Goal: Complete application form

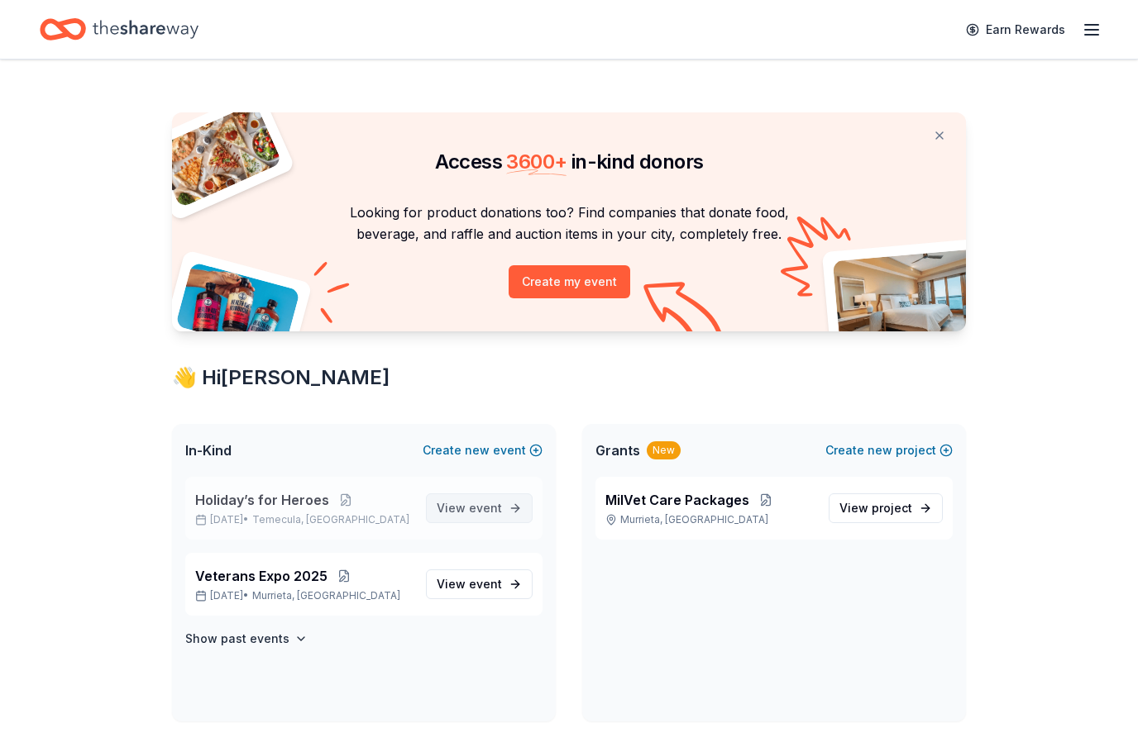
click at [475, 507] on span "event" at bounding box center [485, 508] width 33 height 14
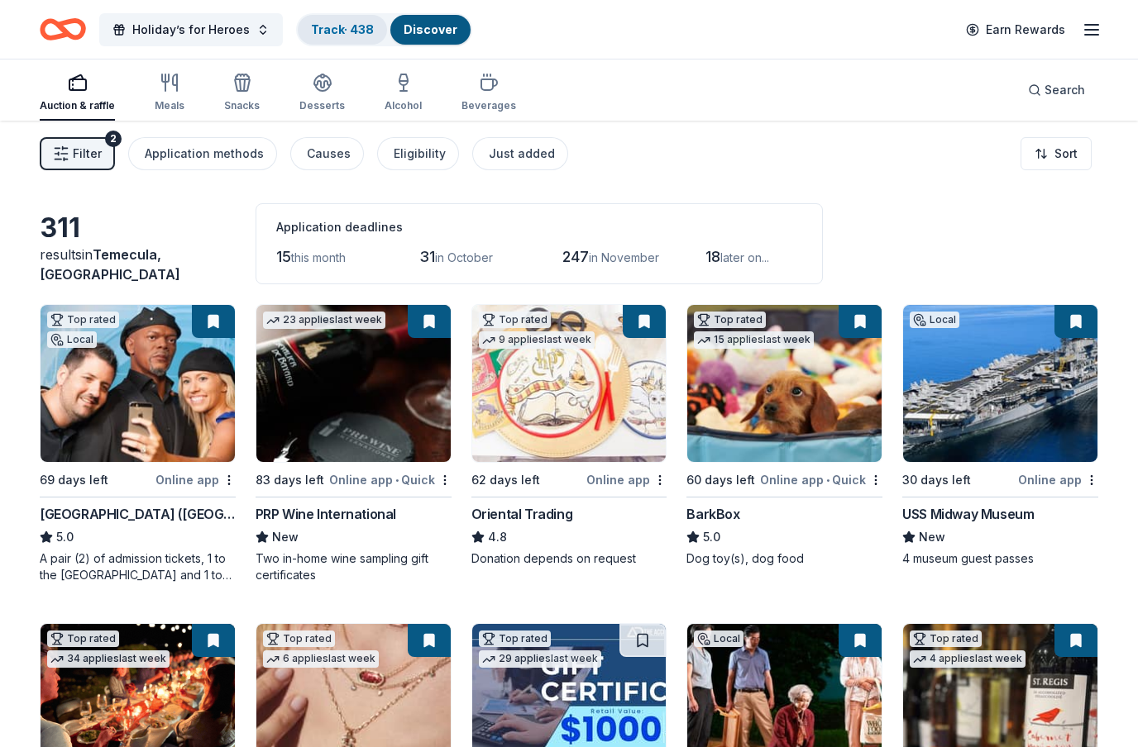
click at [356, 32] on link "Track · 438" at bounding box center [342, 29] width 63 height 14
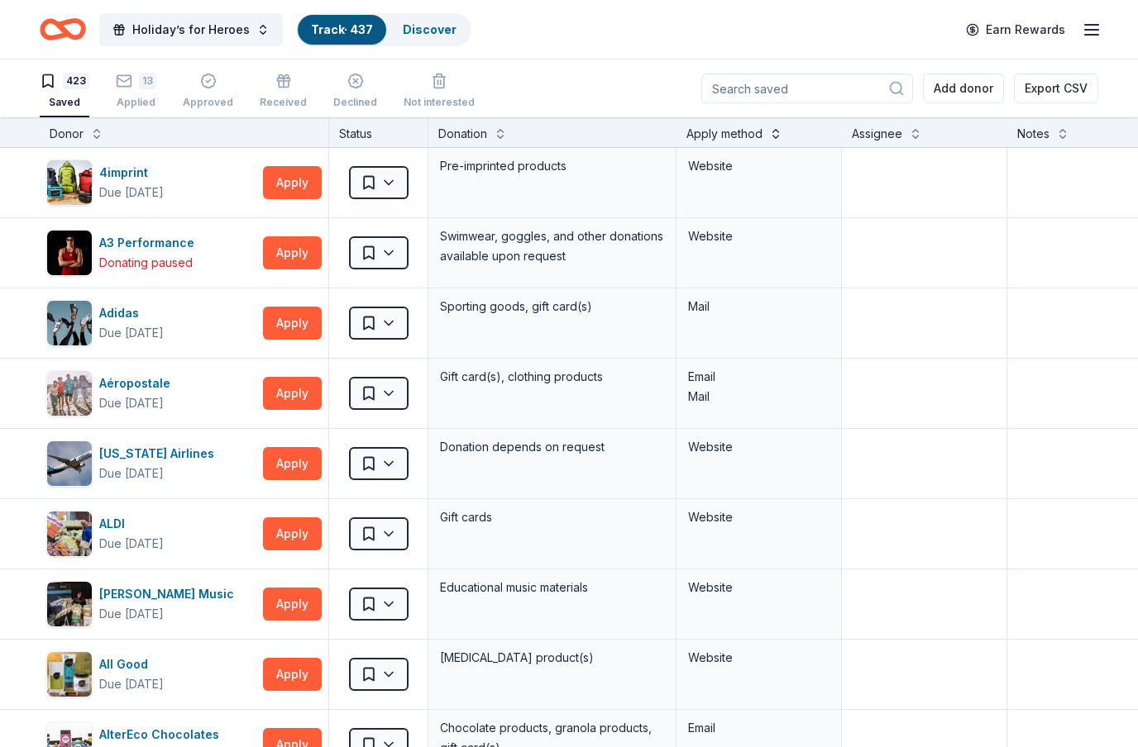
click at [770, 134] on button at bounding box center [775, 132] width 13 height 17
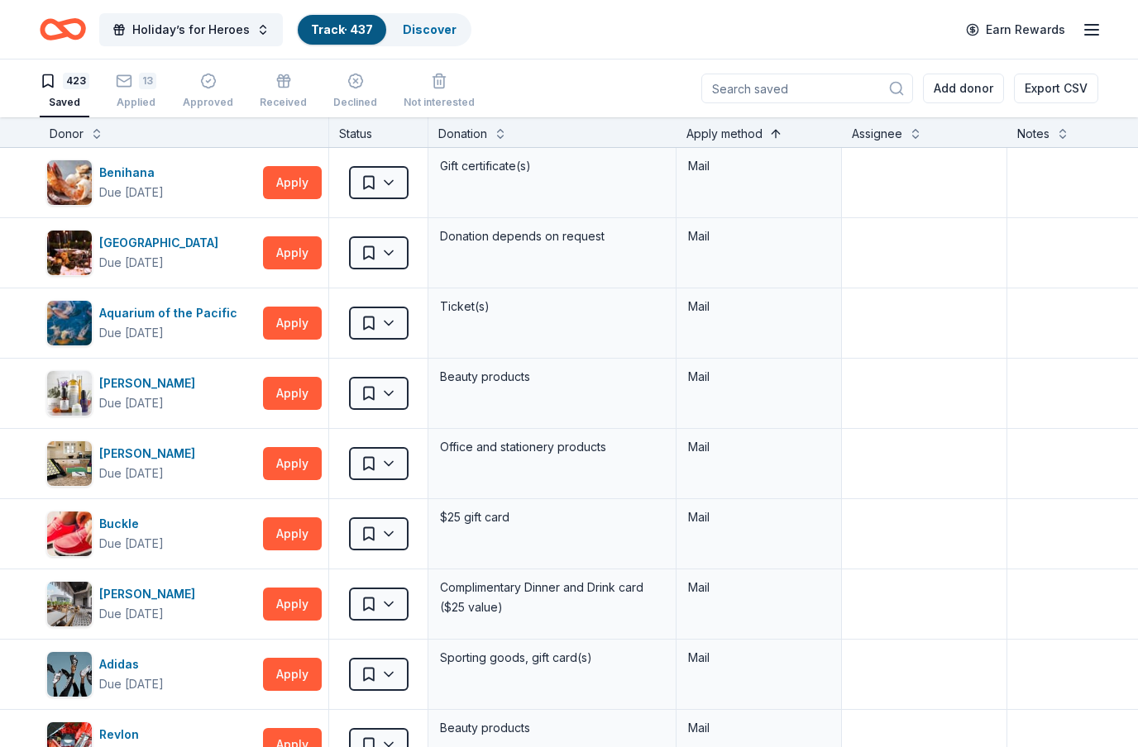
click at [780, 134] on button at bounding box center [775, 132] width 13 height 17
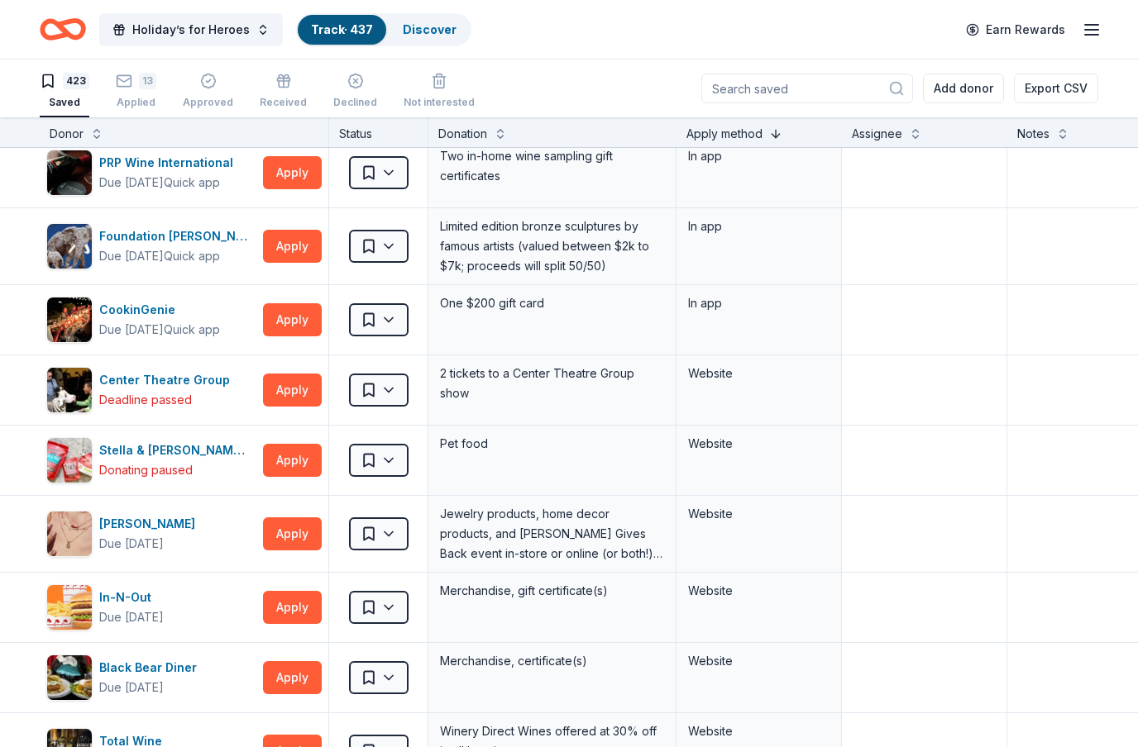
scroll to position [8, 0]
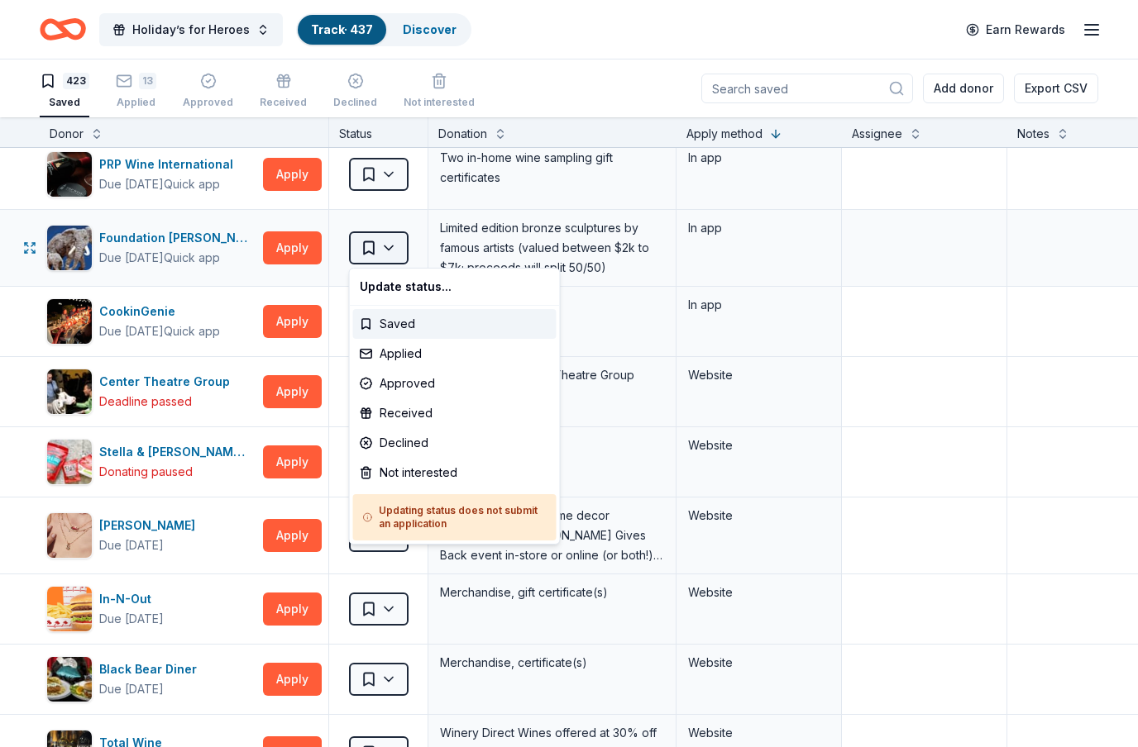
click at [391, 252] on html "Holiday’s for Heroes Track · 437 Discover Earn Rewards 423 Saved 13 Applied App…" at bounding box center [569, 373] width 1138 height 747
click at [412, 471] on div "Not interested" at bounding box center [454, 473] width 203 height 30
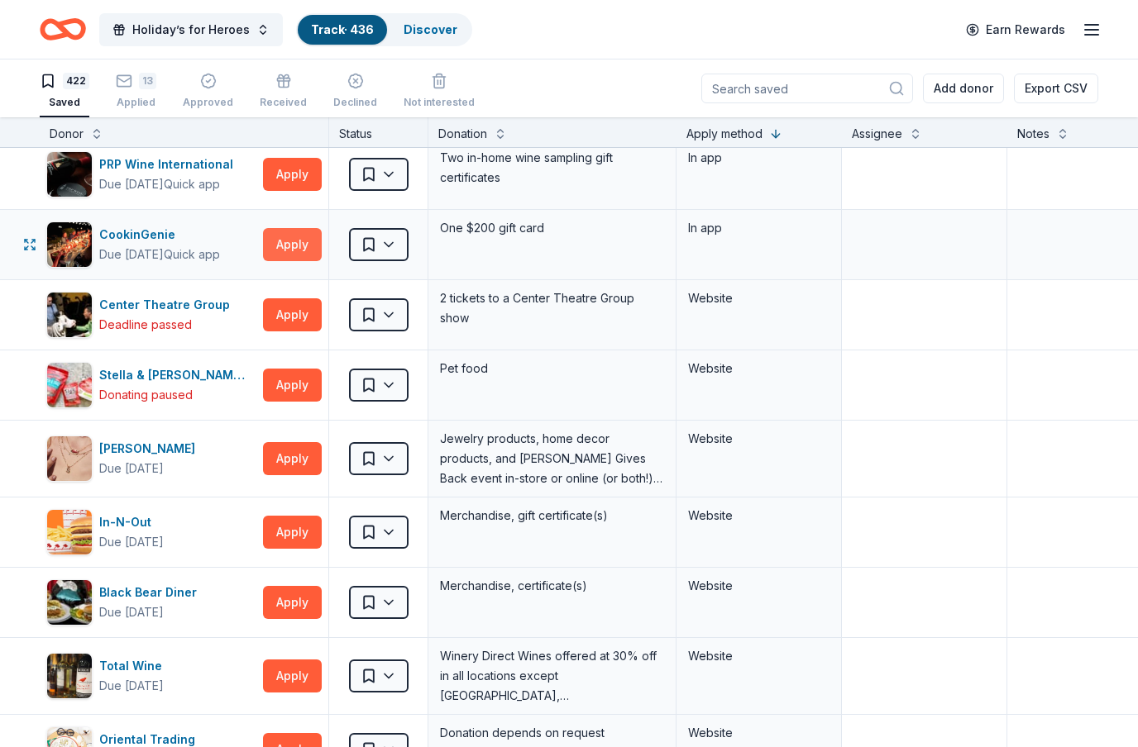
click at [301, 249] on button "Apply" at bounding box center [292, 244] width 59 height 33
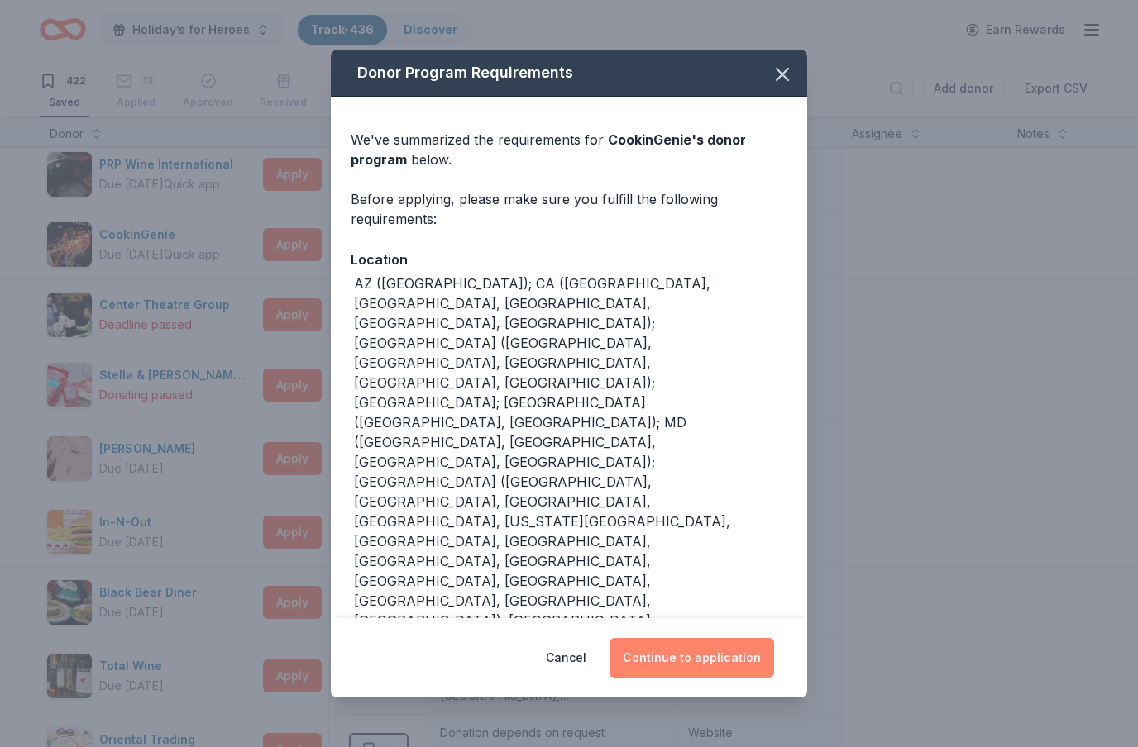
click at [720, 670] on button "Continue to application" at bounding box center [691, 658] width 165 height 40
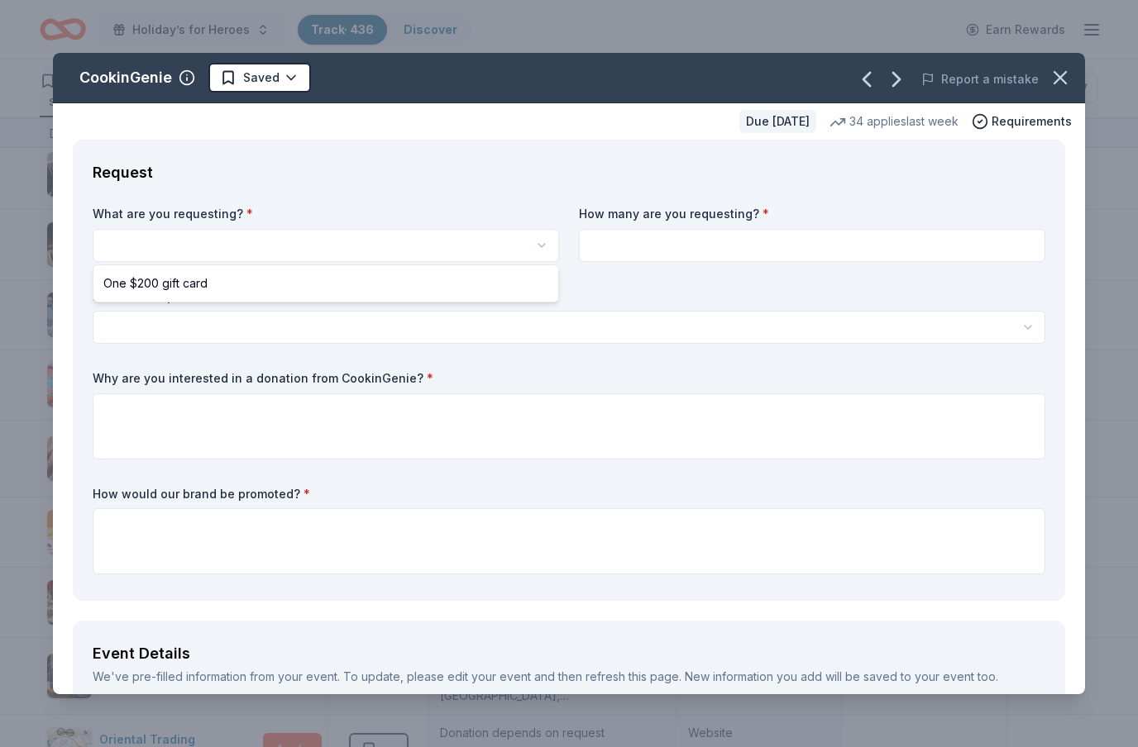
click at [521, 242] on html "Holiday’s for Heroes Track · 436 Discover Earn Rewards 422 Saved 13 Applied App…" at bounding box center [569, 373] width 1138 height 747
select select "One $200 gift card"
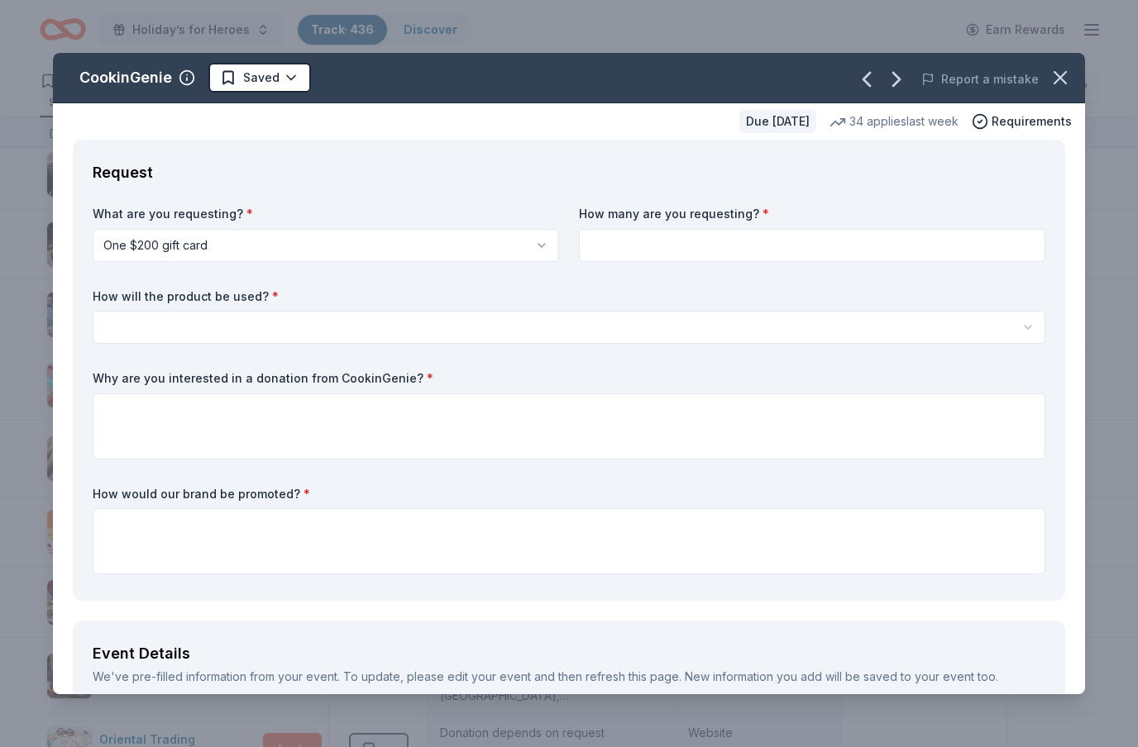
click at [671, 241] on input at bounding box center [812, 245] width 466 height 33
type input "1"
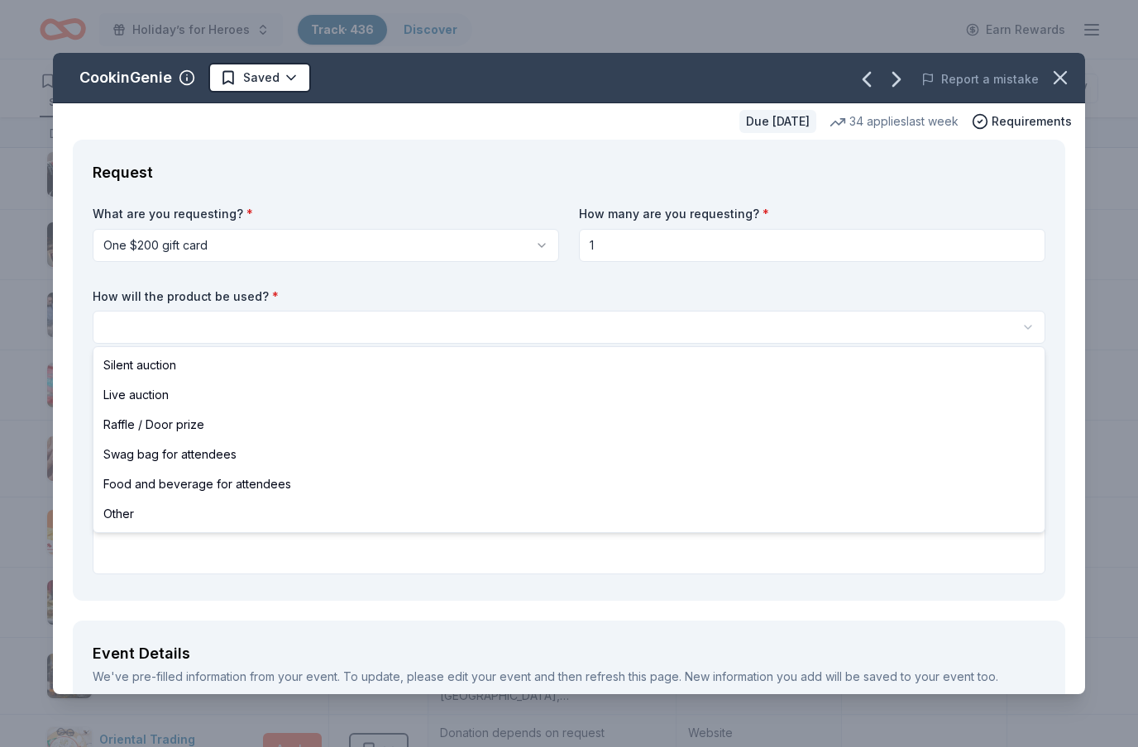
click at [422, 332] on html "Holiday’s for Heroes Track · 436 Discover Earn Rewards 422 Saved 13 Applied App…" at bounding box center [569, 373] width 1138 height 747
click at [378, 334] on html "Holiday’s for Heroes Track · 436 Discover Earn Rewards 422 Saved 13 Applied App…" at bounding box center [569, 373] width 1138 height 747
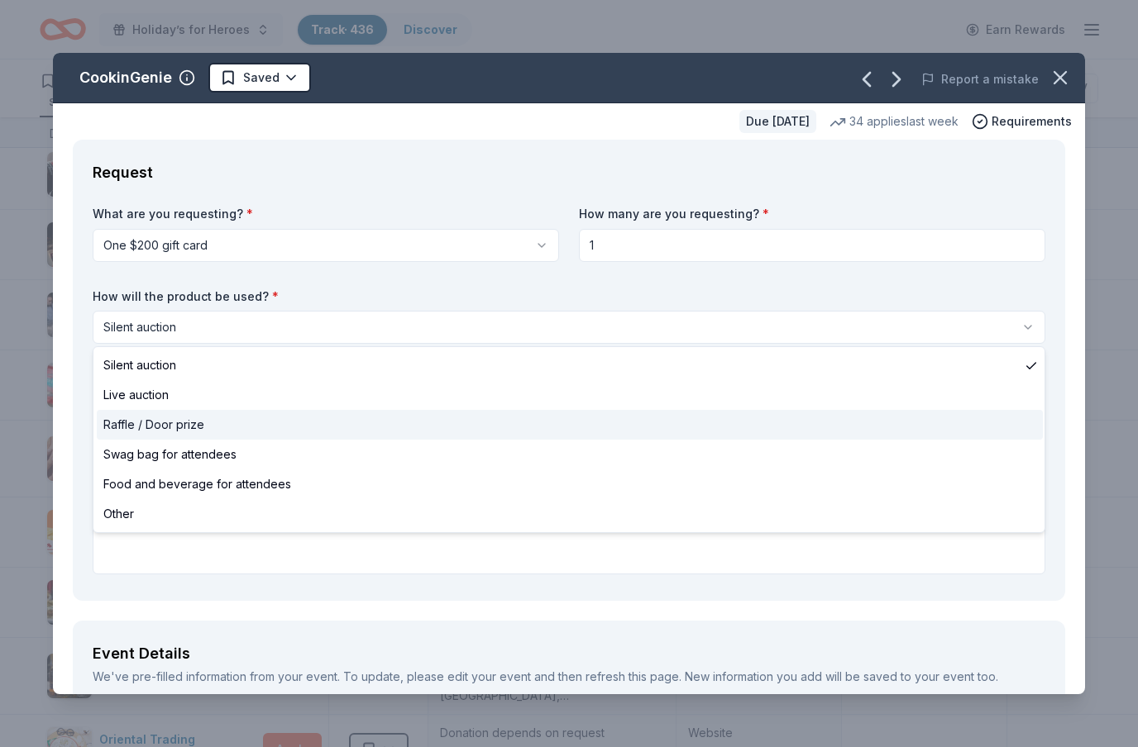
select select "raffleDoorPrize"
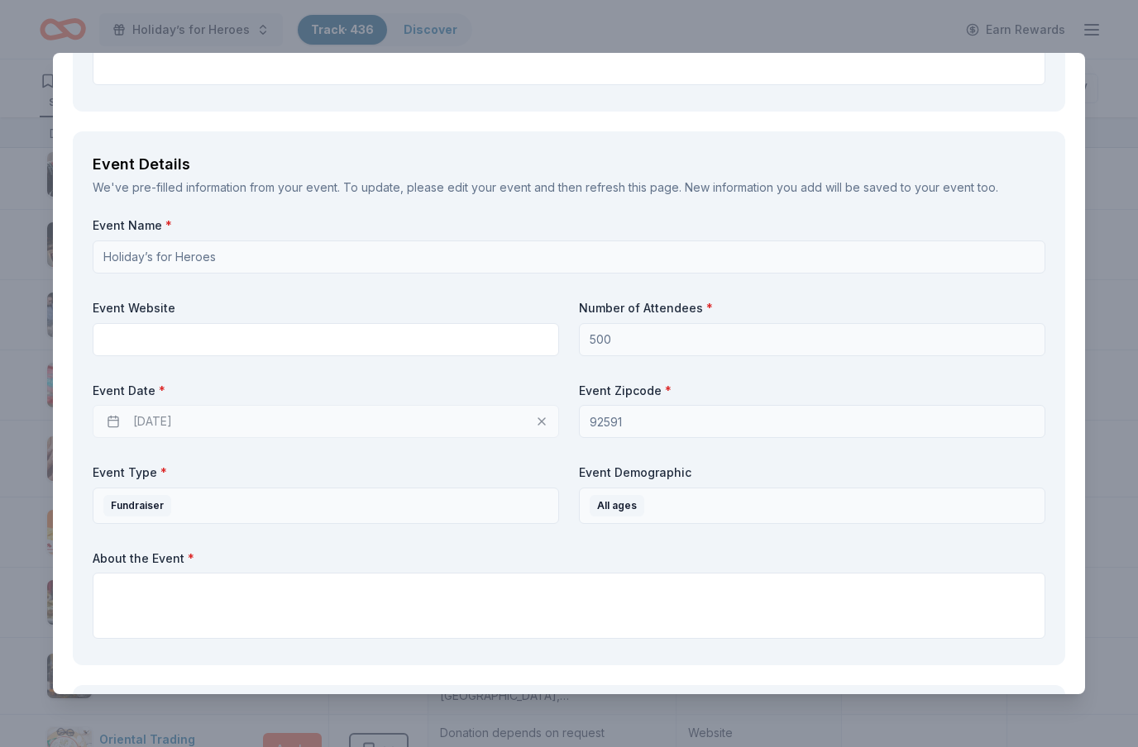
scroll to position [507, 0]
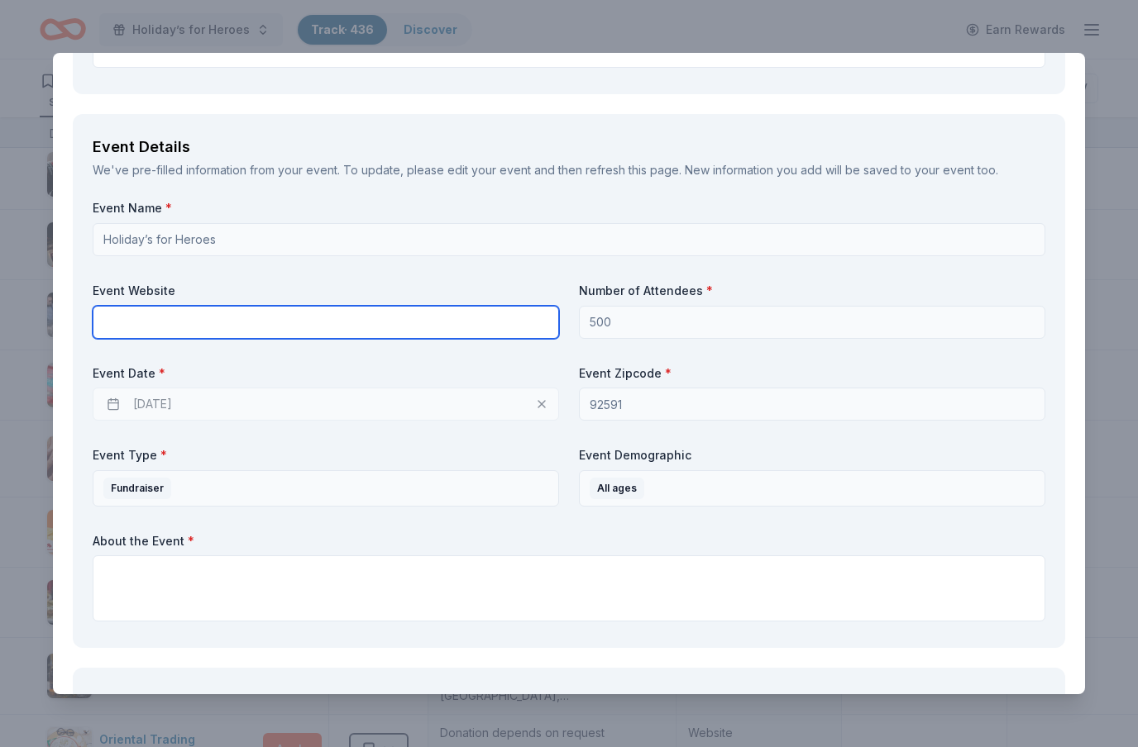
click at [287, 320] on input "text" at bounding box center [326, 322] width 466 height 33
type input "[DOMAIN_NAME][URL]"
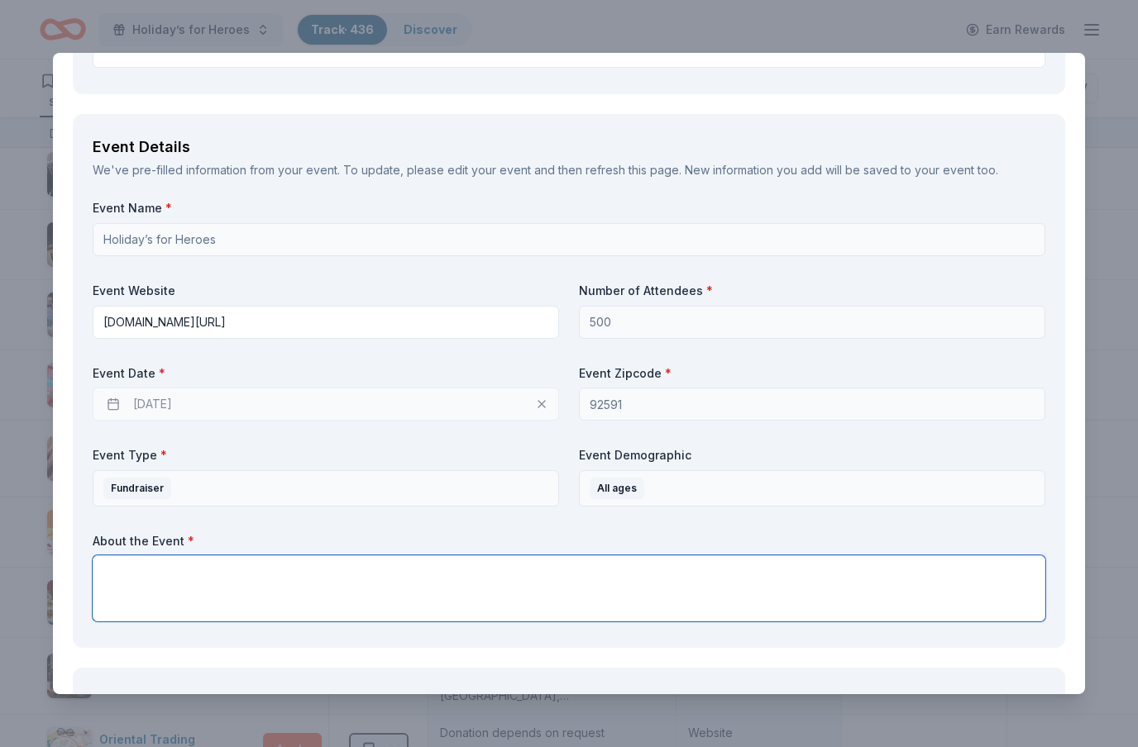
click at [250, 562] on textarea at bounding box center [569, 589] width 952 height 66
click at [124, 583] on textarea at bounding box center [569, 589] width 952 height 66
paste textarea "Partner with Us to Support Military Families this Holiday Season 🎄"
type textarea "P"
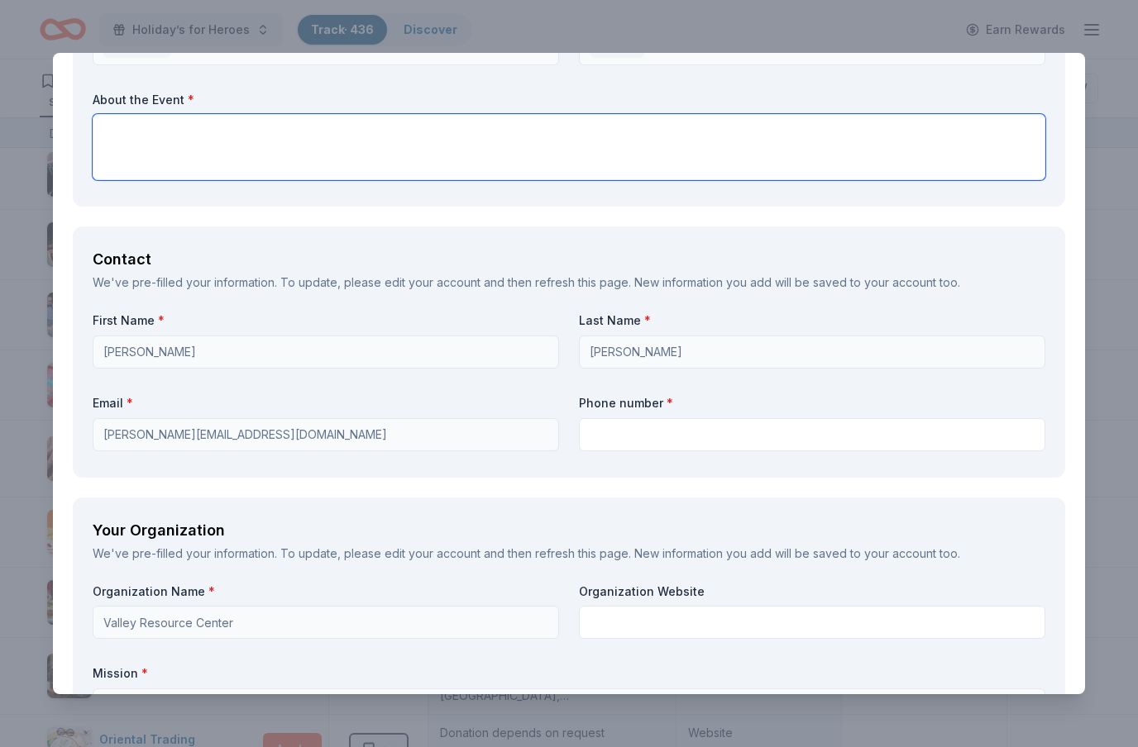
scroll to position [975, 0]
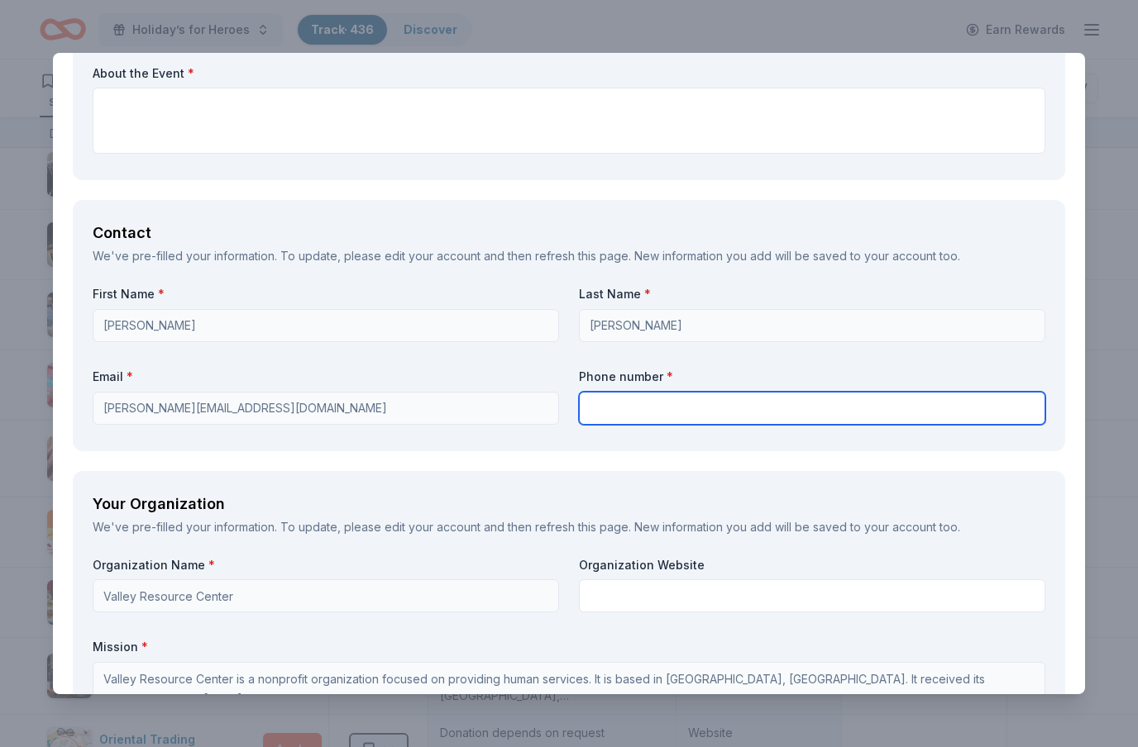
click at [630, 402] on input "text" at bounding box center [812, 408] width 466 height 33
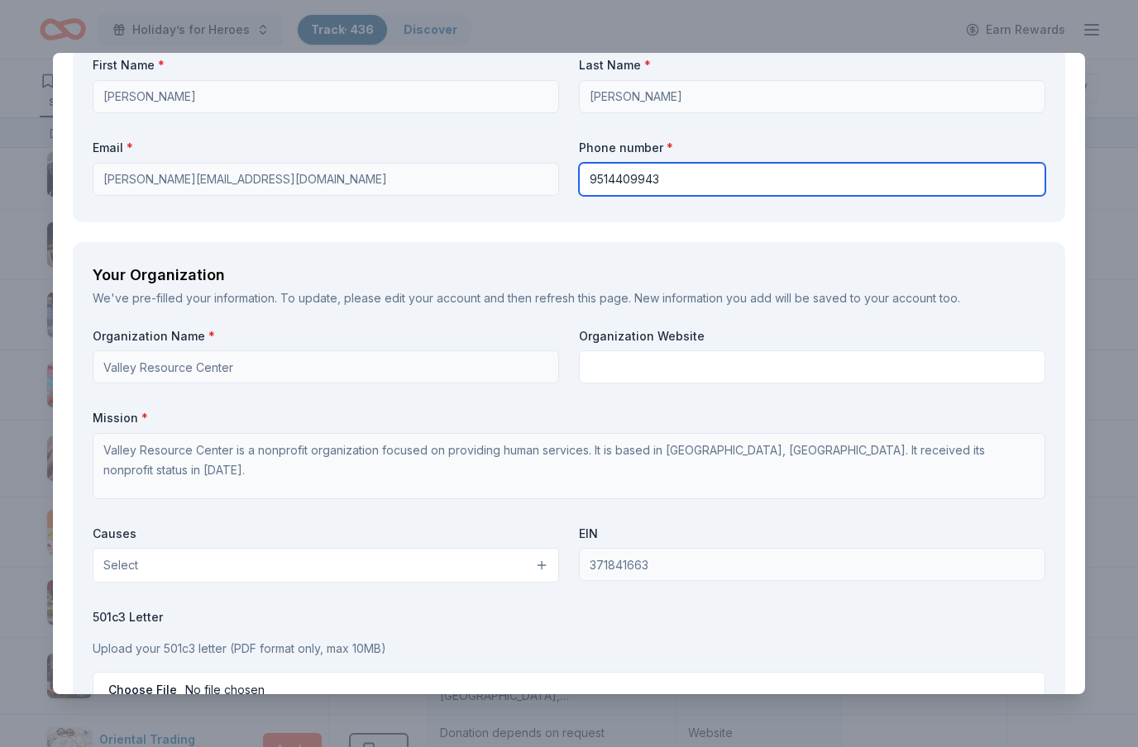
scroll to position [1205, 0]
type input "9514409943"
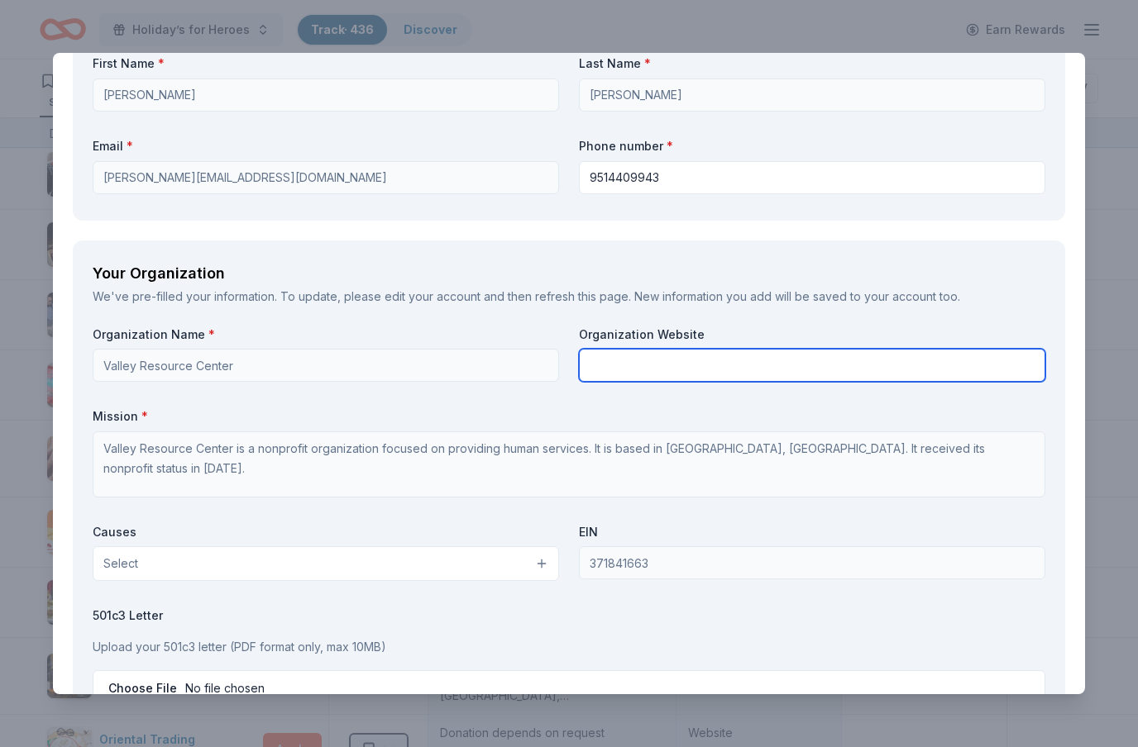
click at [671, 364] on input "text" at bounding box center [812, 365] width 466 height 33
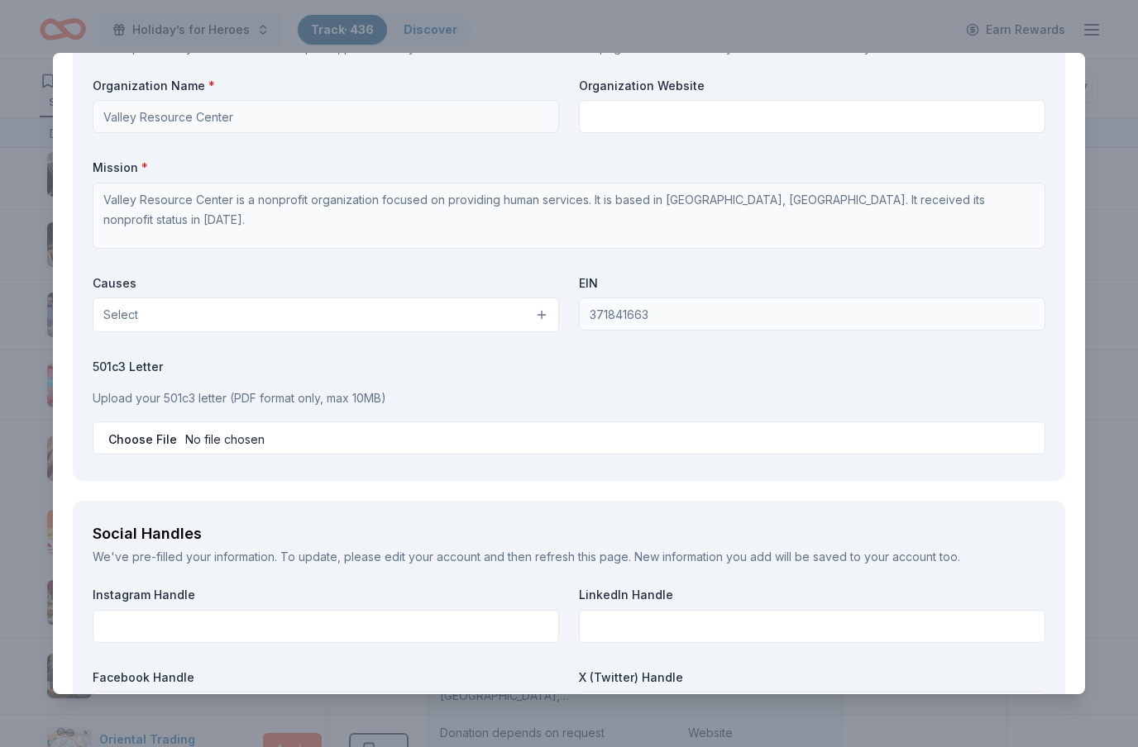
scroll to position [1453, 0]
click at [119, 306] on span "Select" at bounding box center [120, 316] width 35 height 20
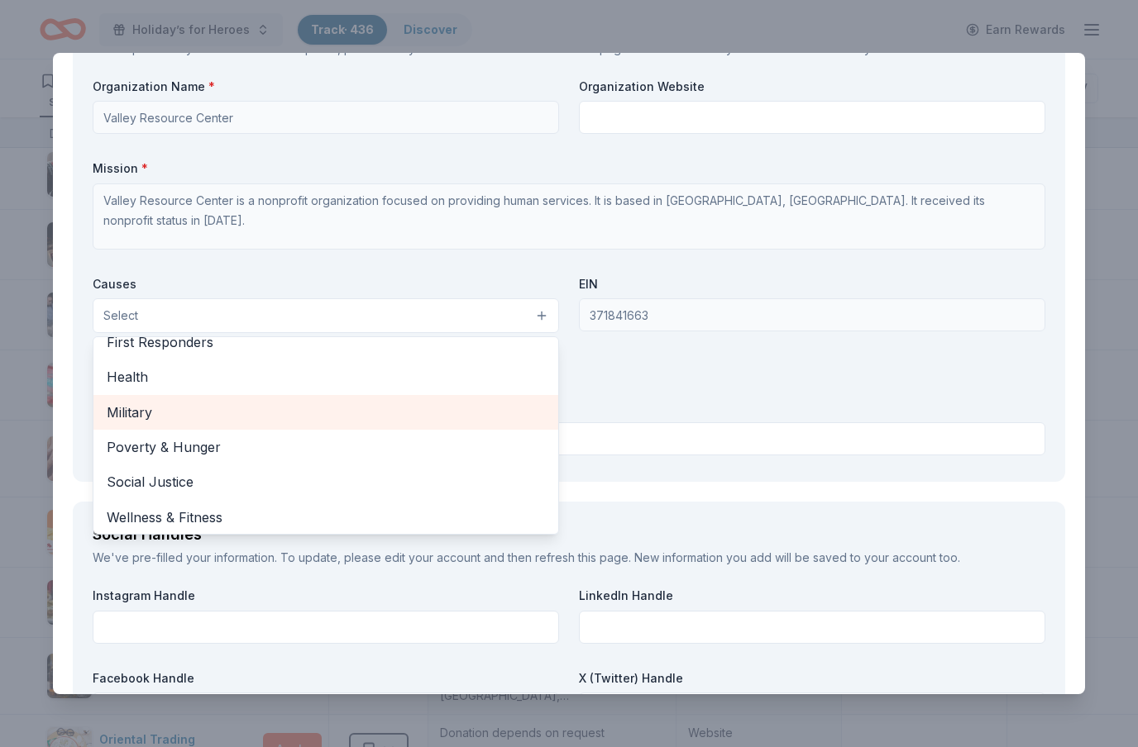
click at [128, 402] on span "Military" at bounding box center [326, 412] width 438 height 21
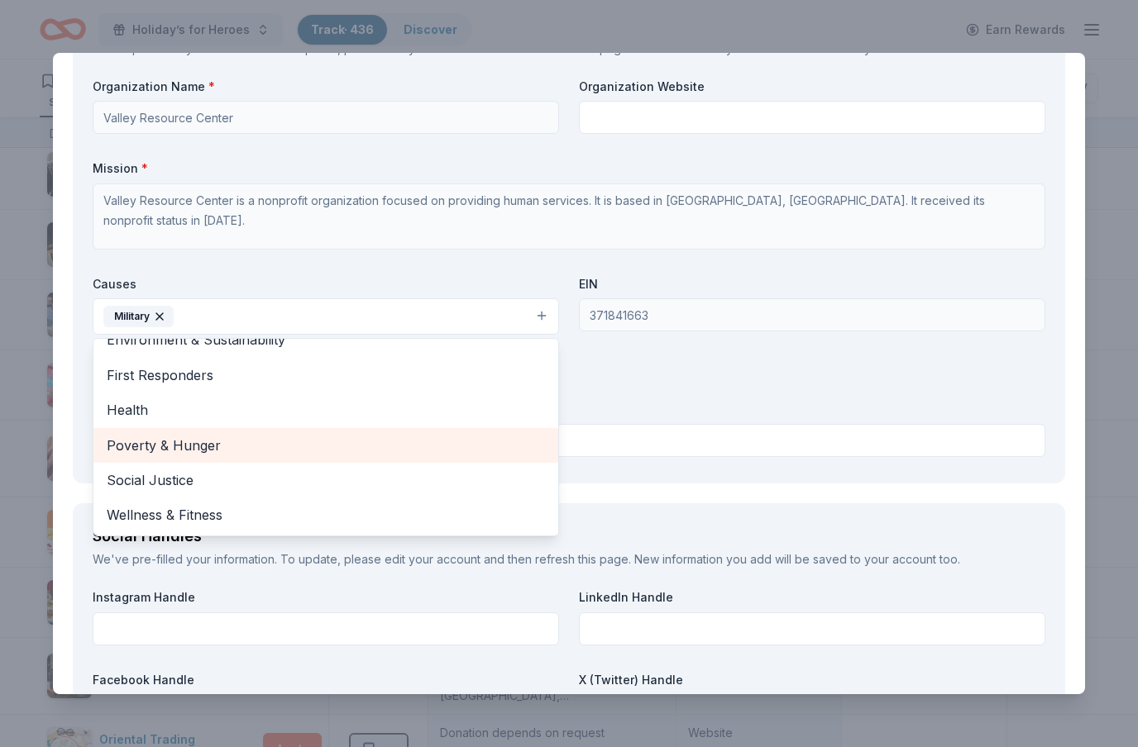
scroll to position [192, 0]
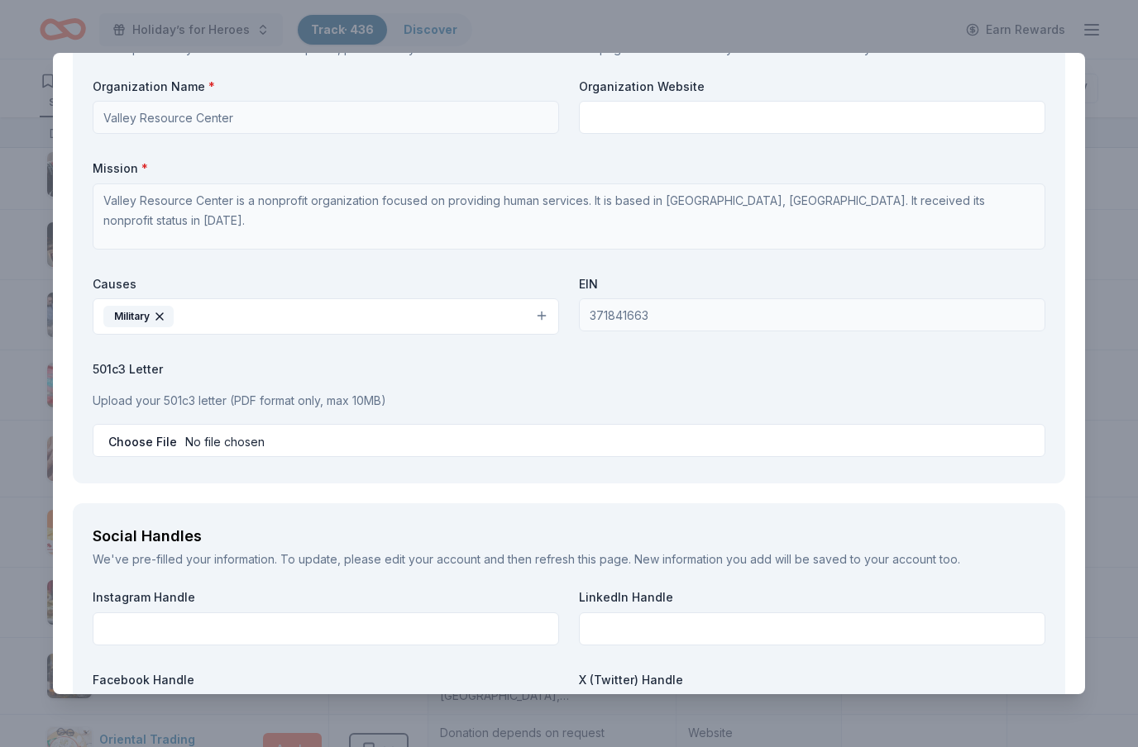
click at [567, 439] on input "file" at bounding box center [569, 440] width 952 height 33
type input "C:\fakepath\MilVet 501c3.pdf"
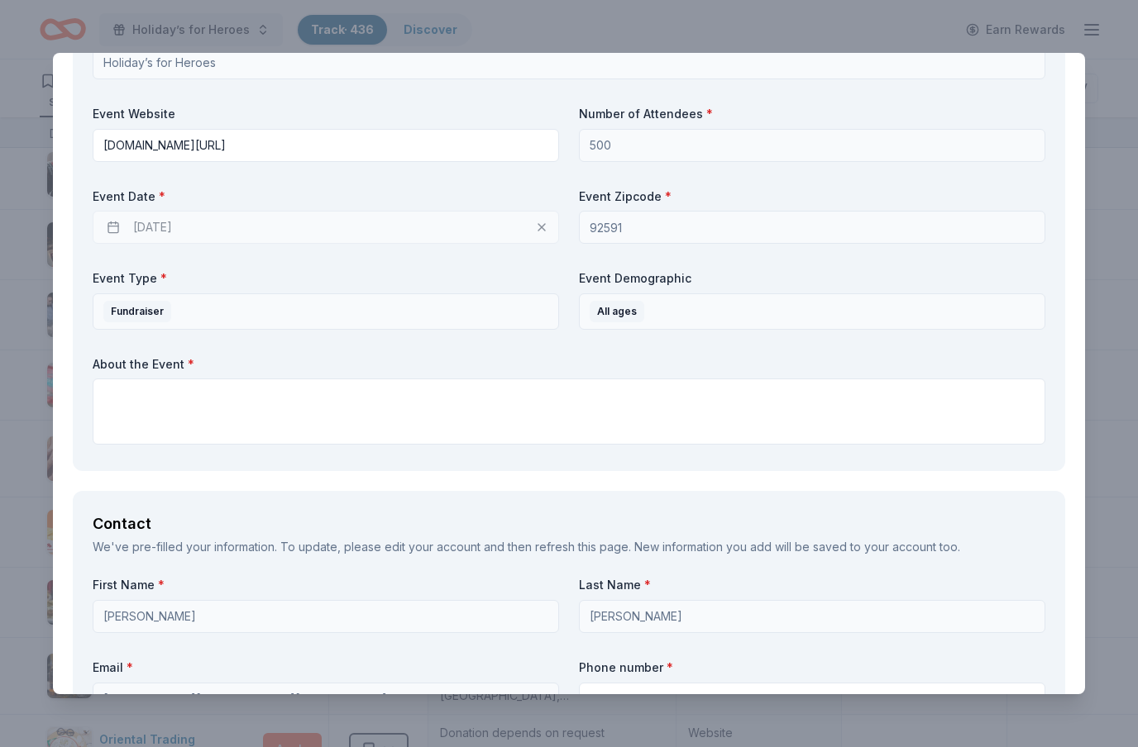
scroll to position [683, 0]
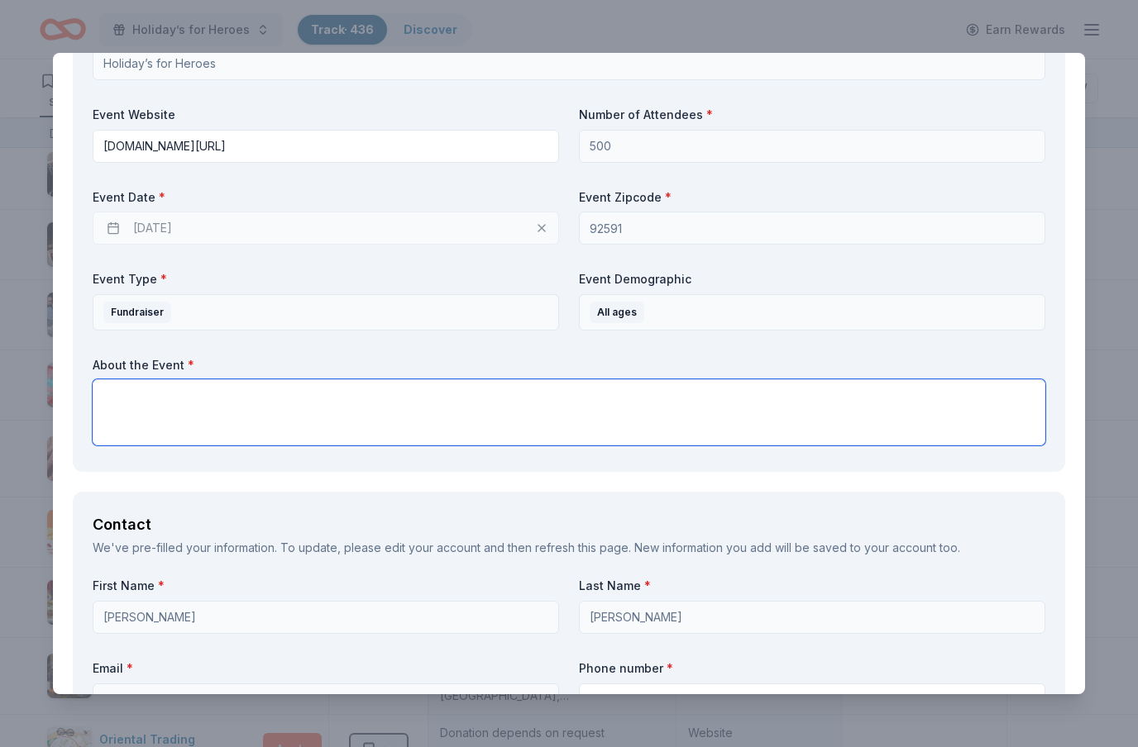
click at [136, 398] on textarea at bounding box center [569, 412] width 952 height 66
click at [131, 389] on textarea at bounding box center [569, 412] width 952 height 66
paste textarea "MilVet is excited to host our annual Holidays for Heroes celebration on Saturda…"
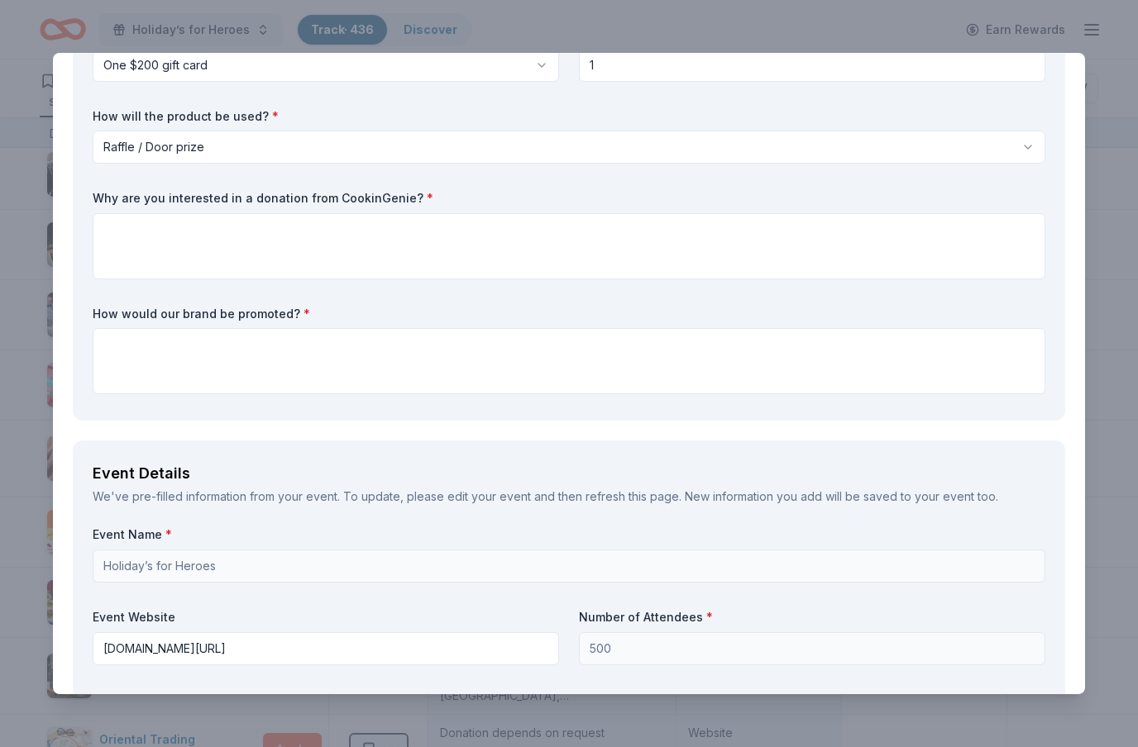
scroll to position [174, 0]
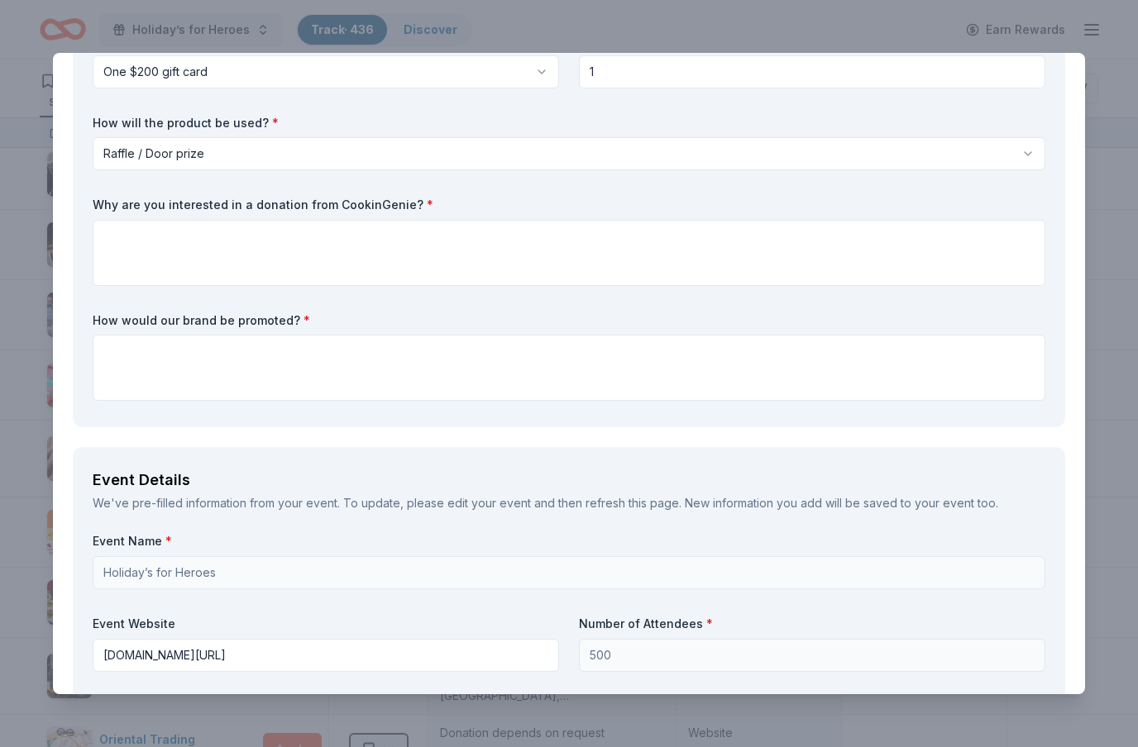
type textarea "MilVet is excited to host our annual Holidays for Heroes celebration on Saturda…"
click at [136, 356] on textarea at bounding box center [569, 368] width 952 height 66
type textarea "i"
type textarea "It would be promoted on our website and social media."
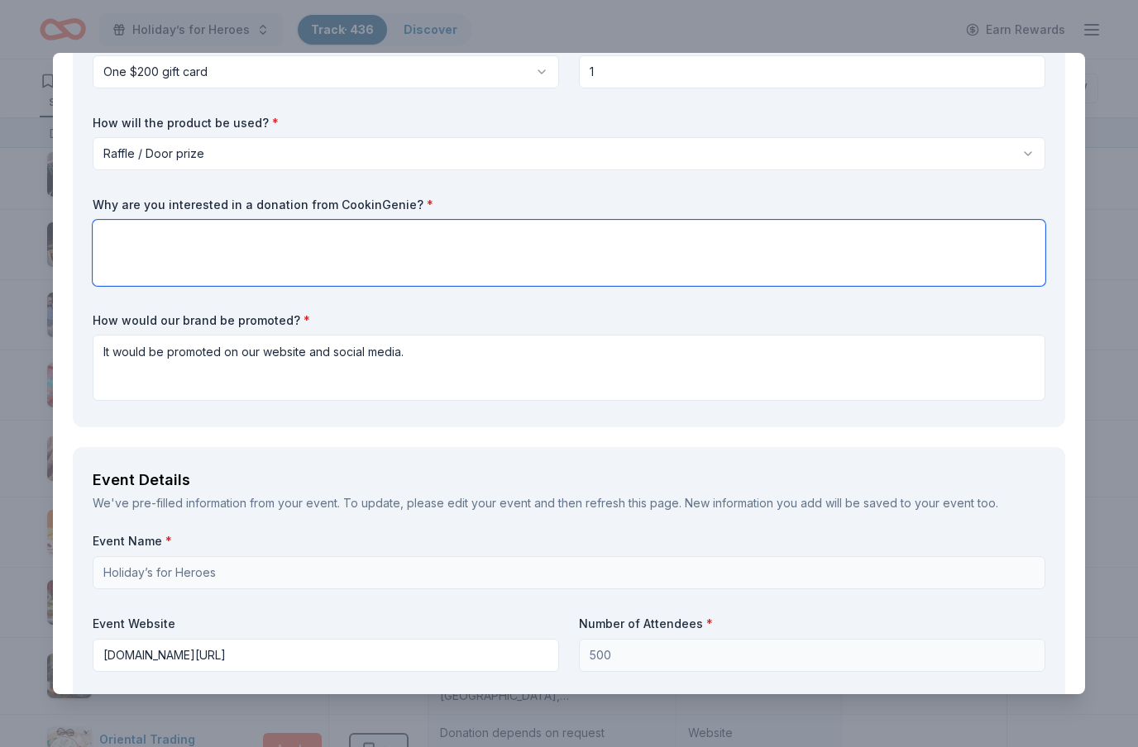
click at [125, 243] on textarea at bounding box center [569, 253] width 952 height 66
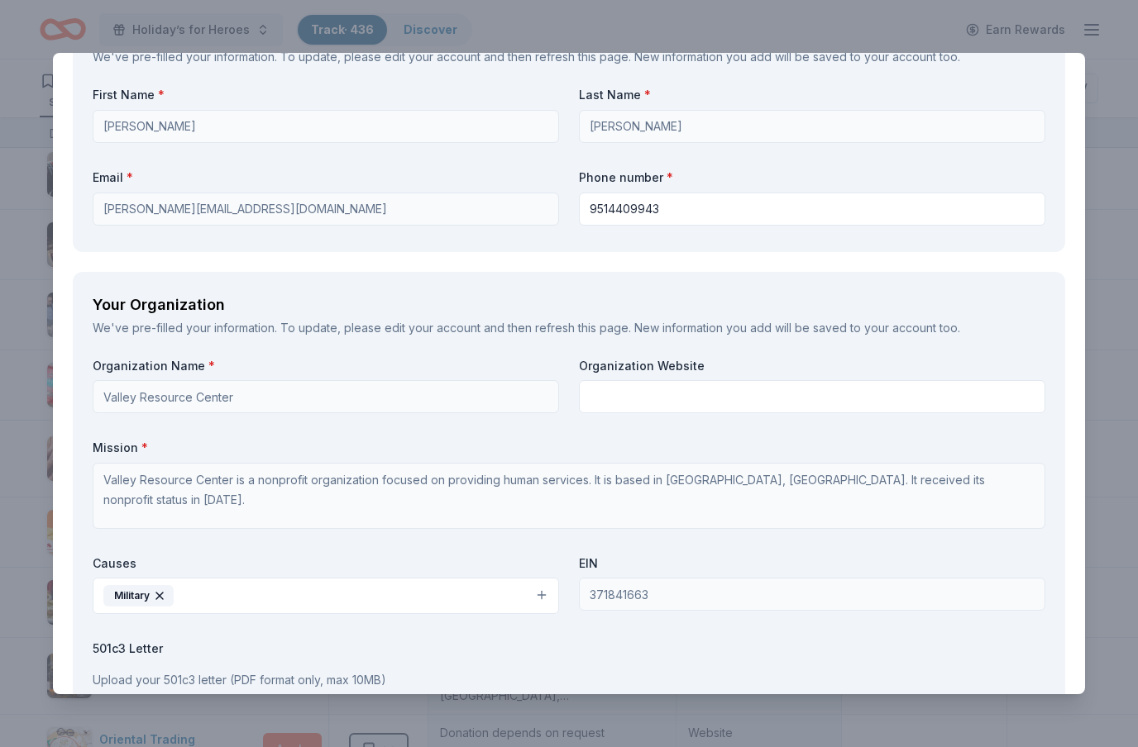
scroll to position [1396, 0]
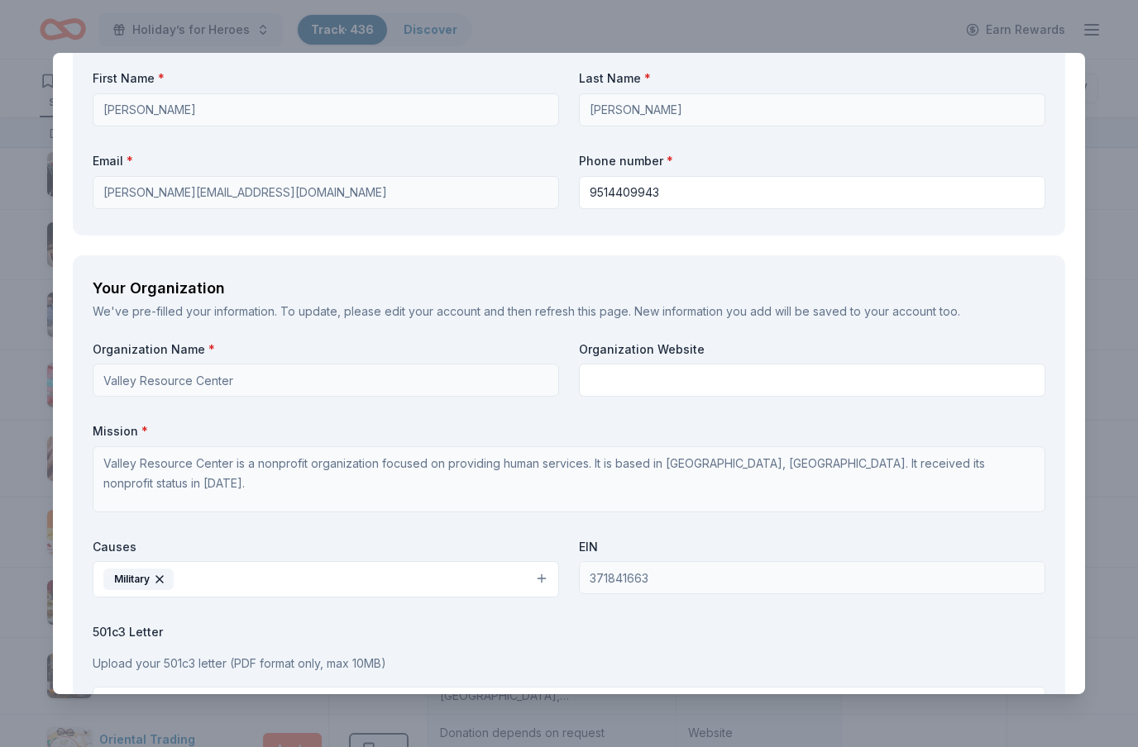
type textarea "Our event supports local military families. A $200 gift card would give a famil…"
click at [973, 385] on input "text" at bounding box center [812, 380] width 466 height 33
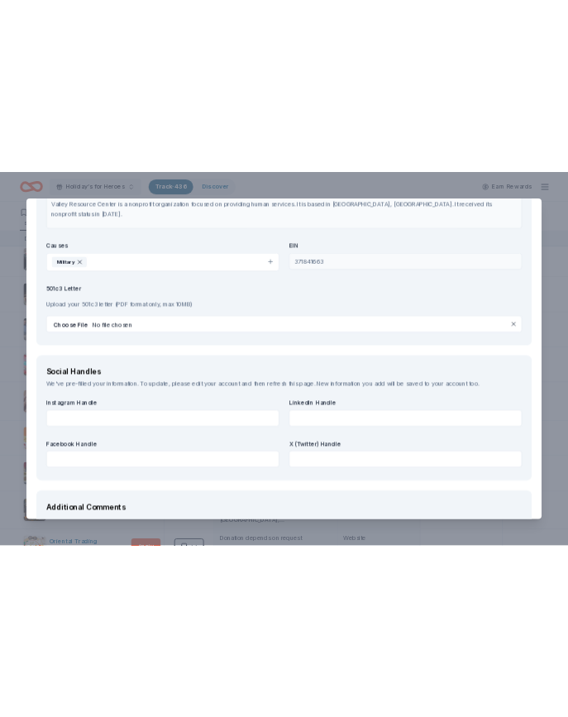
scroll to position [1795, 0]
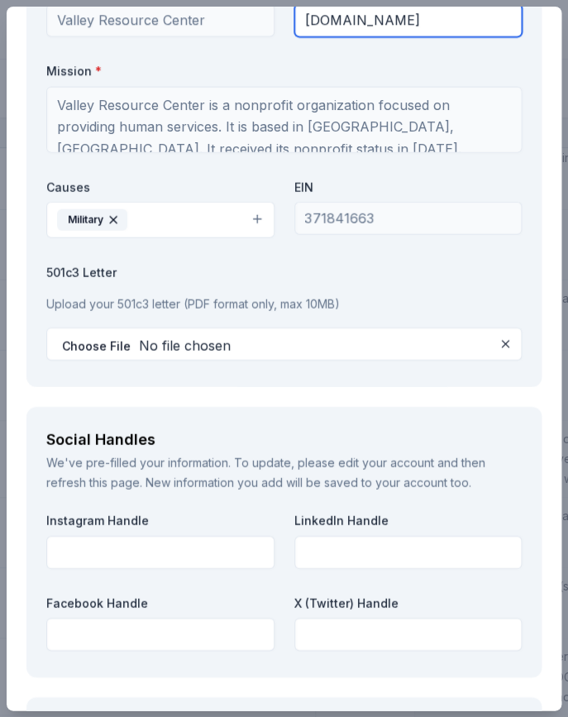
type input "[DOMAIN_NAME]"
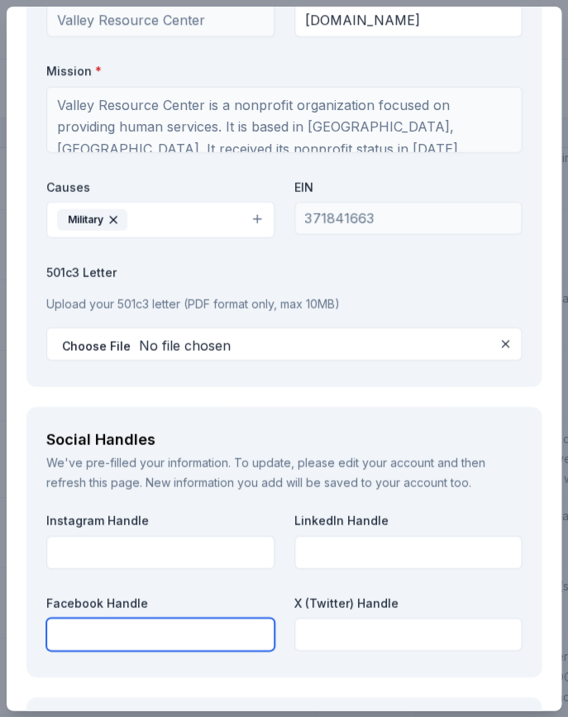
click at [172, 631] on input "text" at bounding box center [160, 634] width 228 height 33
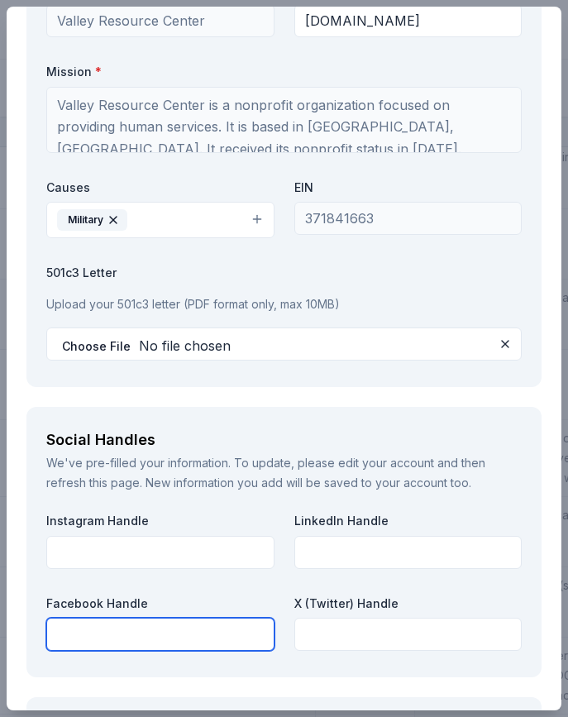
click at [88, 622] on input "text" at bounding box center [160, 634] width 228 height 33
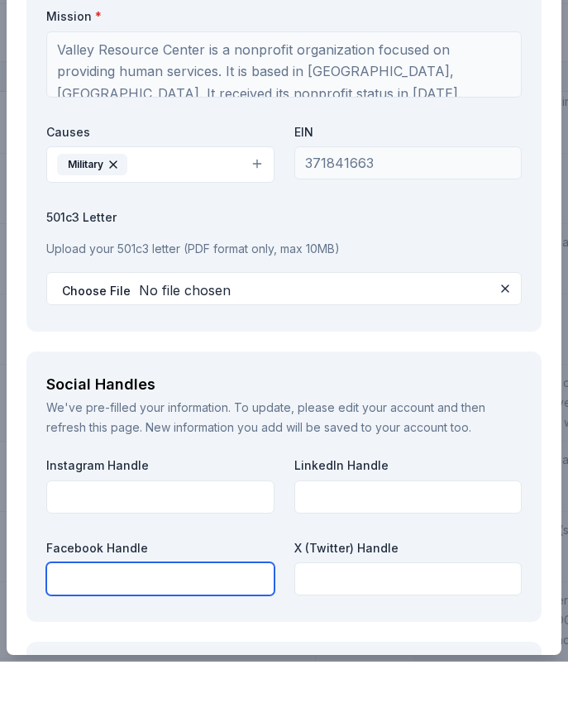
click at [98, 618] on input "text" at bounding box center [160, 634] width 228 height 33
paste input "[URL][DOMAIN_NAME][DOMAIN_NAME]"
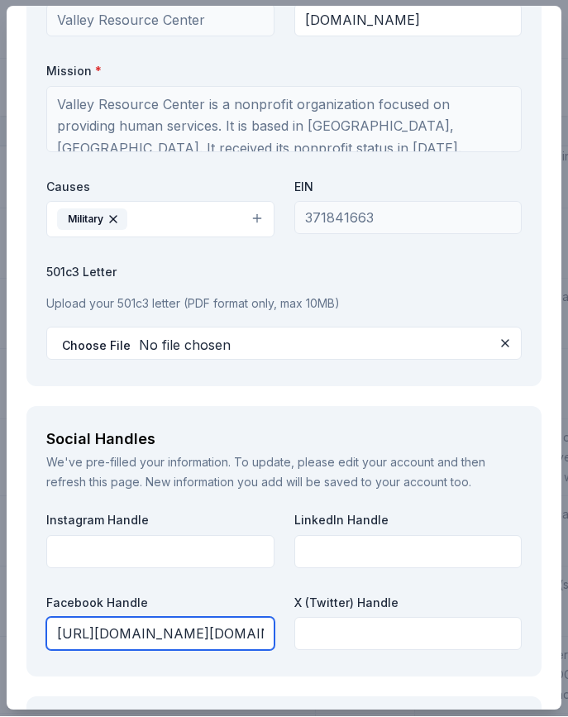
type input "[URL][DOMAIN_NAME][DOMAIN_NAME]"
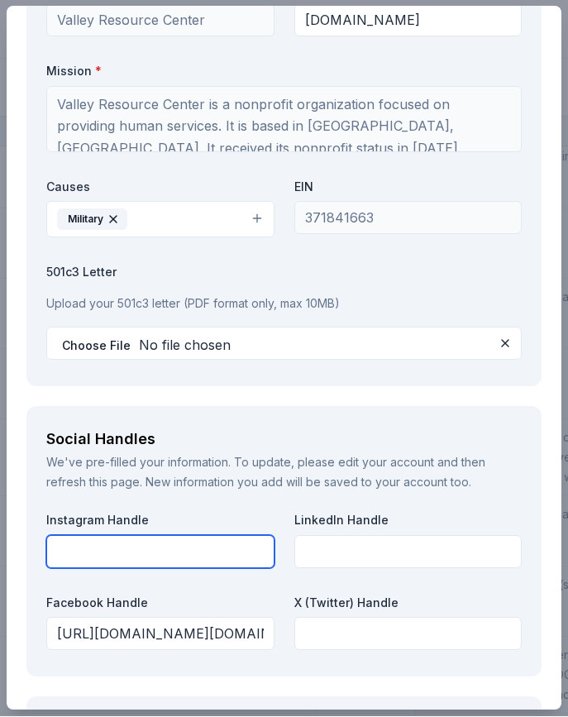
click at [168, 551] on input "text" at bounding box center [160, 552] width 228 height 33
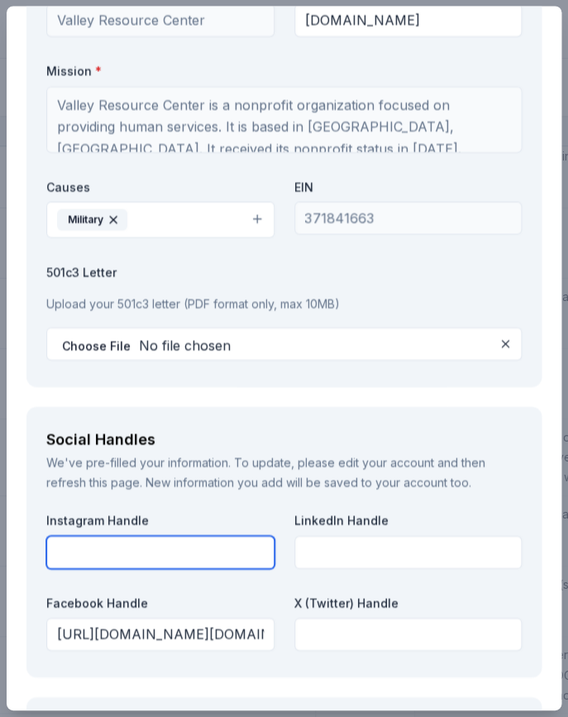
click at [114, 545] on input "text" at bounding box center [160, 552] width 228 height 33
paste input "[URL][DOMAIN_NAME]"
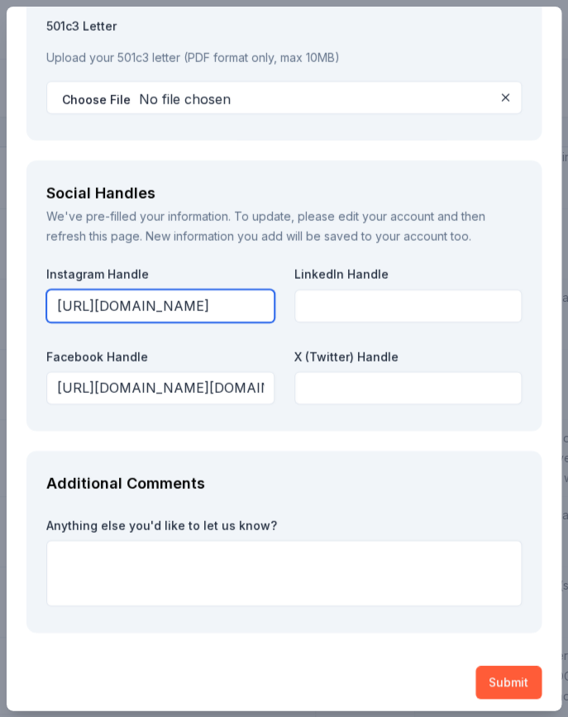
scroll to position [2041, 0]
type input "[URL][DOMAIN_NAME]"
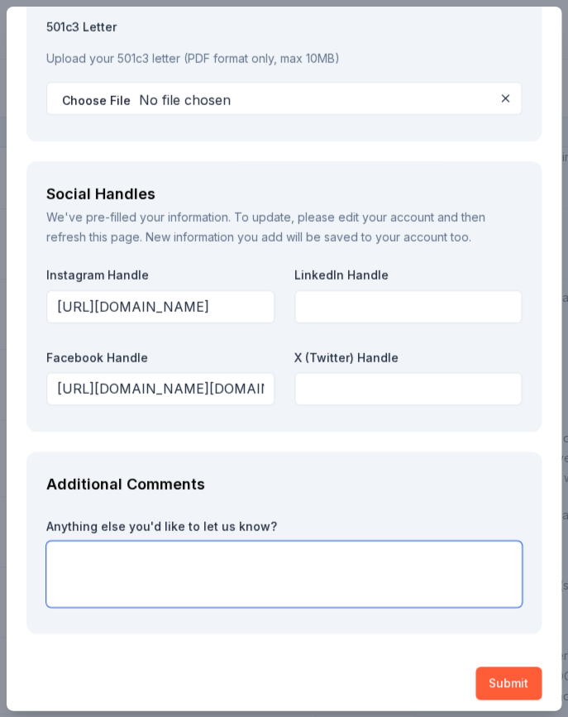
click at [408, 568] on textarea at bounding box center [283, 574] width 475 height 66
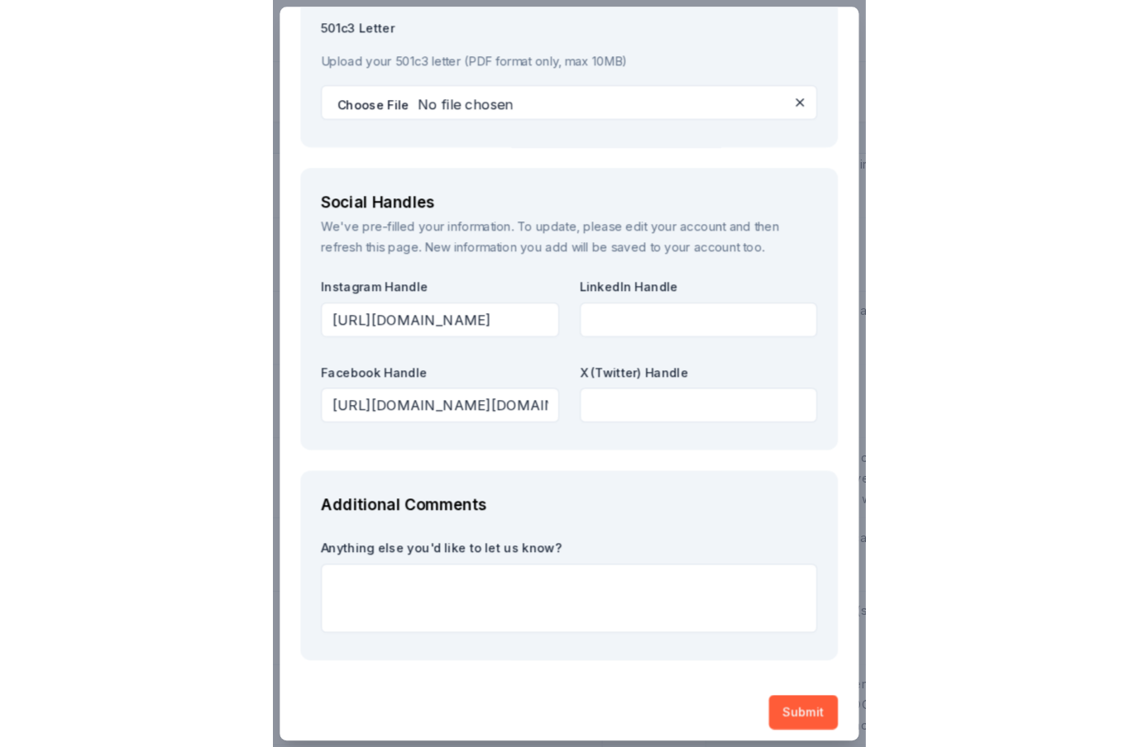
scroll to position [1997, 0]
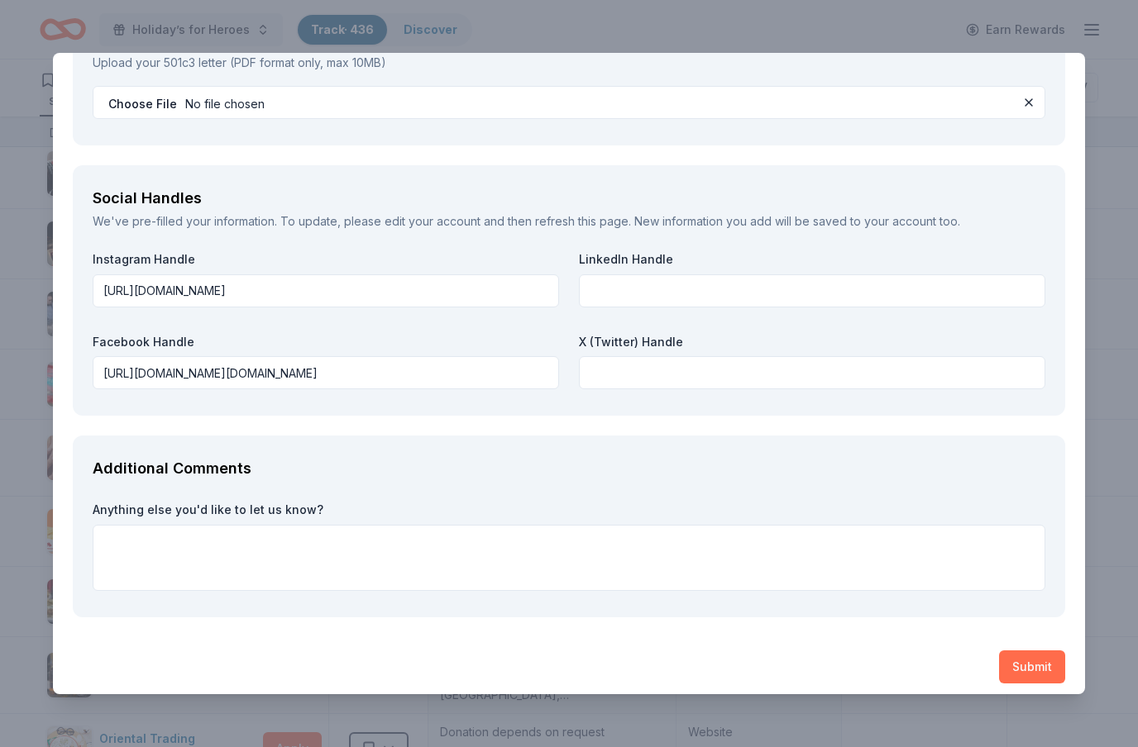
click at [1035, 656] on button "Submit" at bounding box center [1032, 667] width 66 height 33
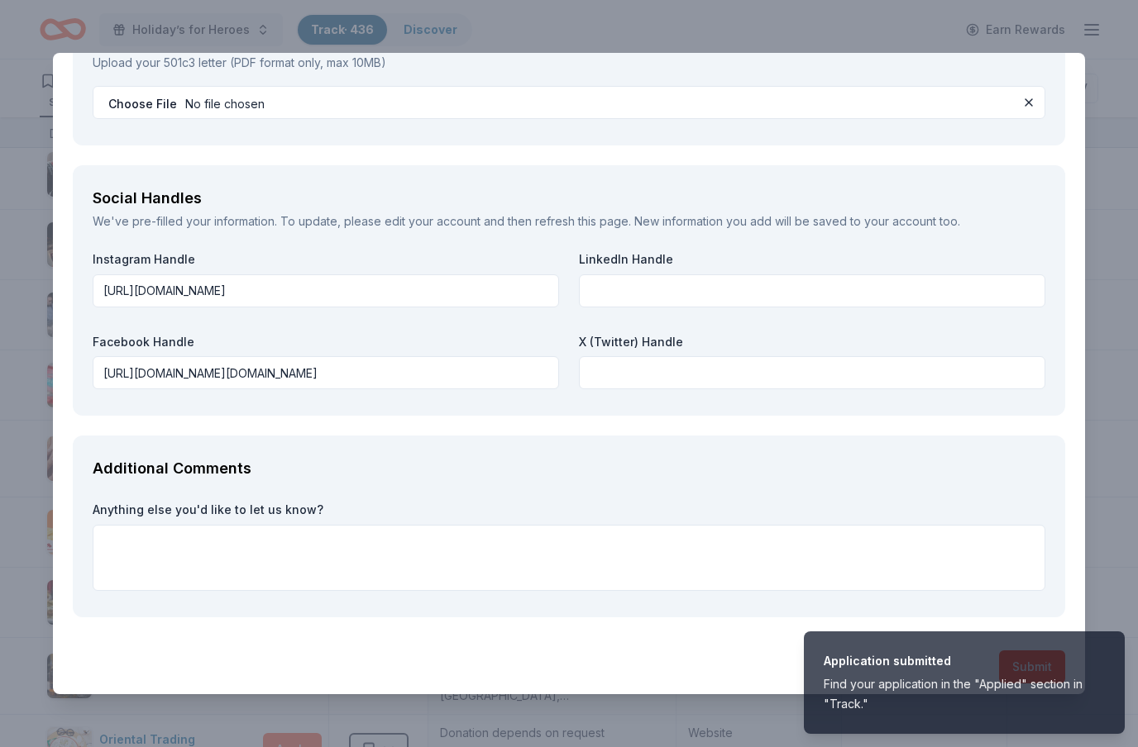
scroll to position [0, 0]
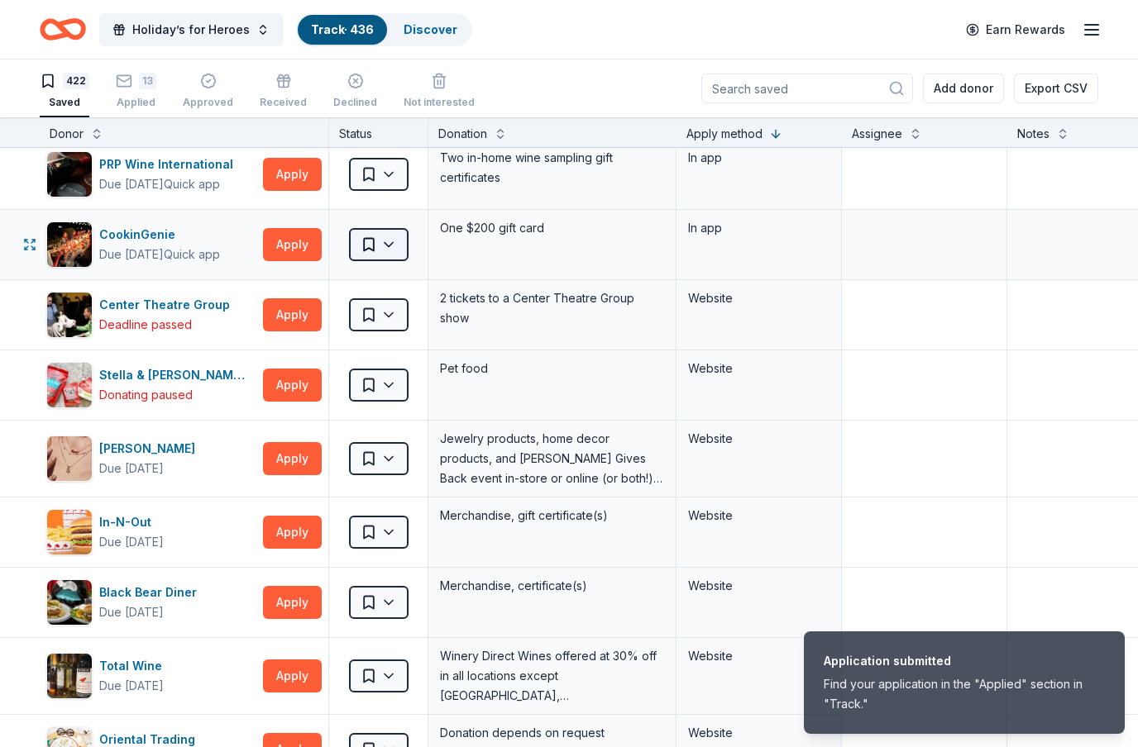
click at [392, 253] on html "Application submitted Find your application in the "Applied" section in "Track.…" at bounding box center [569, 373] width 1138 height 747
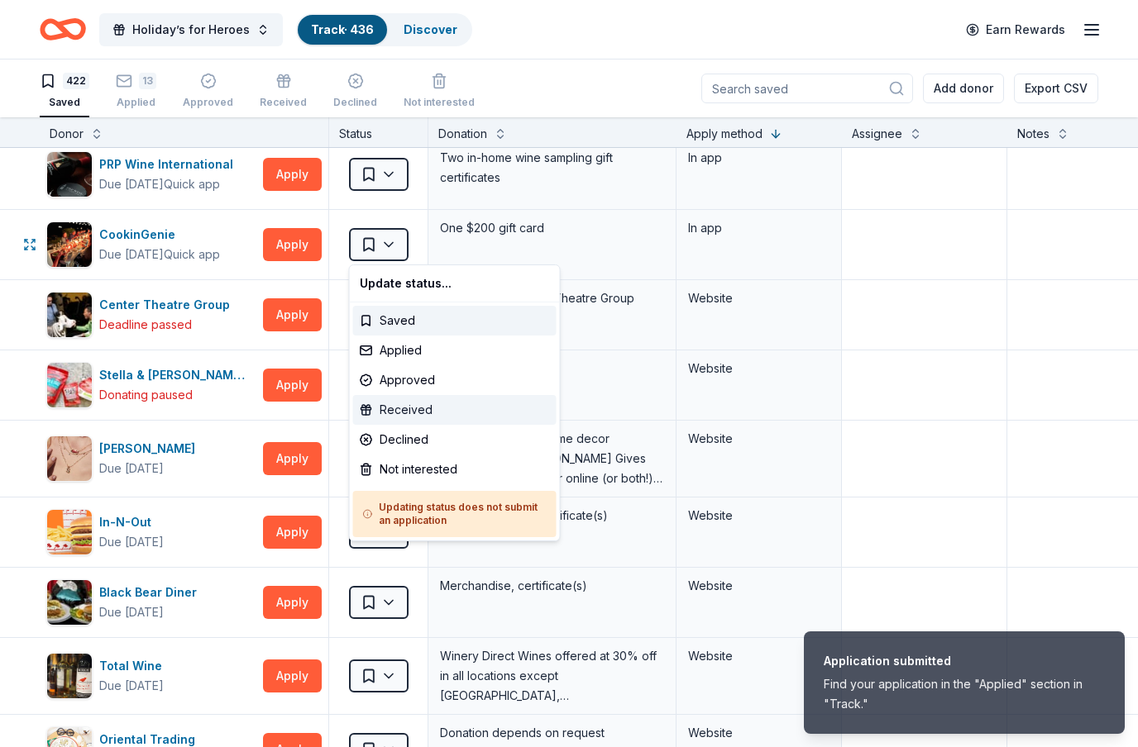
click at [412, 403] on div "Received" at bounding box center [454, 410] width 203 height 30
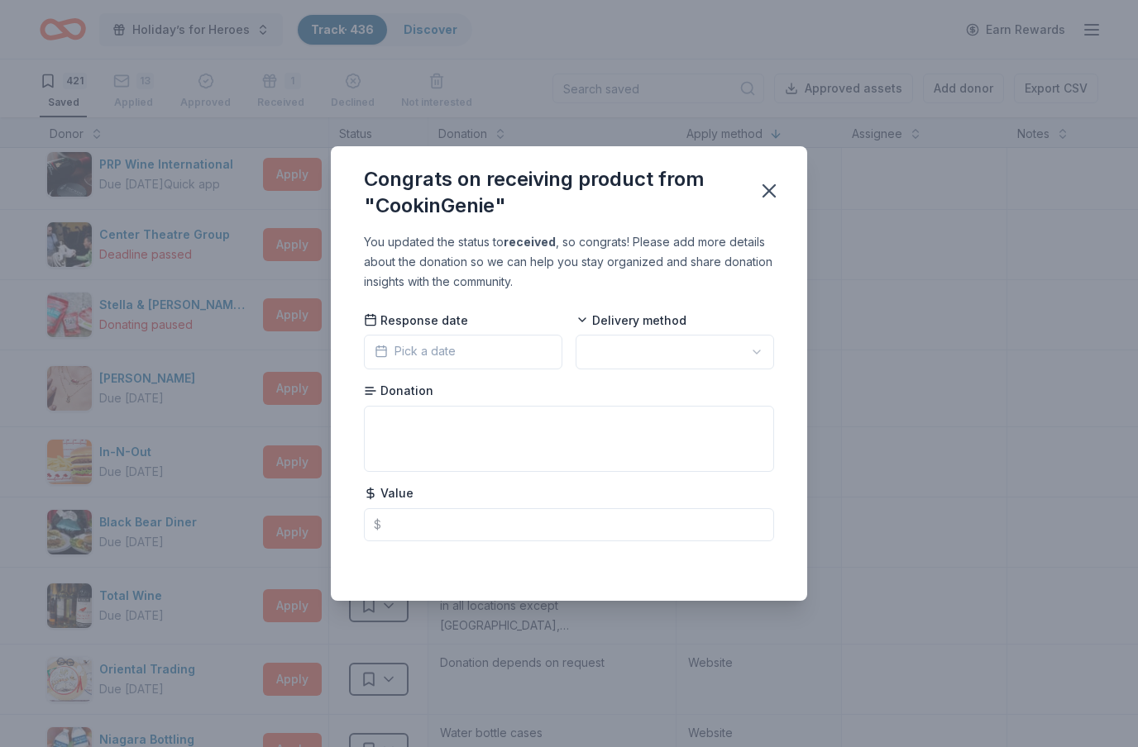
click at [770, 252] on div "You updated the status to received , so congrats! Please add more details about…" at bounding box center [569, 262] width 410 height 60
click at [767, 232] on div "Congrats on receiving product from "CookinGenie"" at bounding box center [569, 189] width 476 height 86
click at [766, 244] on div "You updated the status to received , so congrats! Please add more details about…" at bounding box center [569, 262] width 410 height 60
click at [767, 247] on div "You updated the status to received , so congrats! Please add more details about…" at bounding box center [569, 262] width 410 height 60
click at [767, 248] on div "You updated the status to received , so congrats! Please add more details about…" at bounding box center [569, 262] width 410 height 60
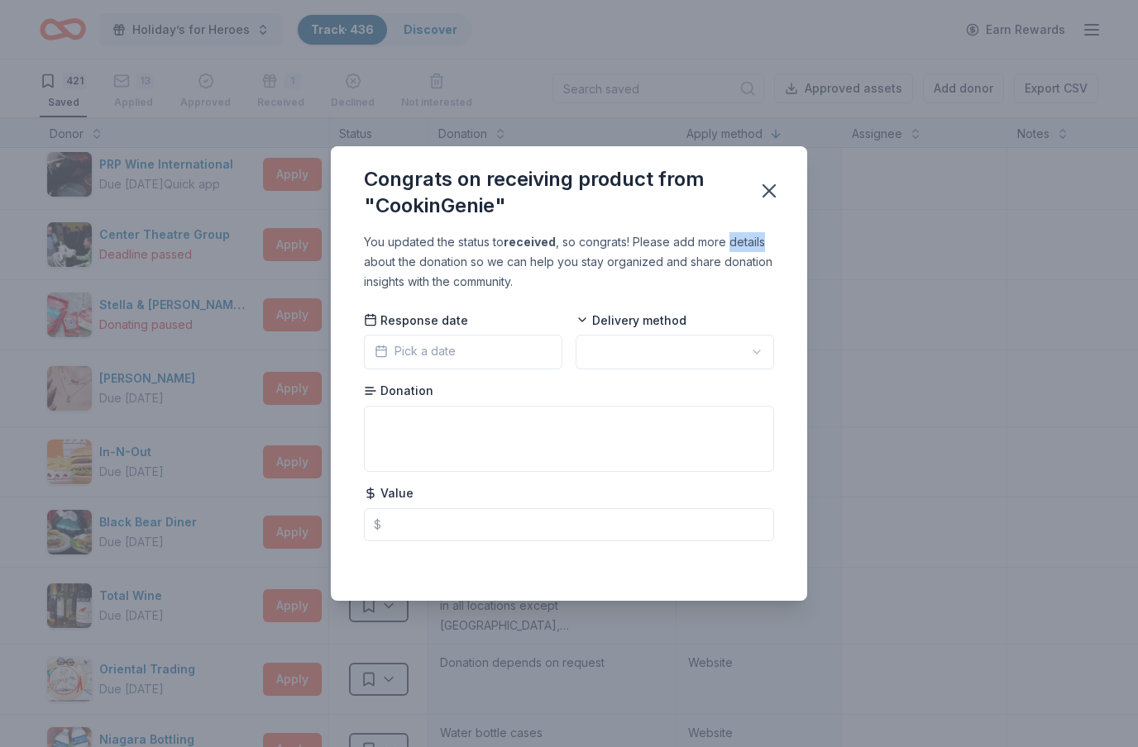
click at [767, 248] on div "You updated the status to received , so congrats! Please add more details about…" at bounding box center [569, 262] width 410 height 60
click at [776, 248] on div "You updated the status to received , so congrats! Please add more details about…" at bounding box center [569, 416] width 476 height 368
click at [776, 247] on div "You updated the status to received , so congrats! Please add more details about…" at bounding box center [569, 416] width 476 height 368
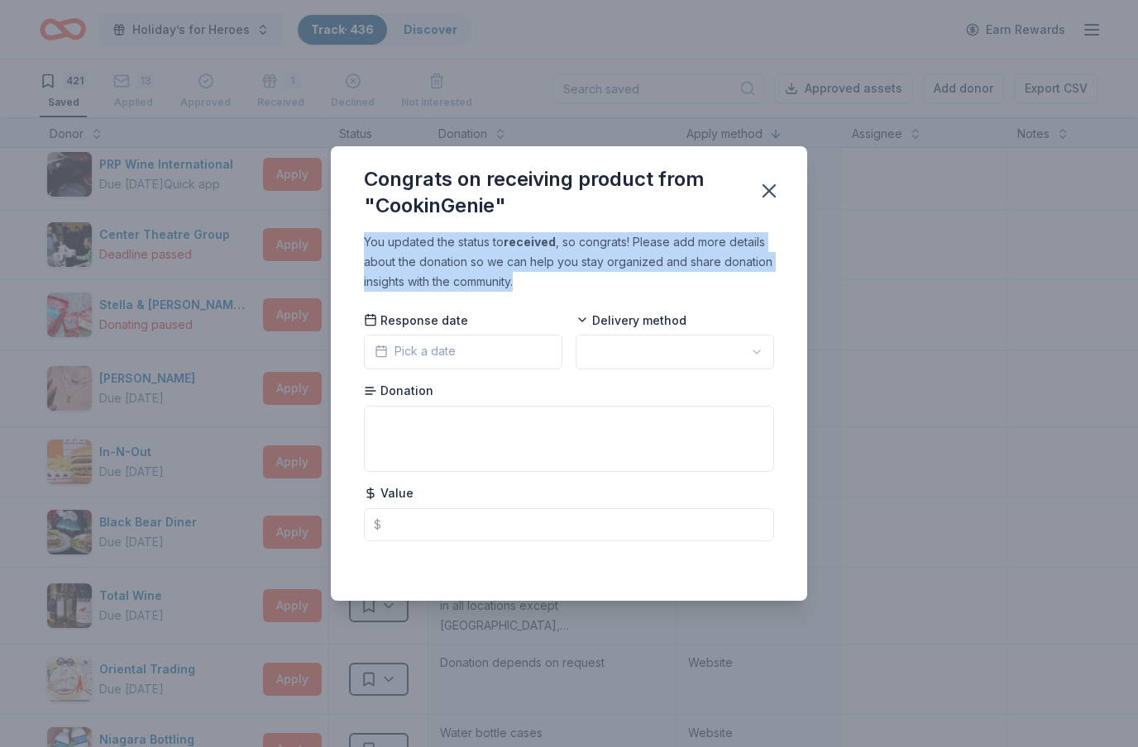
click at [776, 247] on div "You updated the status to received , so congrats! Please add more details about…" at bounding box center [569, 416] width 476 height 368
click at [806, 298] on div "You updated the status to received , so congrats! Please add more details about…" at bounding box center [569, 416] width 476 height 368
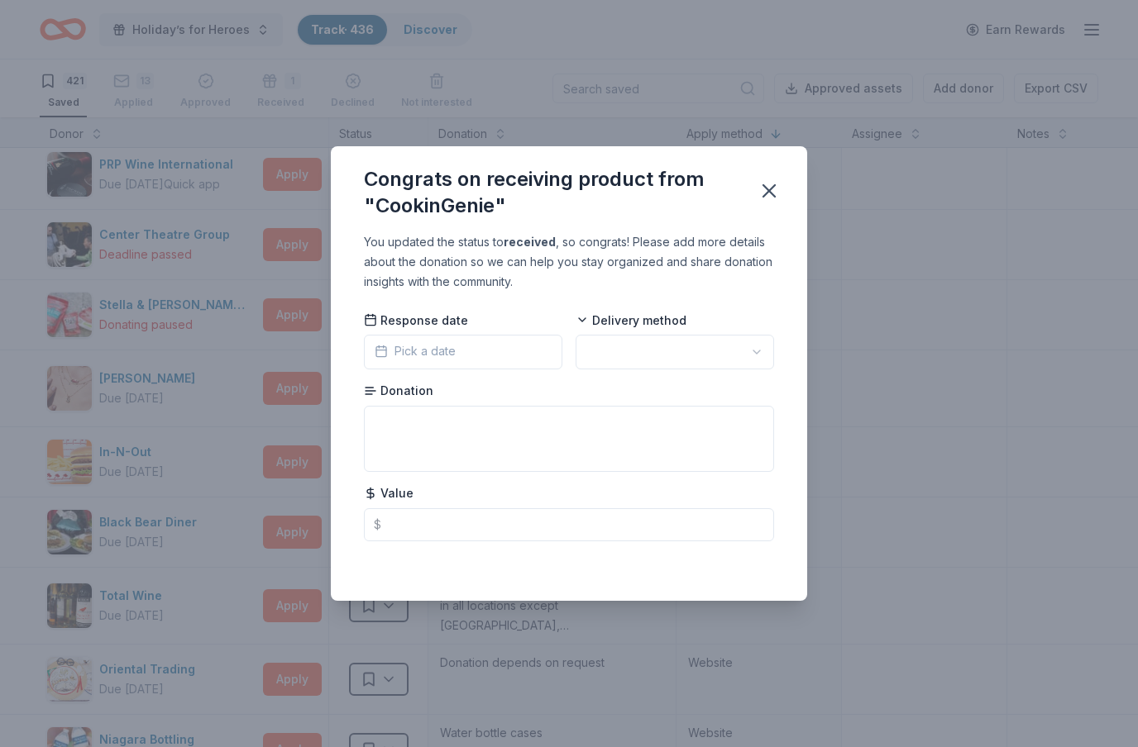
click at [775, 242] on div "You updated the status to received , so congrats! Please add more details about…" at bounding box center [569, 416] width 476 height 368
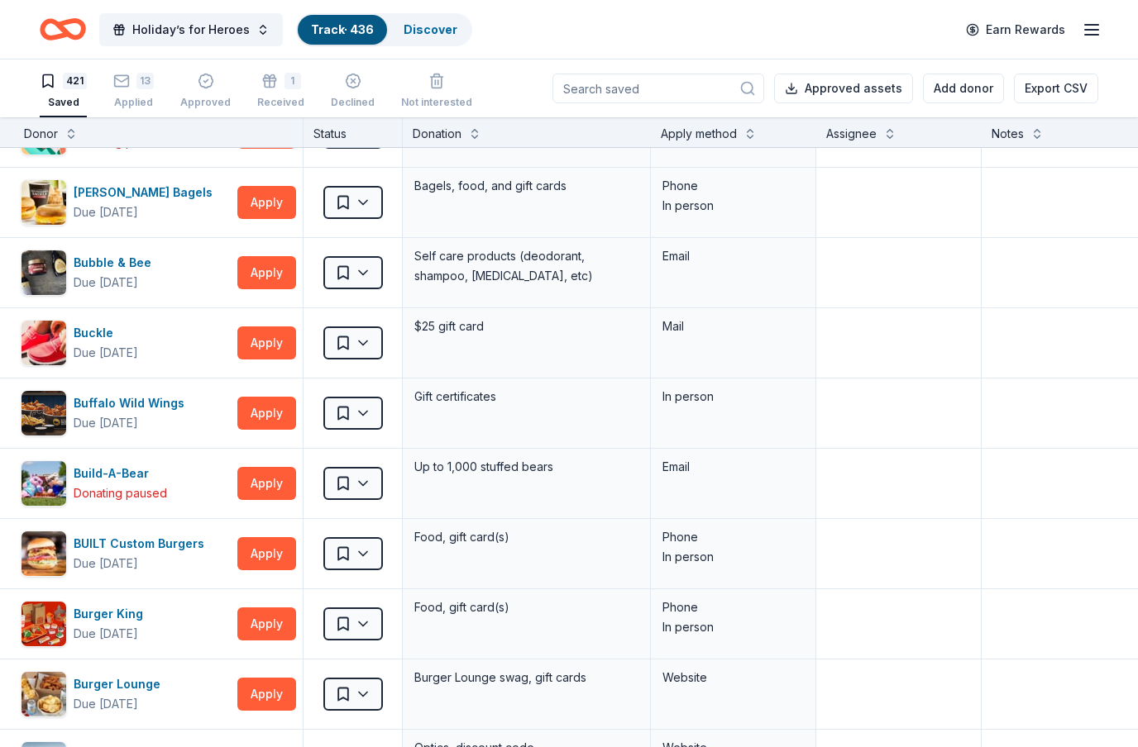
scroll to position [3425, 25]
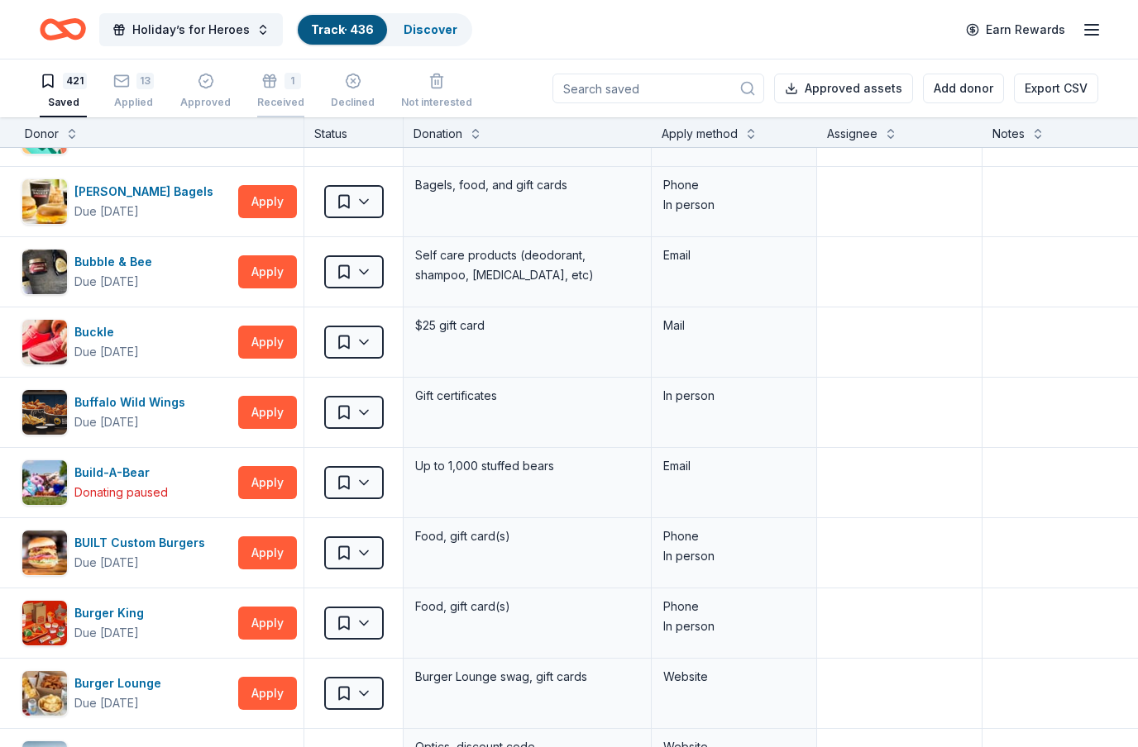
click at [278, 95] on div "1 Received" at bounding box center [280, 91] width 47 height 36
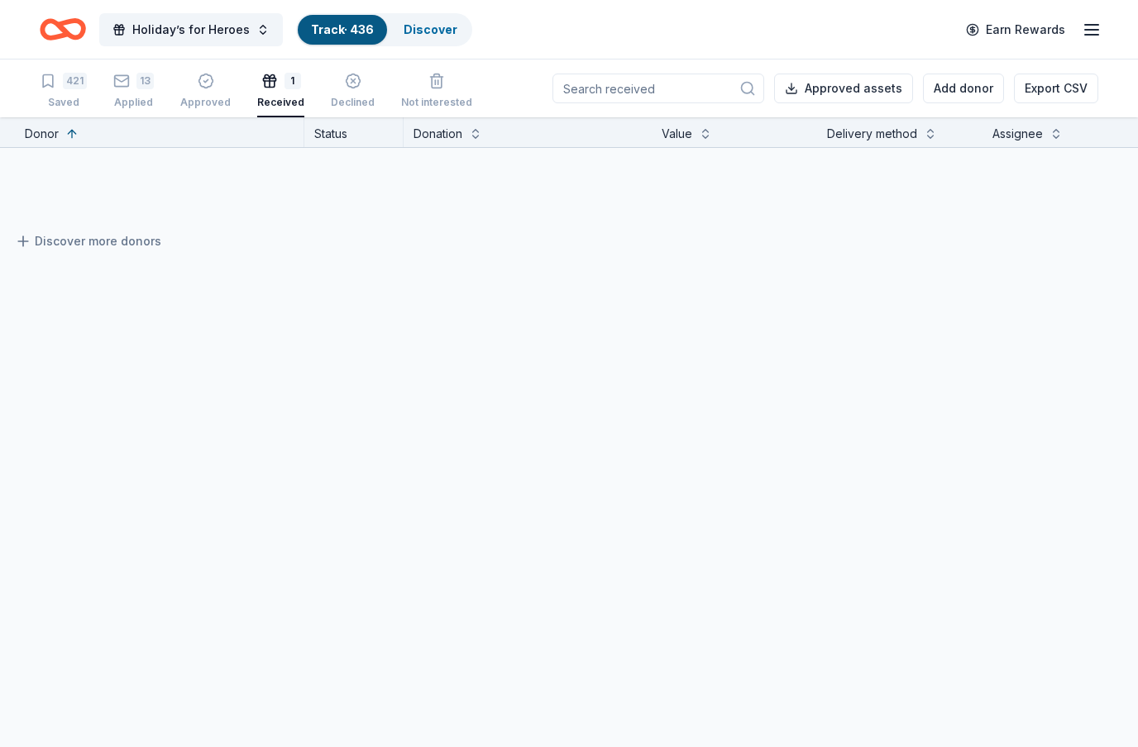
scroll to position [0, 25]
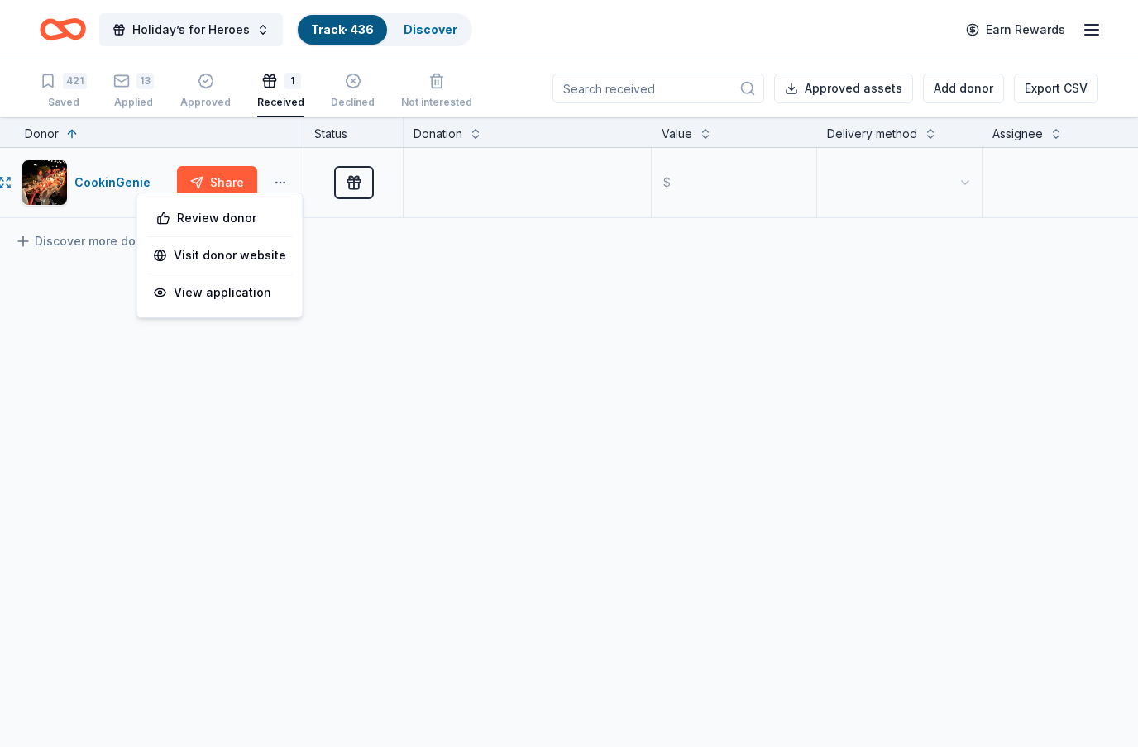
click at [285, 186] on button "button" at bounding box center [280, 182] width 33 height 13
click at [450, 304] on div "CookinGenie Share Received $ Discover more donors" at bounding box center [705, 338] width 1460 height 381
click at [280, 176] on button "button" at bounding box center [280, 182] width 33 height 13
click at [241, 294] on div "View application" at bounding box center [220, 293] width 146 height 30
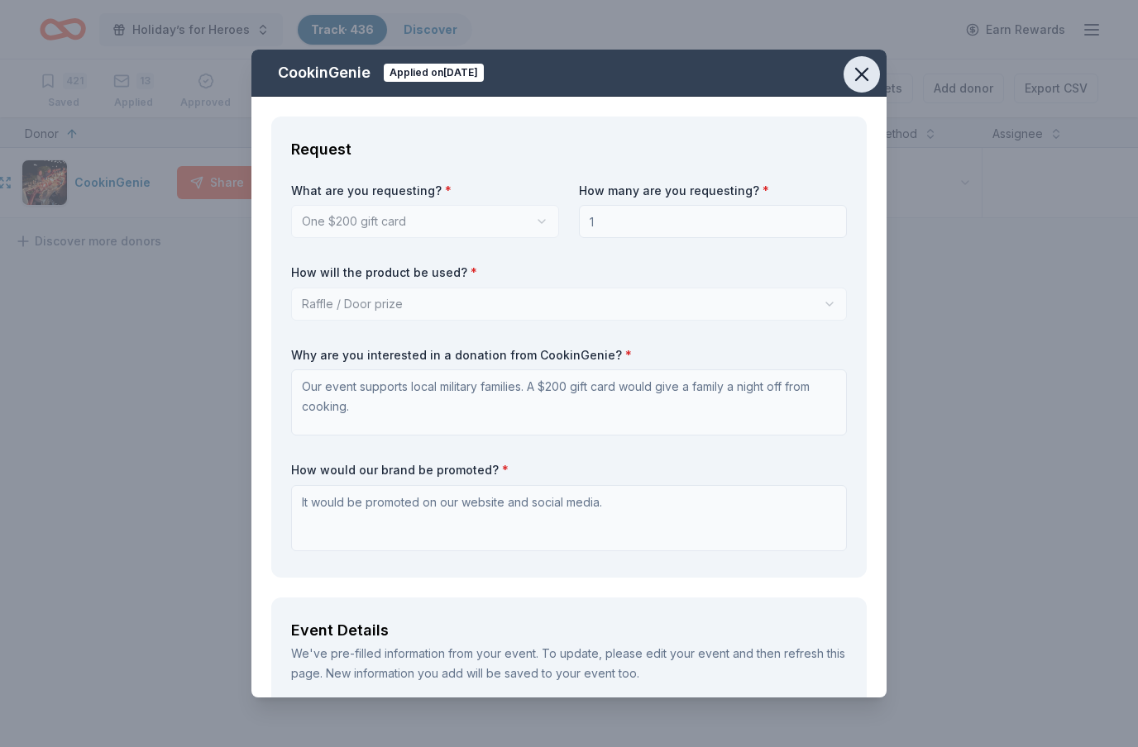
click at [862, 82] on icon "button" at bounding box center [861, 74] width 23 height 23
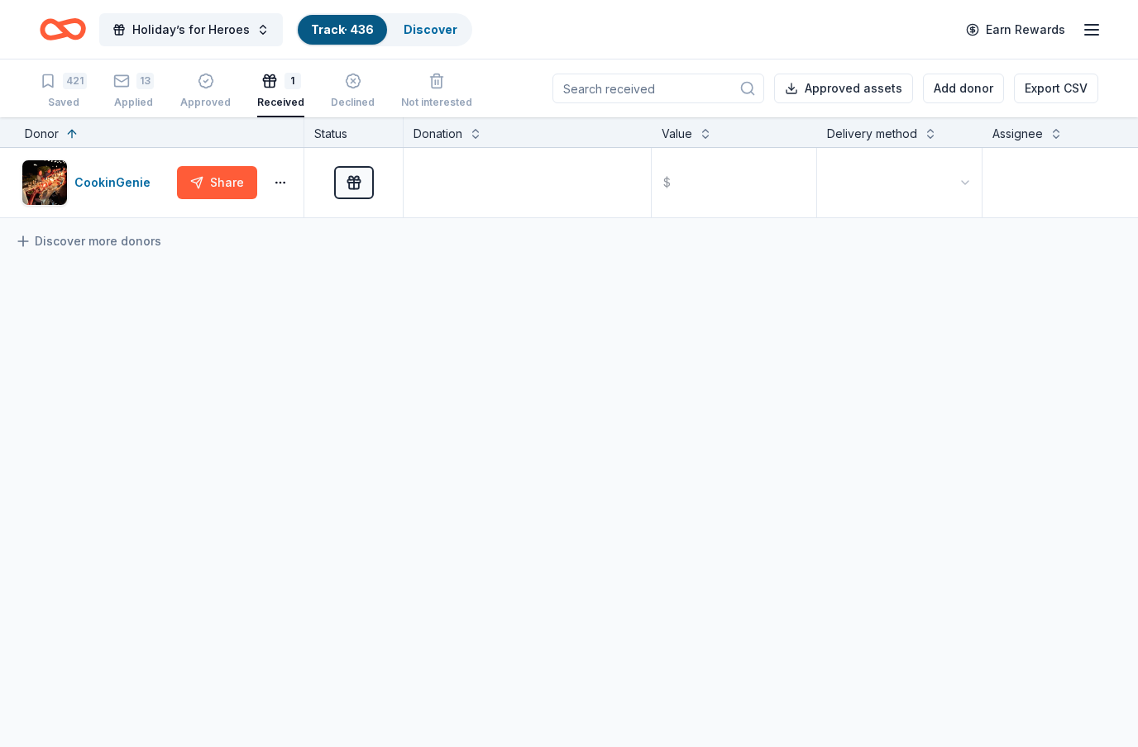
click at [337, 136] on div "Status" at bounding box center [353, 132] width 99 height 30
click at [77, 90] on div "421 Saved" at bounding box center [63, 91] width 47 height 36
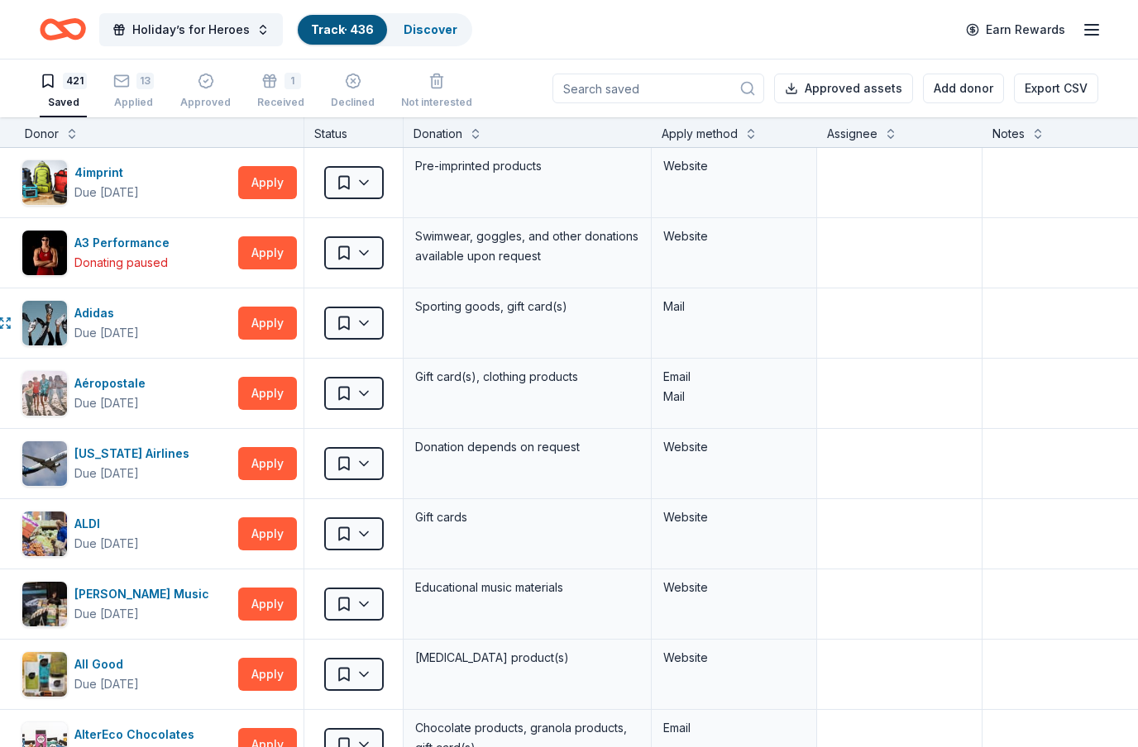
click at [717, 135] on div "Apply method" at bounding box center [699, 134] width 76 height 20
click at [750, 135] on button at bounding box center [750, 132] width 13 height 17
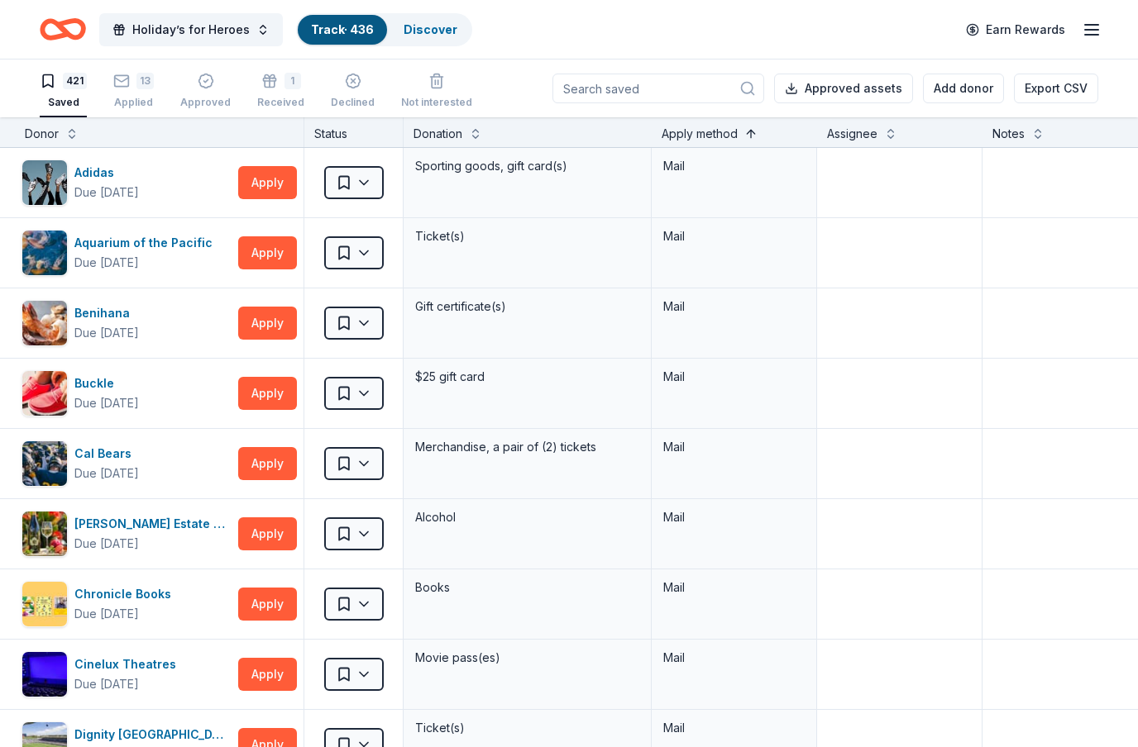
click at [750, 135] on button at bounding box center [750, 132] width 13 height 17
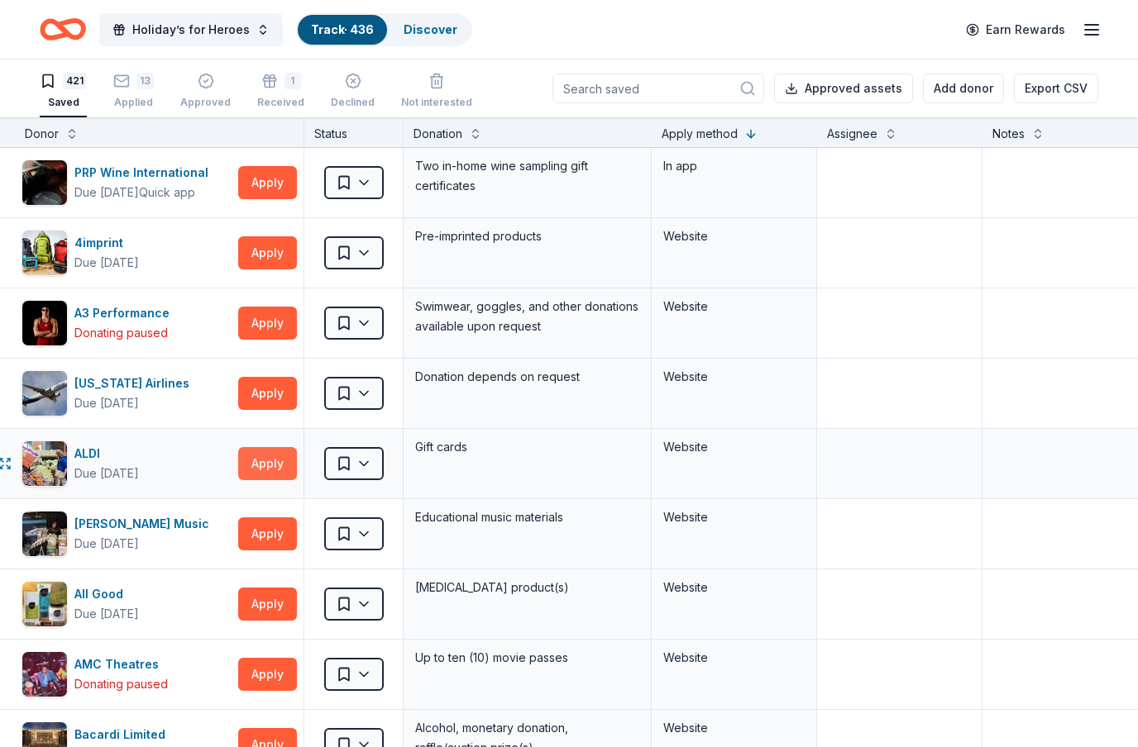
click at [261, 461] on button "Apply" at bounding box center [267, 463] width 59 height 33
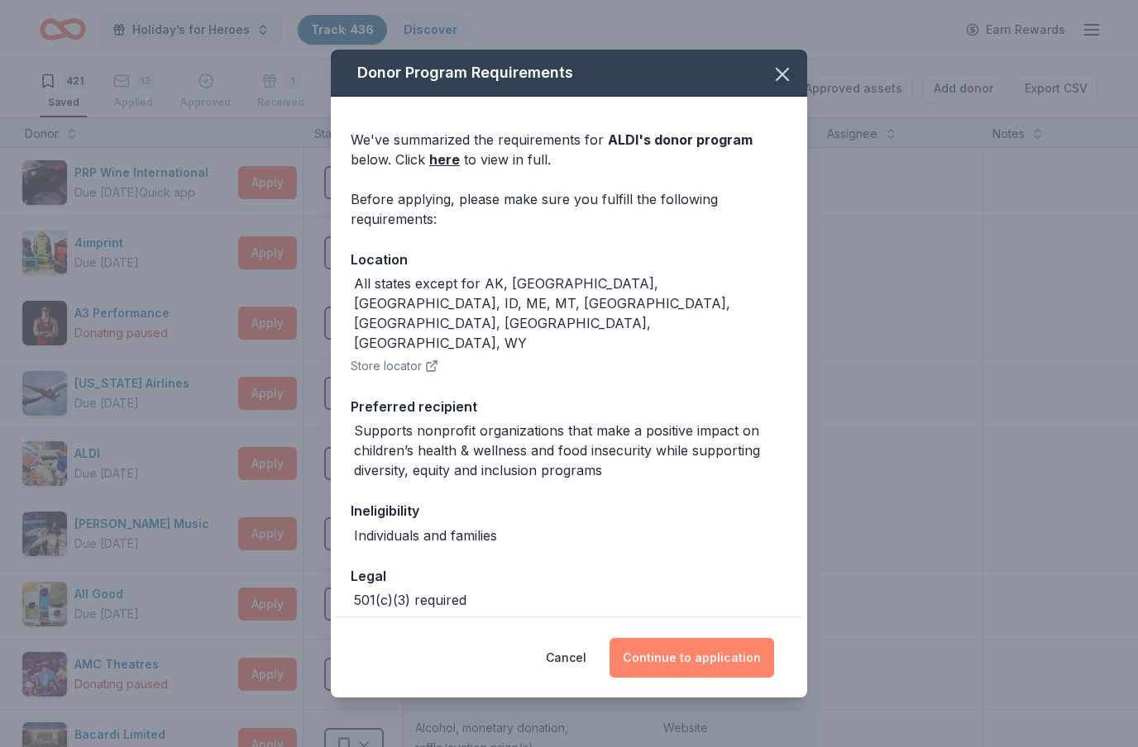
click at [722, 664] on button "Continue to application" at bounding box center [691, 658] width 165 height 40
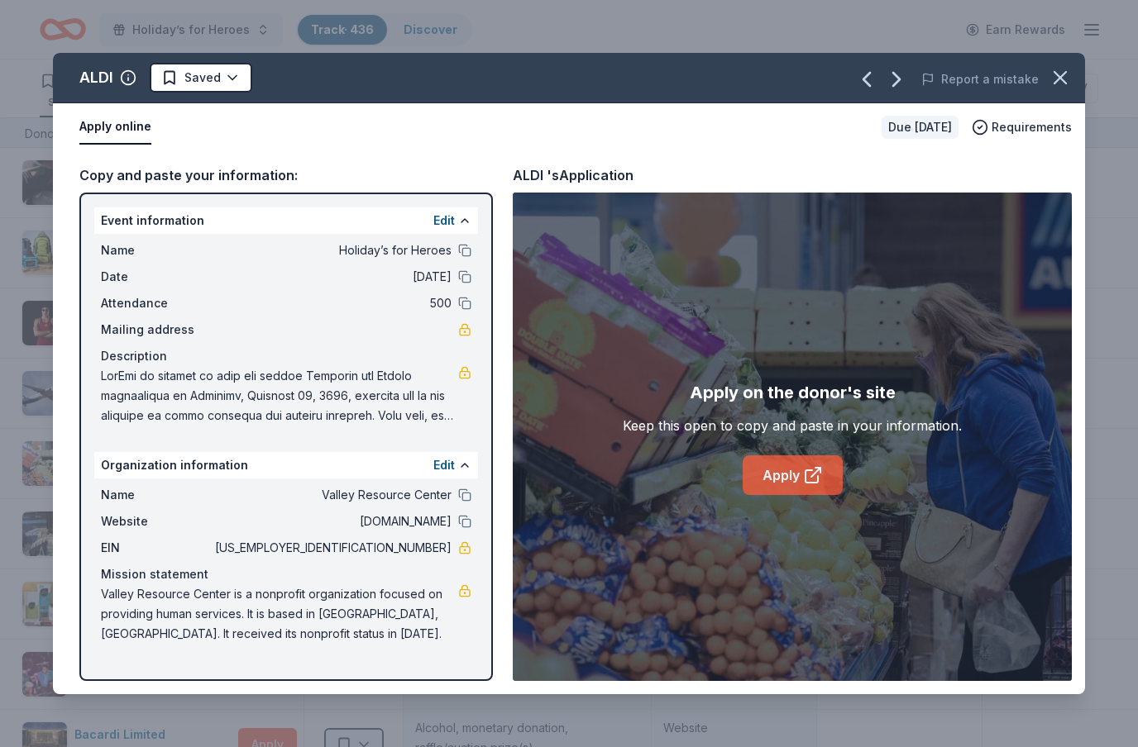
click at [816, 469] on icon at bounding box center [813, 475] width 20 height 20
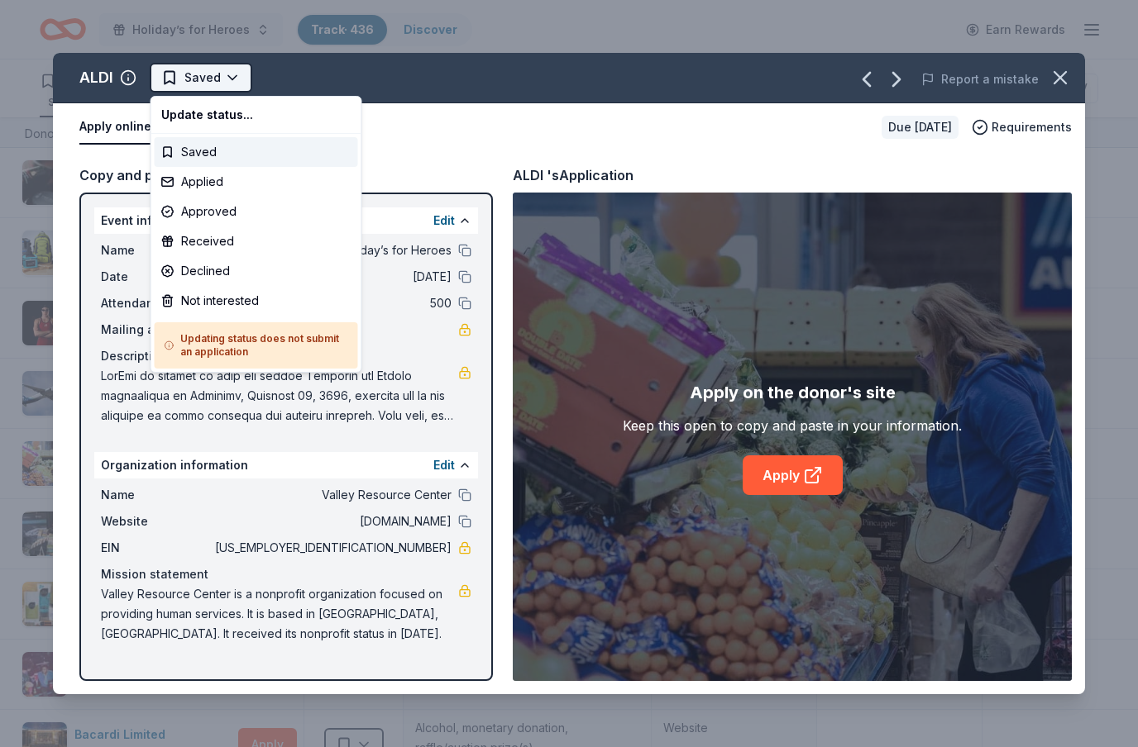
click at [246, 80] on html "Holiday’s for Heroes Track · 436 Discover Earn Rewards 421 Saved 13 Applied App…" at bounding box center [569, 373] width 1138 height 747
click at [223, 184] on div "Applied" at bounding box center [256, 182] width 203 height 30
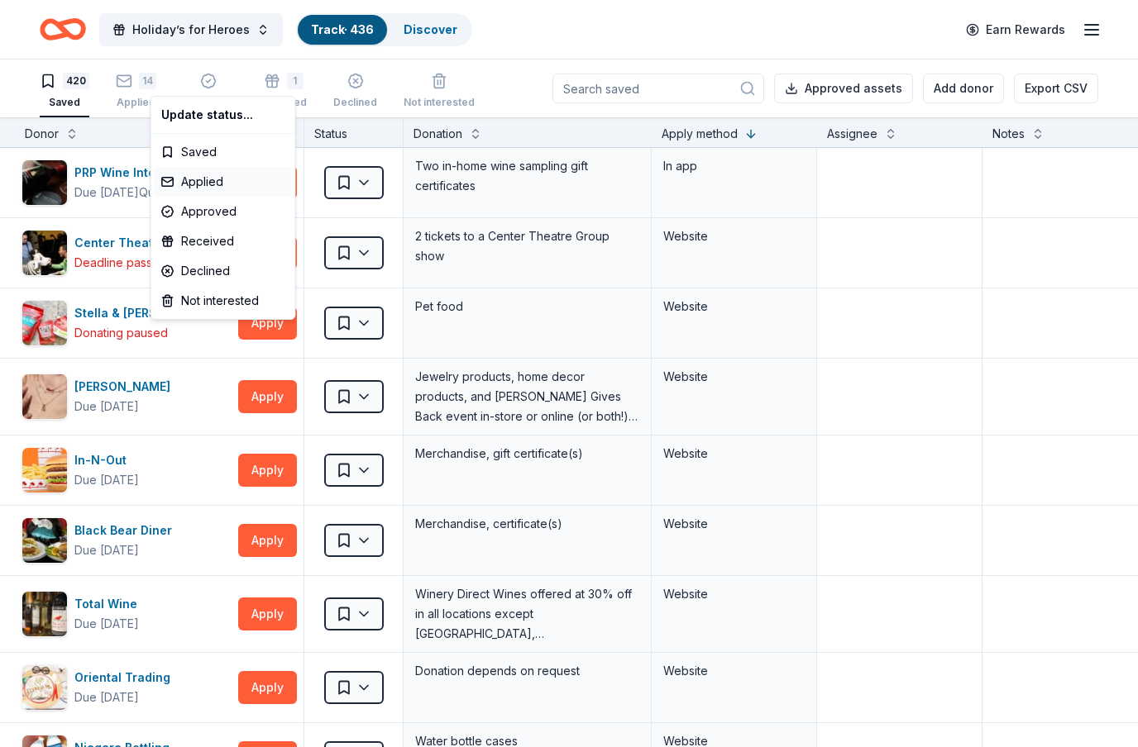
click at [223, 184] on div "ALDI Applied Report a mistake Apply online Due [DATE] Requirements Copy and pas…" at bounding box center [569, 373] width 981 height 609
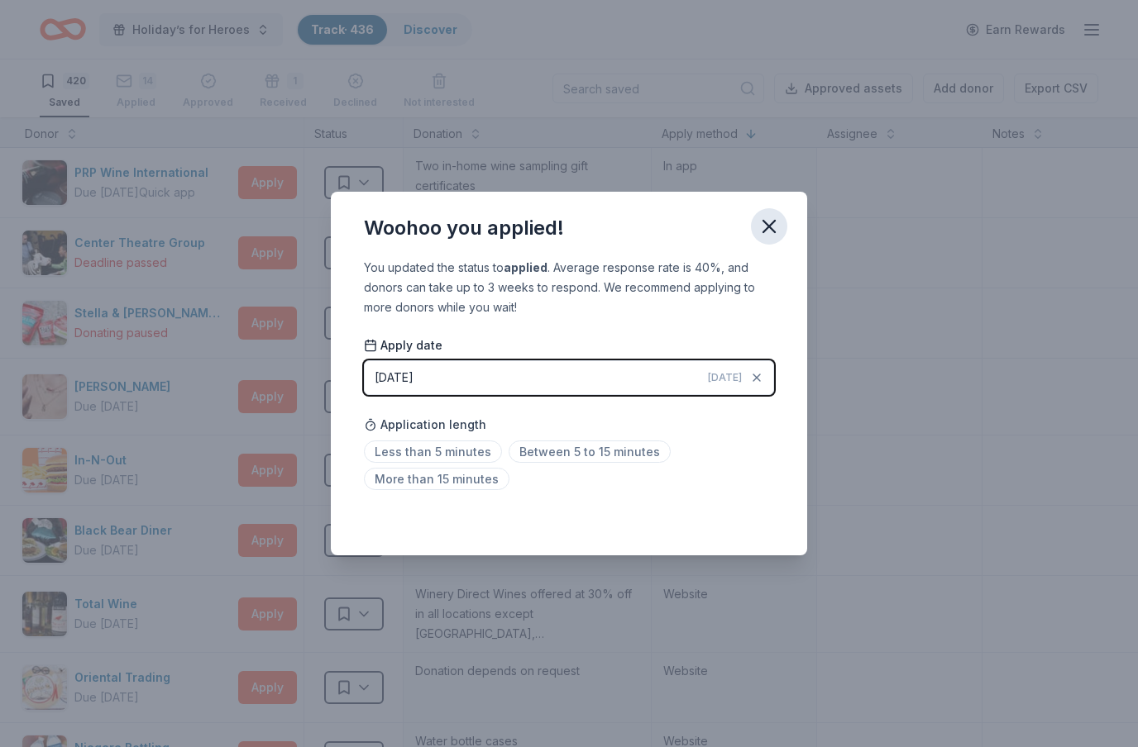
click at [767, 229] on icon "button" at bounding box center [769, 227] width 12 height 12
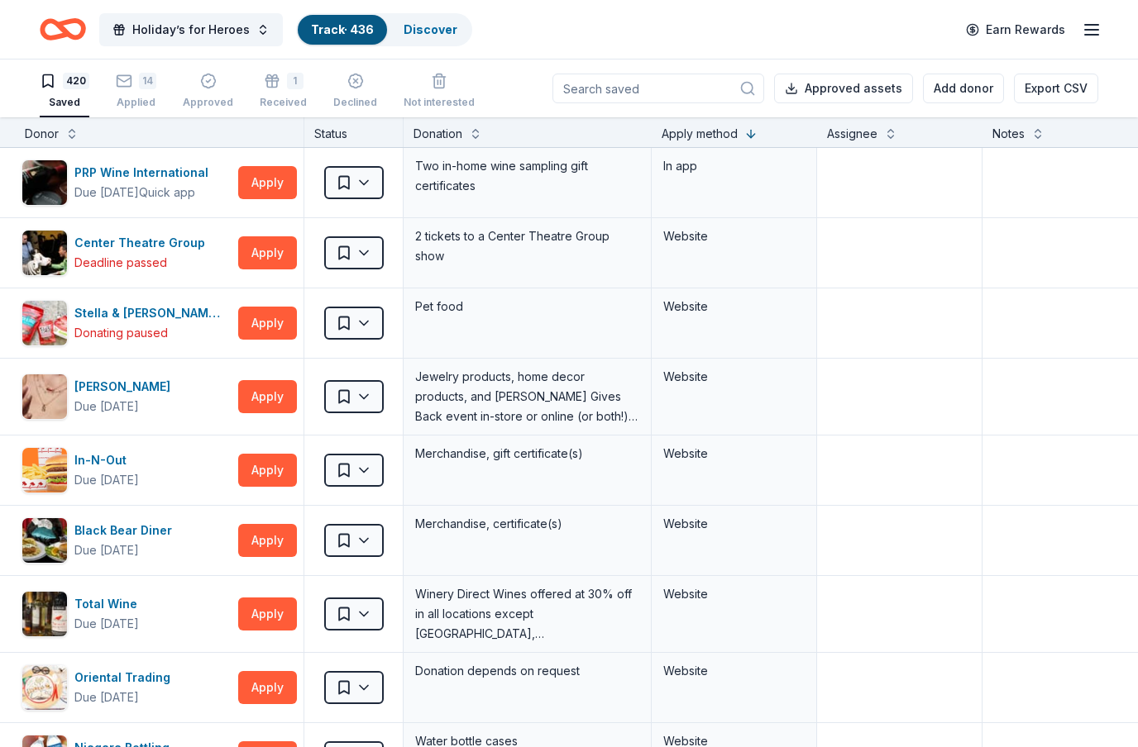
click at [716, 133] on div "Apply method" at bounding box center [699, 134] width 76 height 20
click at [752, 129] on button at bounding box center [750, 132] width 13 height 17
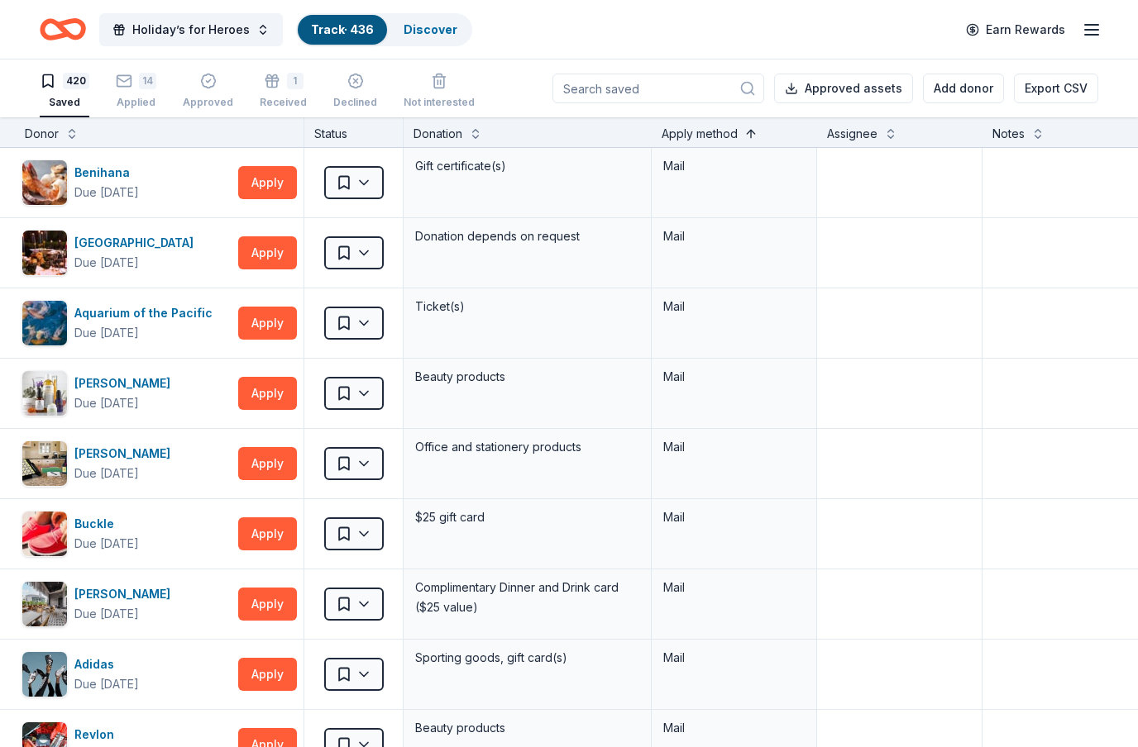
click at [752, 135] on button at bounding box center [750, 132] width 13 height 17
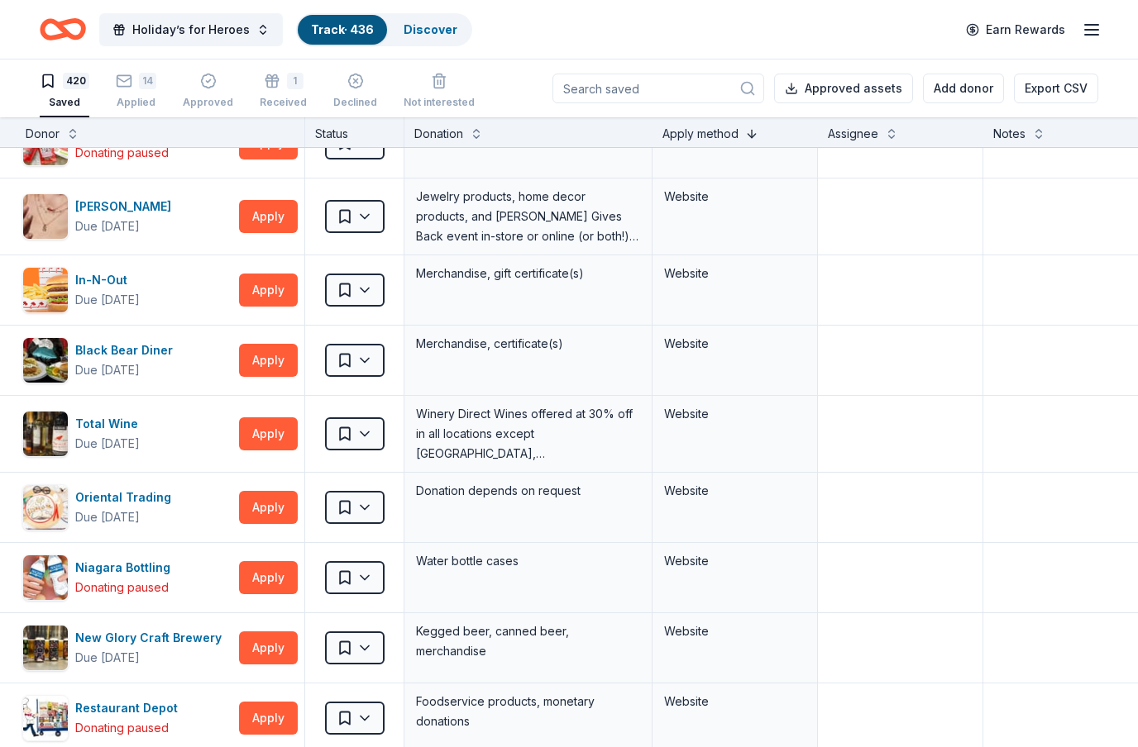
scroll to position [180, 23]
click at [277, 220] on button "Apply" at bounding box center [269, 216] width 59 height 33
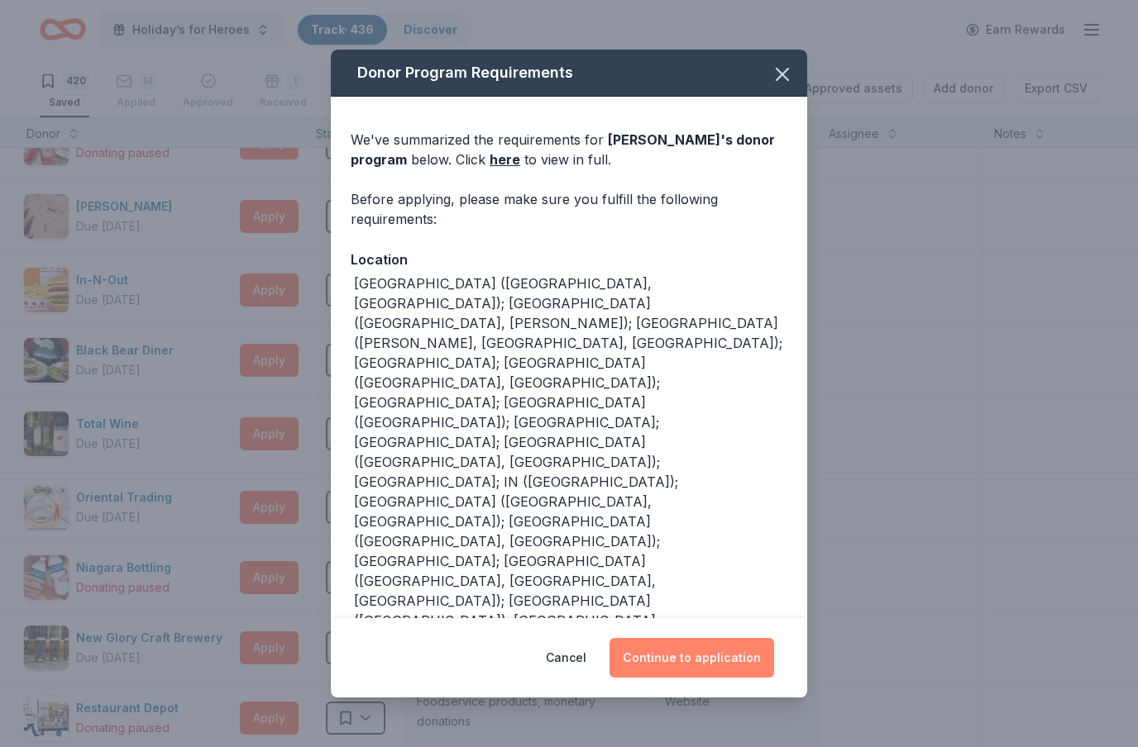
click at [699, 666] on button "Continue to application" at bounding box center [691, 658] width 165 height 40
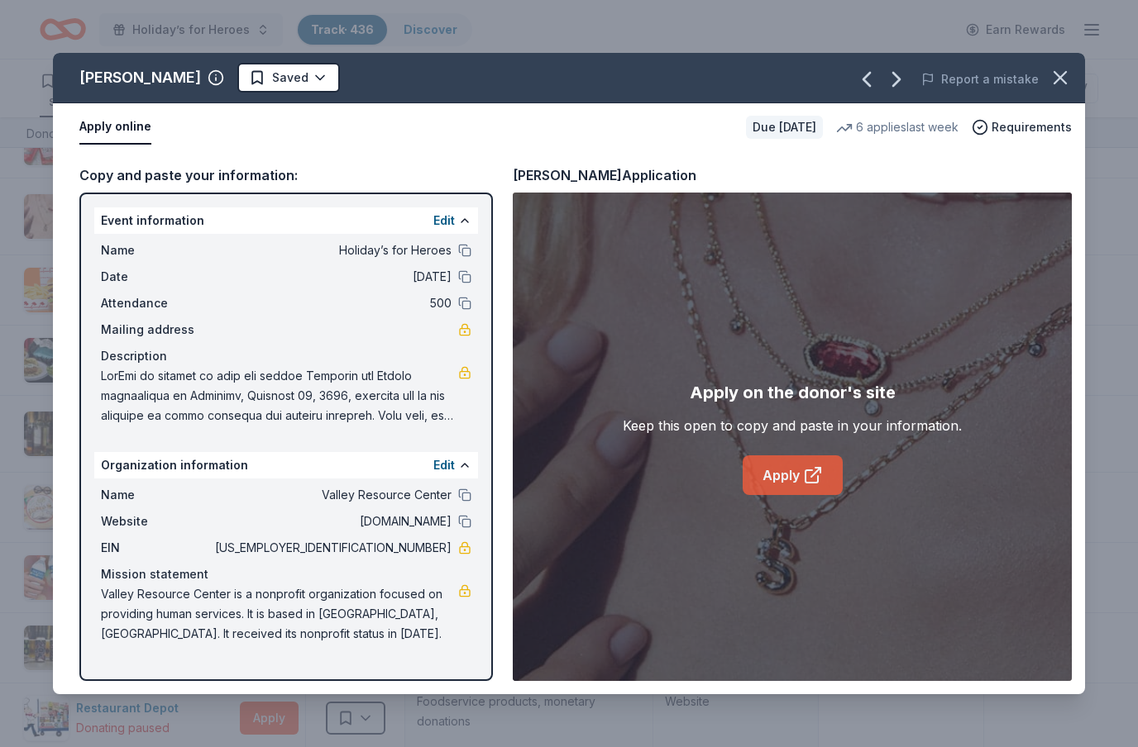
click at [825, 472] on link "Apply" at bounding box center [792, 476] width 100 height 40
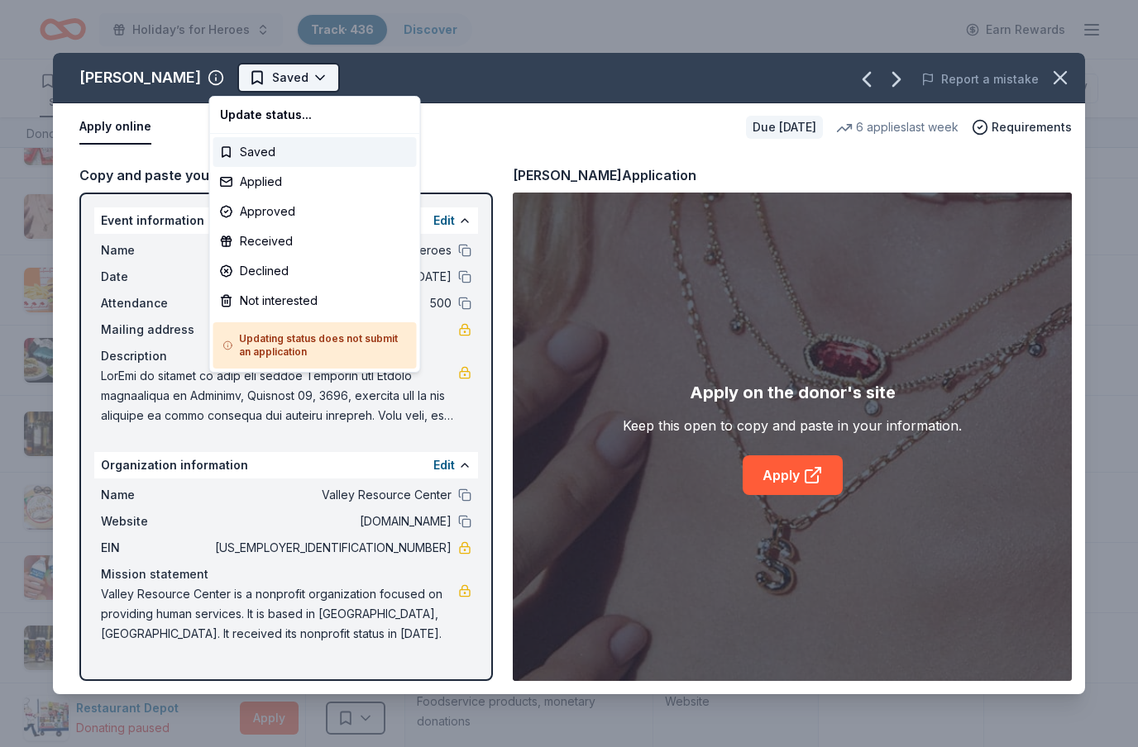
click at [298, 82] on html "Holiday’s for Heroes Track · 436 Discover Earn Rewards 420 Saved 14 Applied App…" at bounding box center [569, 373] width 1138 height 747
click at [260, 187] on div "Applied" at bounding box center [314, 182] width 203 height 30
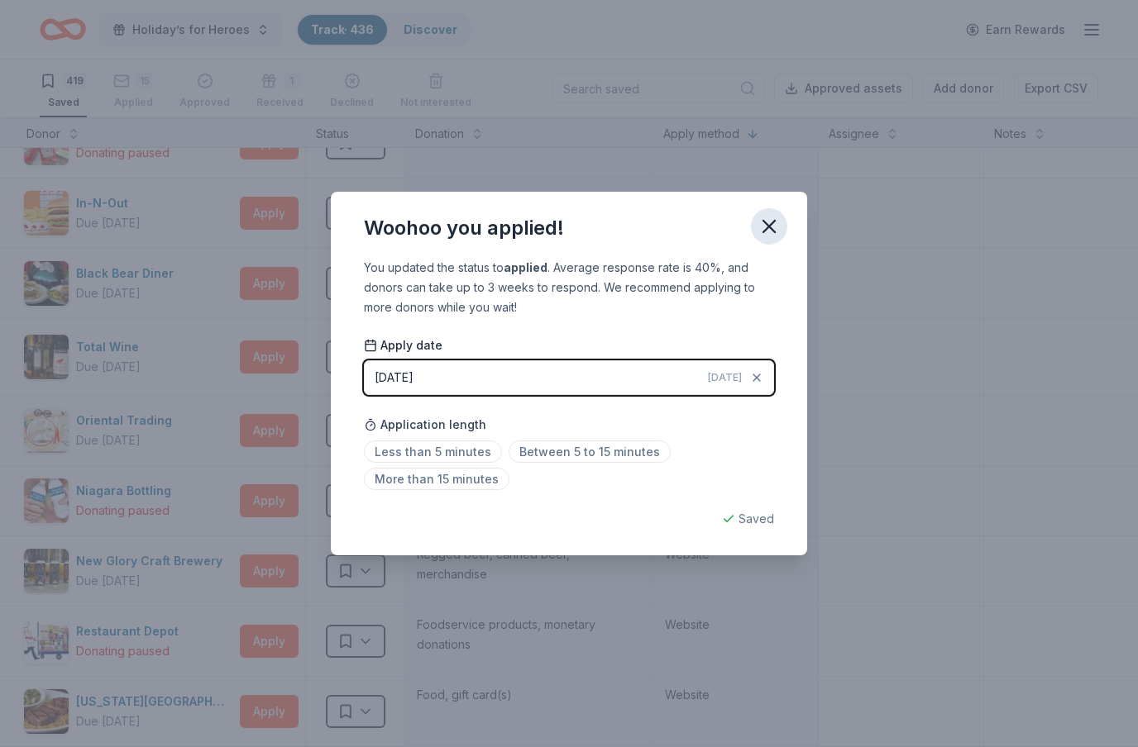
click at [773, 226] on icon "button" at bounding box center [768, 226] width 23 height 23
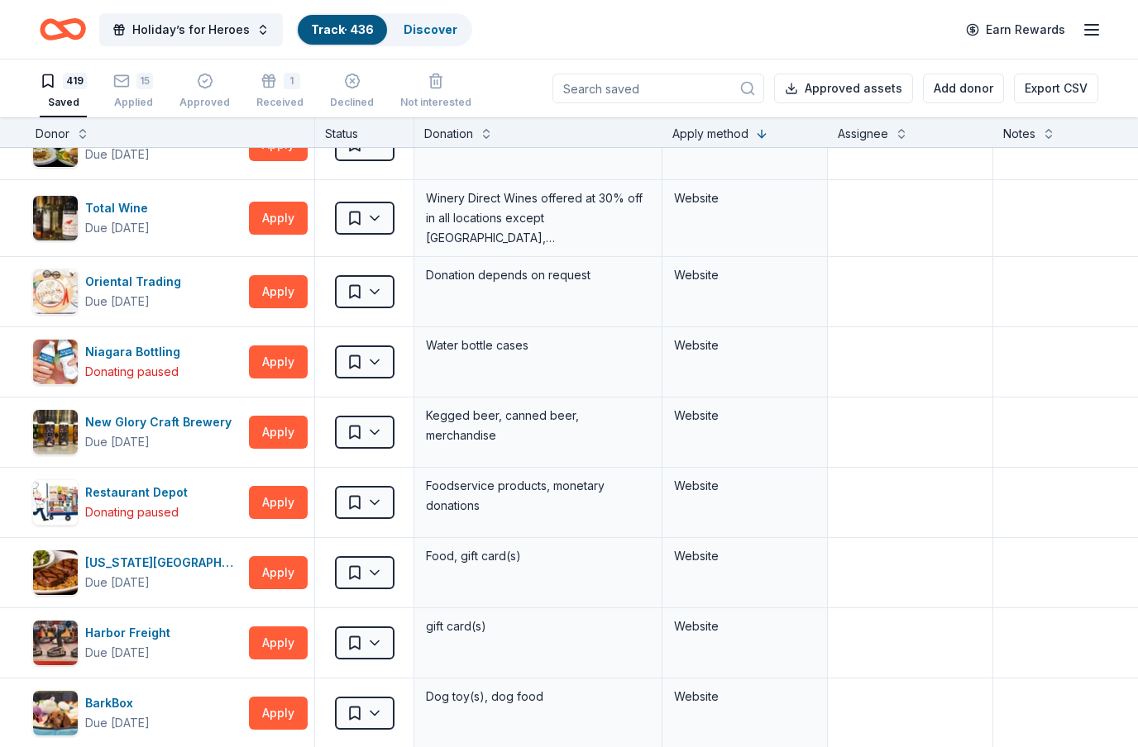
scroll to position [324, 14]
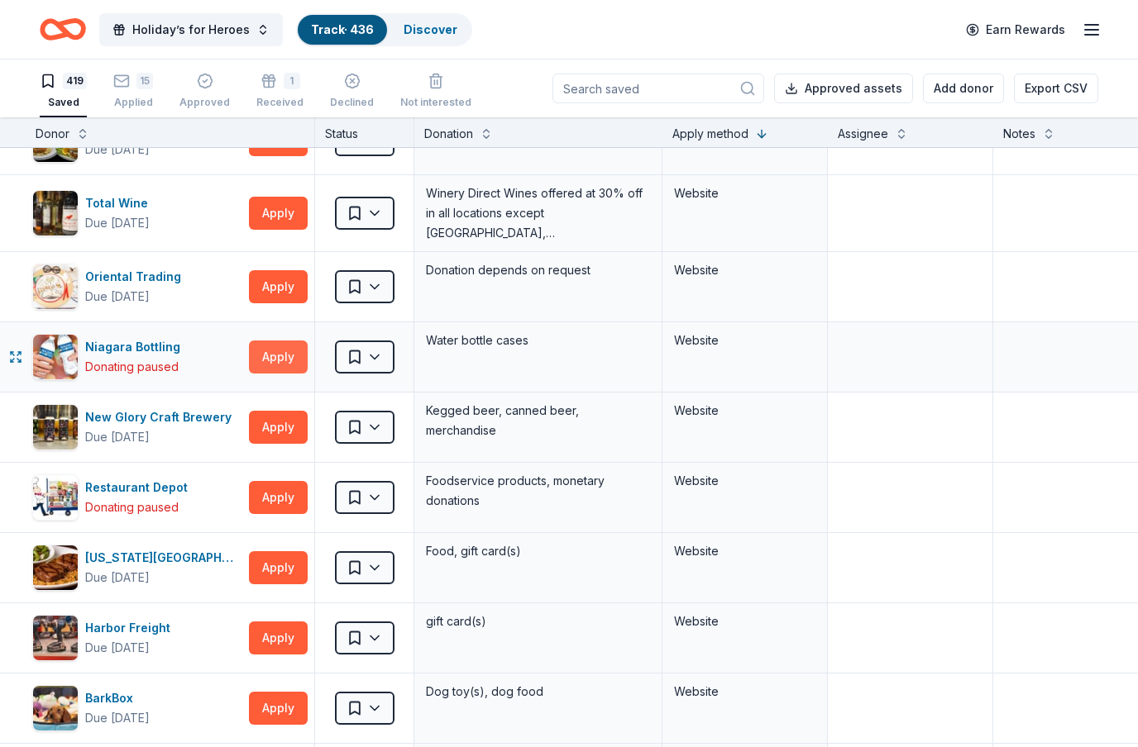
click at [294, 350] on button "Apply" at bounding box center [278, 357] width 59 height 33
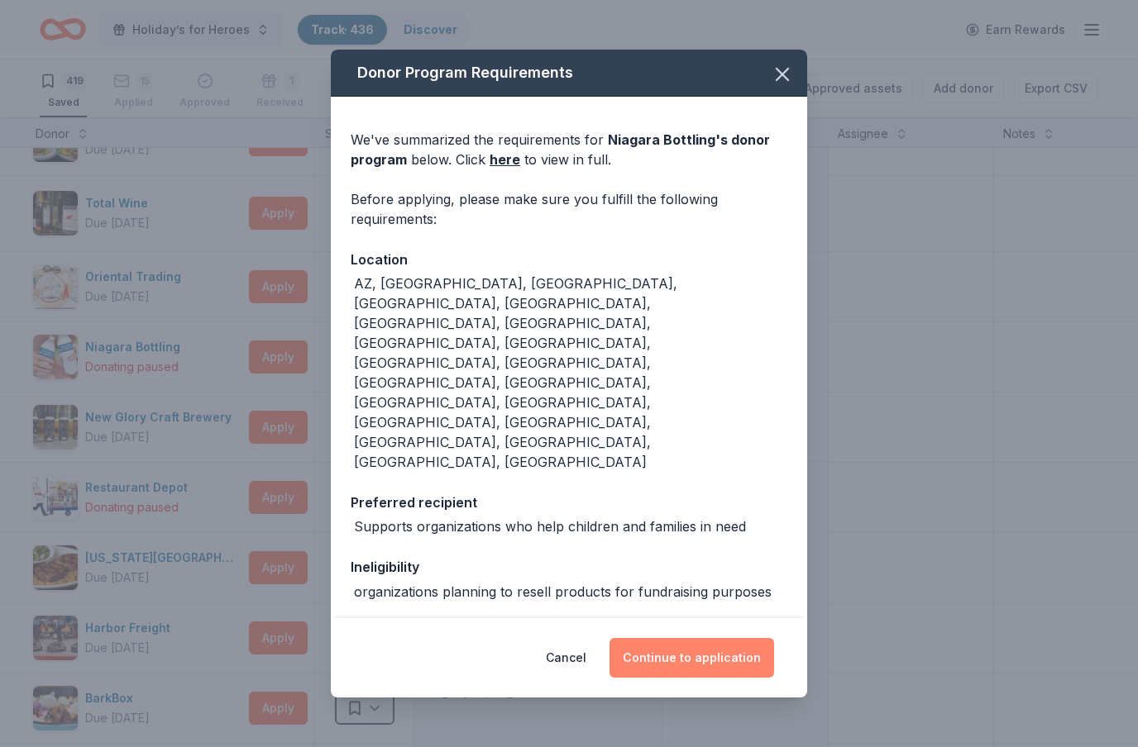
click at [723, 647] on button "Continue to application" at bounding box center [691, 658] width 165 height 40
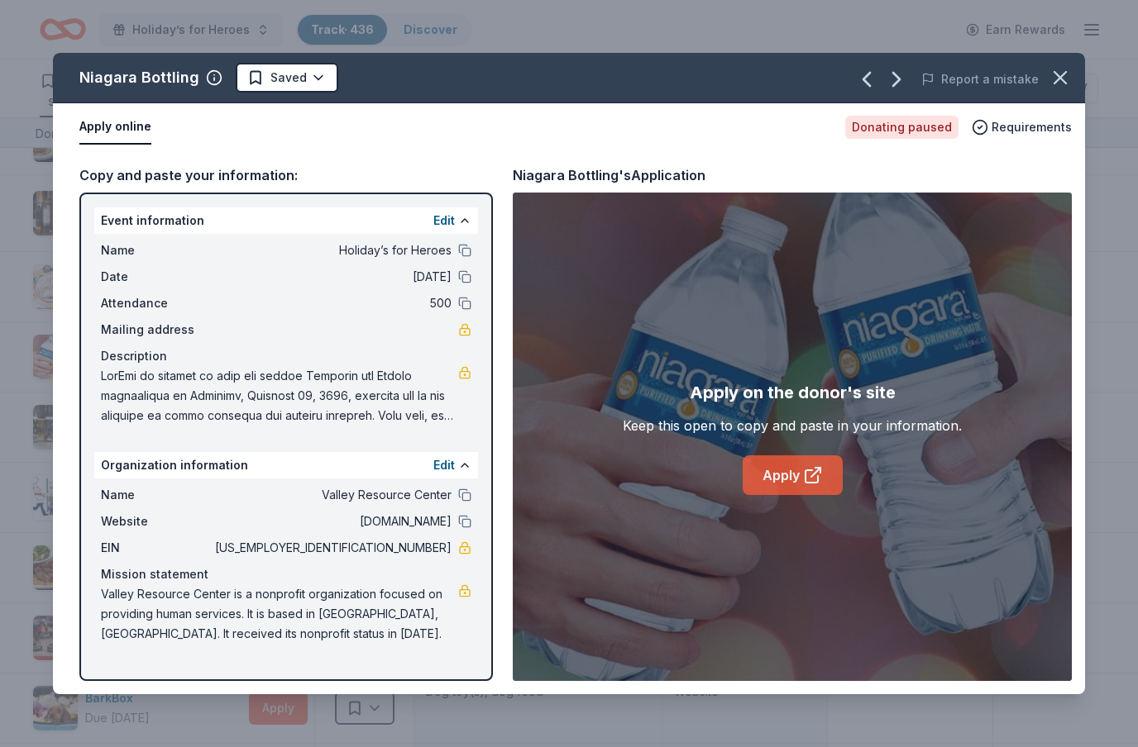
click at [816, 480] on icon at bounding box center [813, 475] width 20 height 20
click at [1064, 80] on icon "button" at bounding box center [1059, 77] width 23 height 23
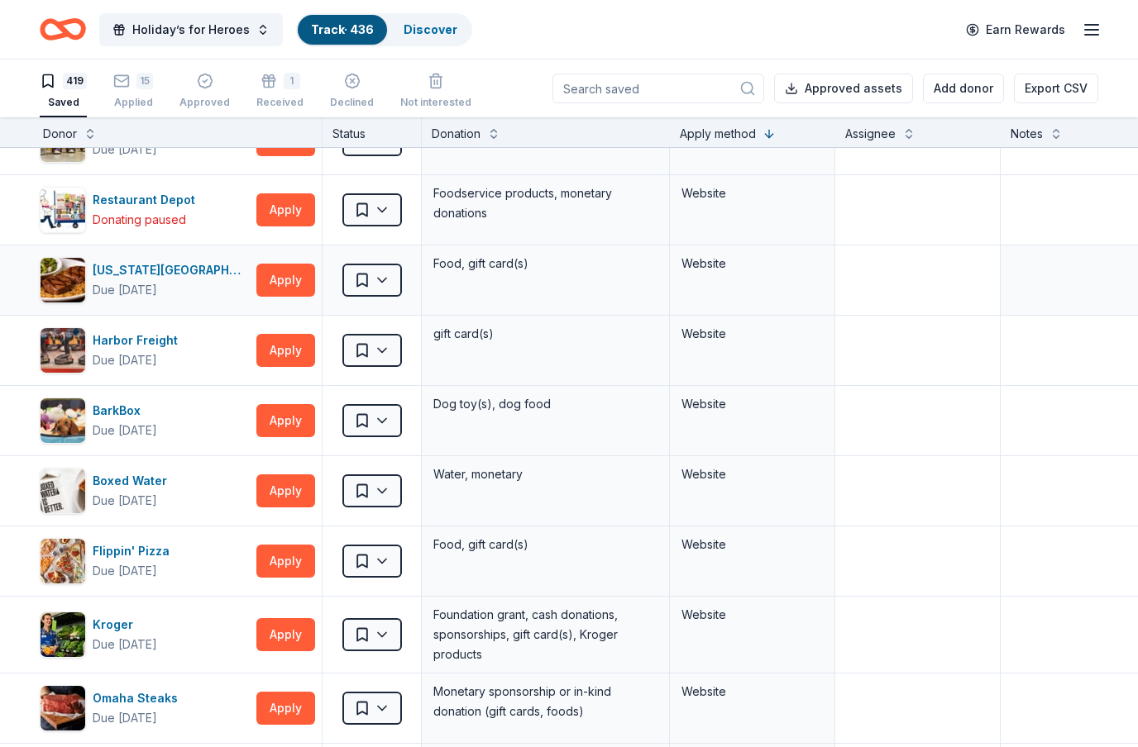
scroll to position [619, 7]
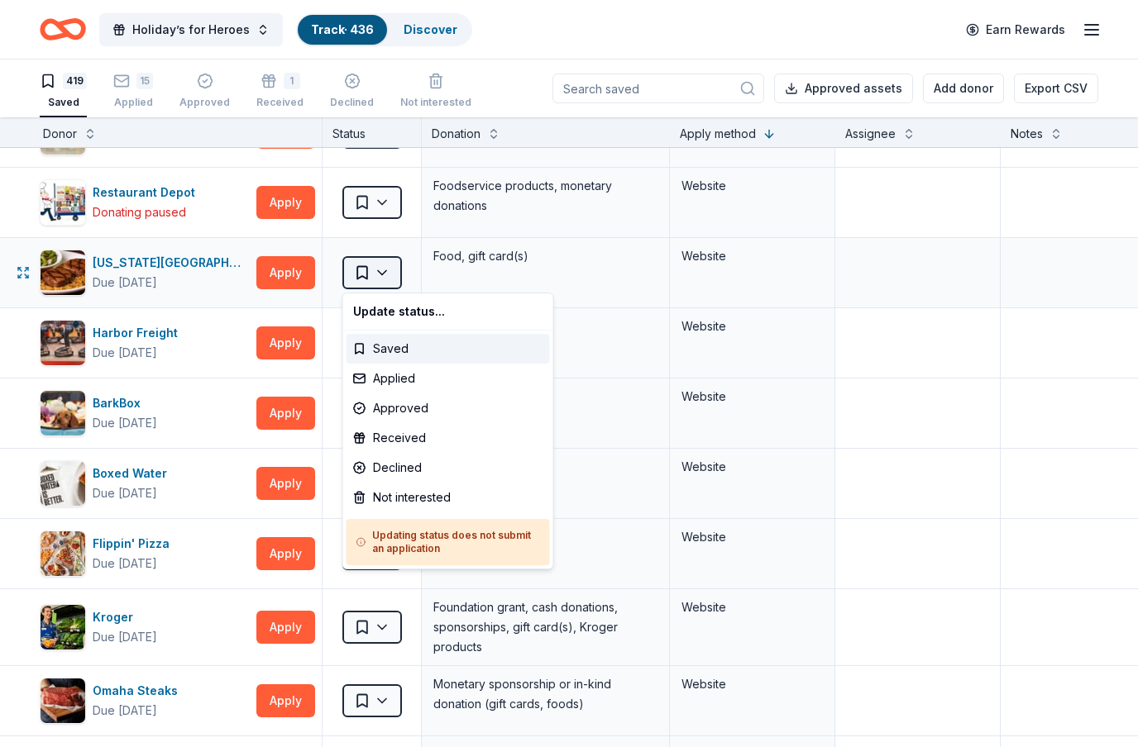
click at [387, 270] on html "Holiday’s for Heroes Track · 436 Discover Earn Rewards 419 Saved 15 Applied App…" at bounding box center [569, 373] width 1138 height 747
click at [410, 411] on div "Approved" at bounding box center [447, 409] width 203 height 30
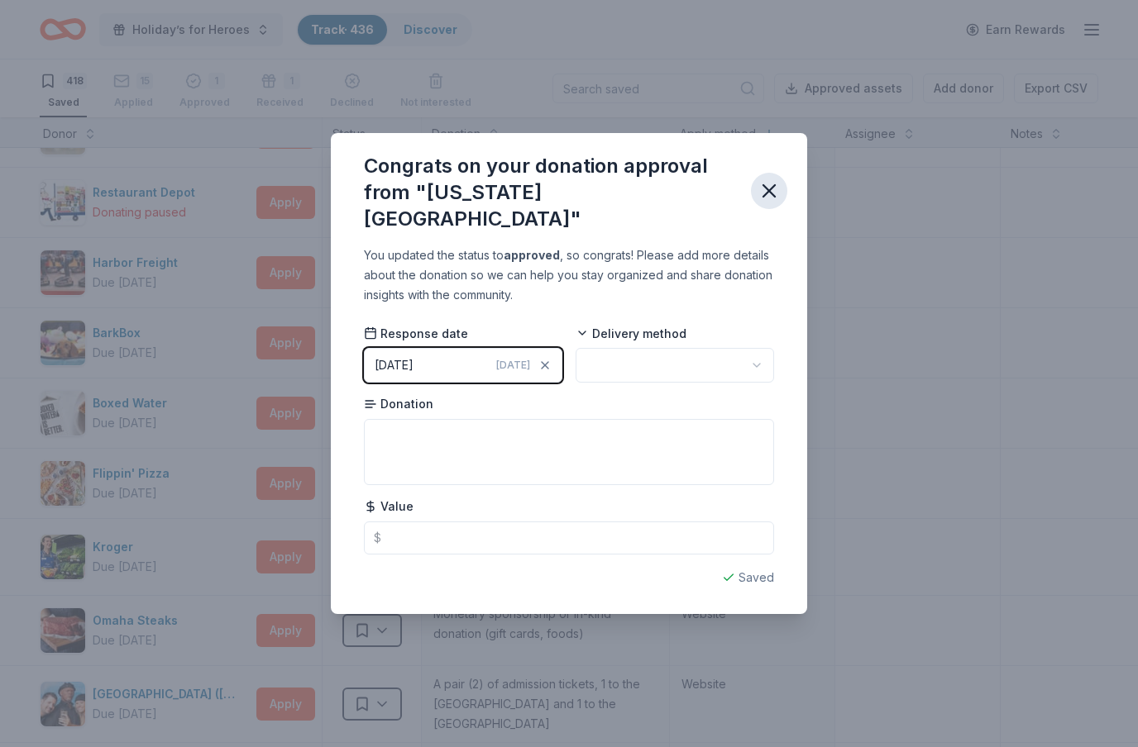
click at [770, 187] on icon "button" at bounding box center [768, 190] width 23 height 23
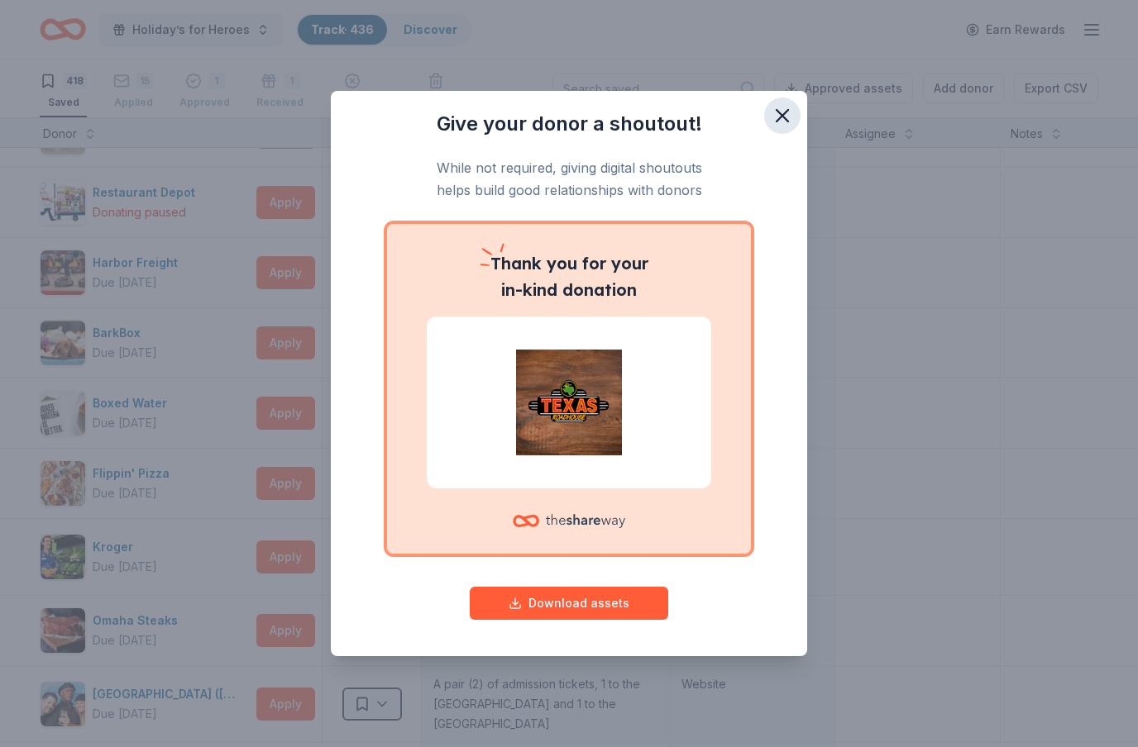
click at [784, 120] on icon "button" at bounding box center [782, 115] width 23 height 23
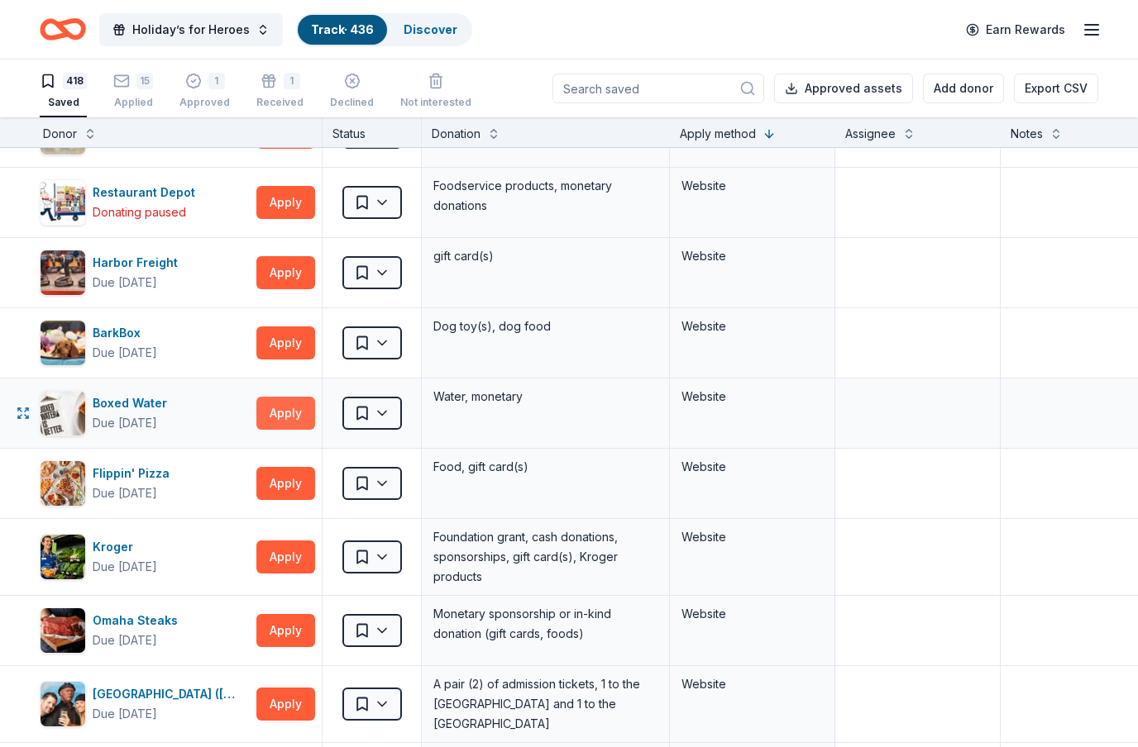
click at [295, 412] on button "Apply" at bounding box center [285, 413] width 59 height 33
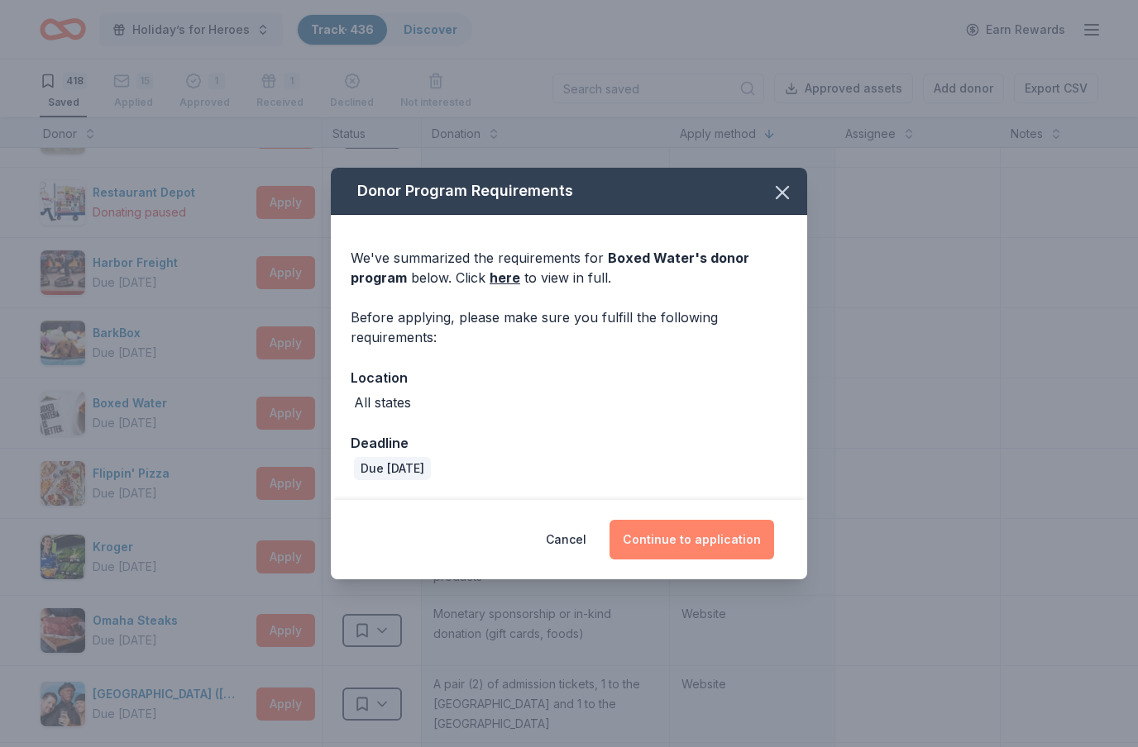
click at [697, 535] on button "Continue to application" at bounding box center [691, 540] width 165 height 40
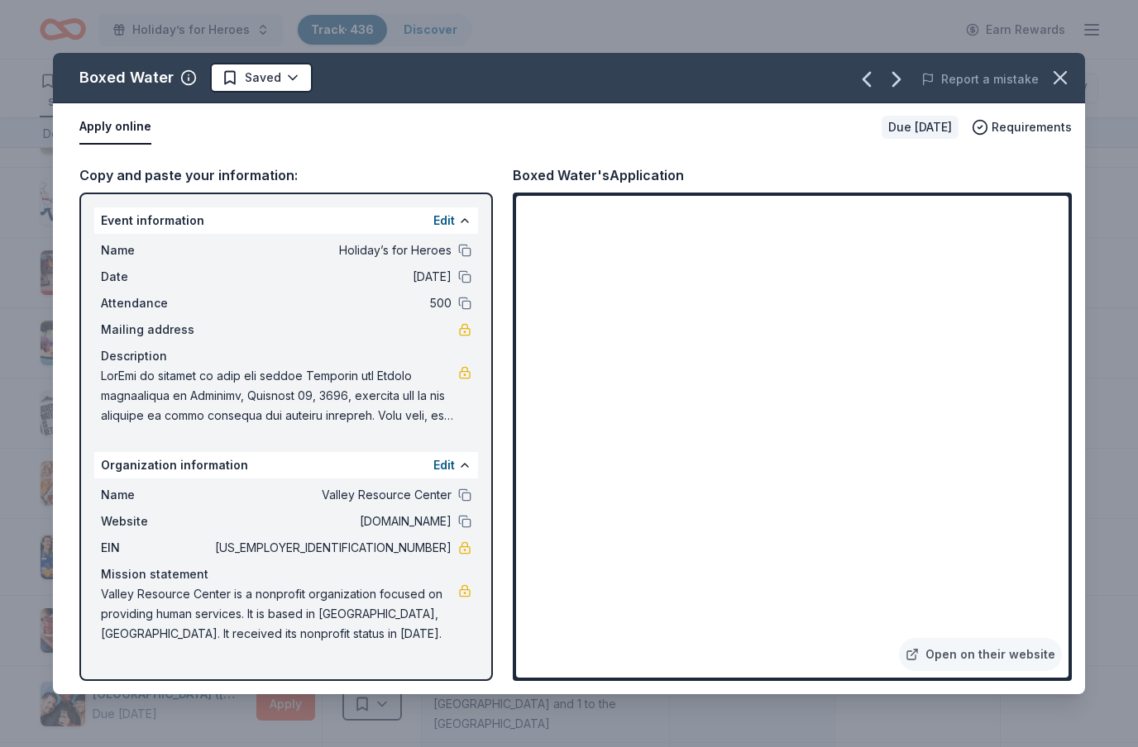
drag, startPoint x: 1070, startPoint y: 588, endPoint x: -1, endPoint y: -1, distance: 1221.9
click at [0, 0] on html "Holiday’s for Heroes Track · 436 Discover Earn Rewards 418 Saved 15 Applied 1 A…" at bounding box center [569, 373] width 1138 height 747
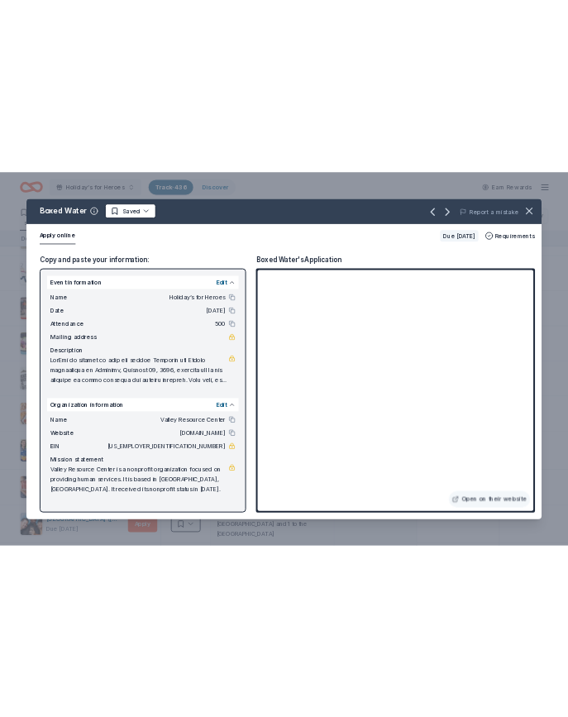
scroll to position [0, 0]
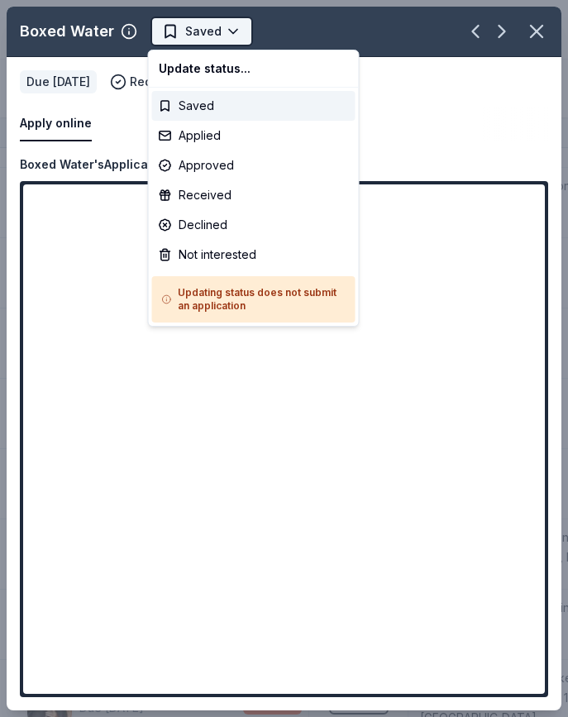
click at [231, 36] on html "Holiday’s for Heroes Track · 436 Discover Earn Rewards 418 Saved 15 Applied 1 A…" at bounding box center [284, 358] width 568 height 717
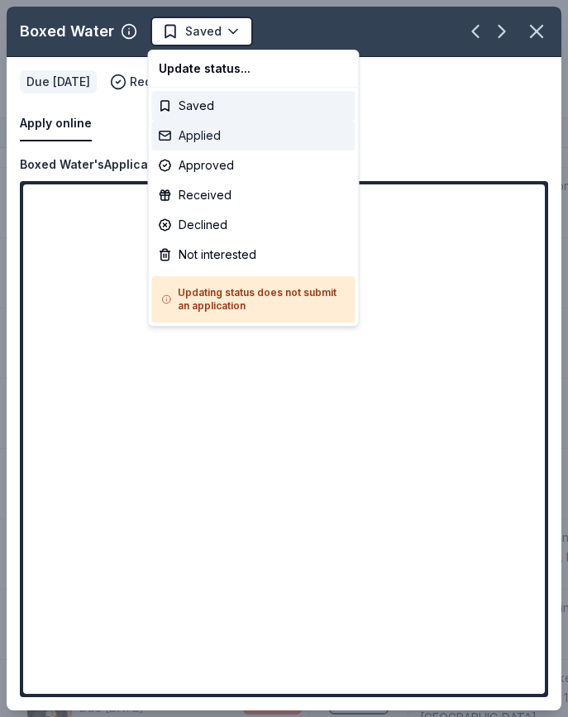
click at [206, 138] on div "Applied" at bounding box center [253, 136] width 203 height 30
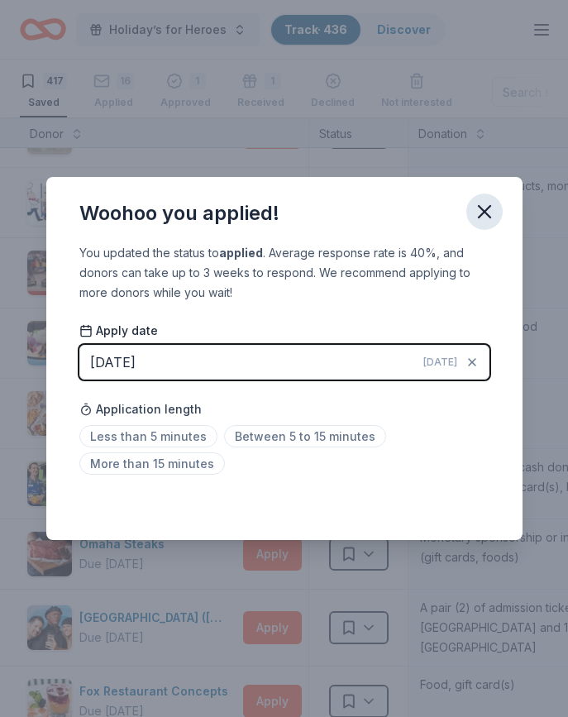
click at [484, 212] on icon "button" at bounding box center [485, 212] width 12 height 12
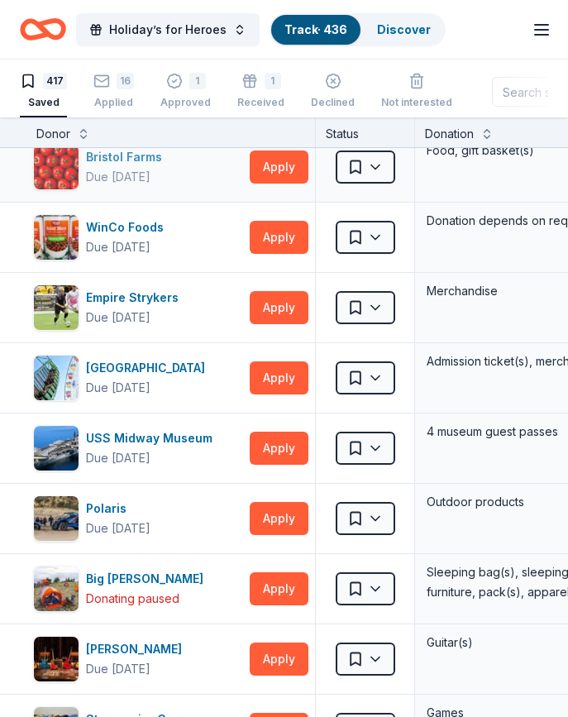
scroll to position [2004, 0]
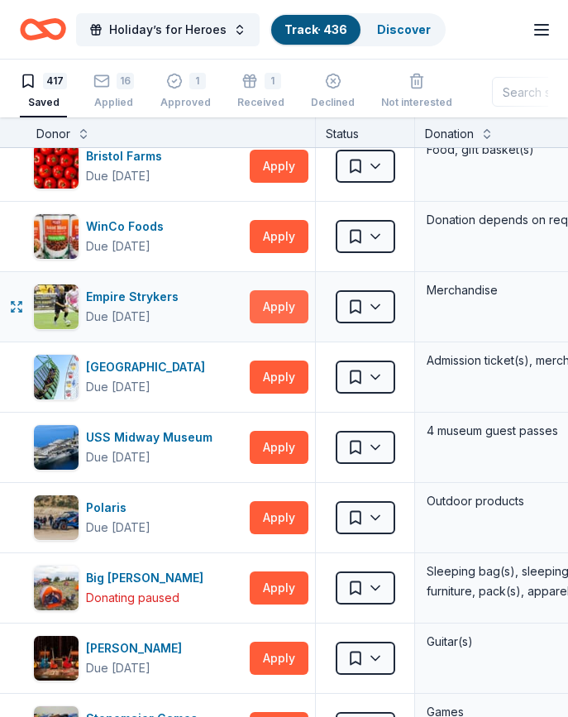
click at [265, 309] on button "Apply" at bounding box center [279, 306] width 59 height 33
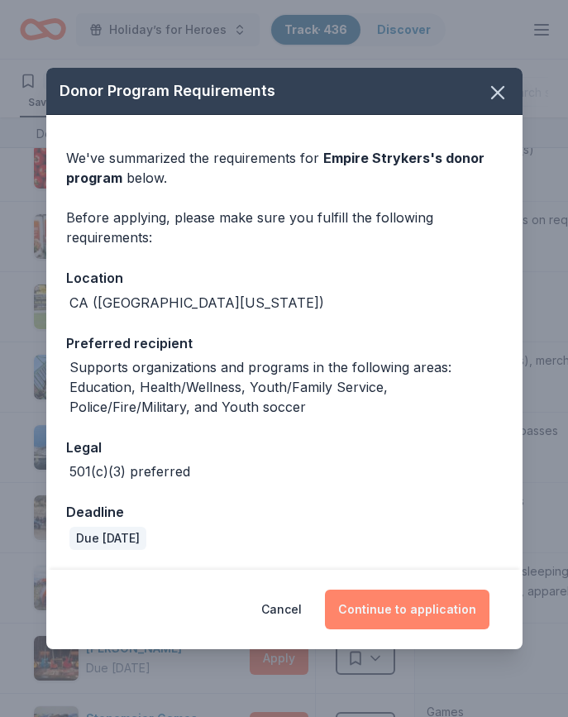
click at [422, 616] on button "Continue to application" at bounding box center [407, 610] width 165 height 40
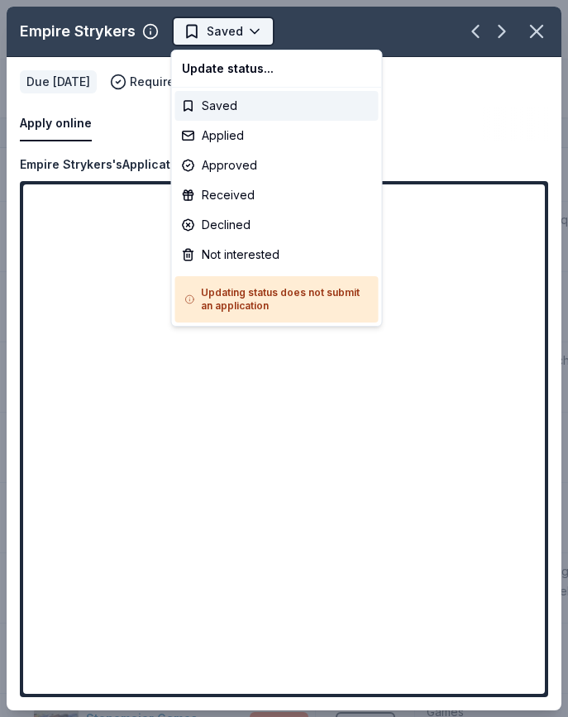
click at [262, 37] on html "Holiday’s for Heroes Track · 436 Discover Earn Rewards 417 Saved 16 Applied 1 A…" at bounding box center [284, 358] width 568 height 717
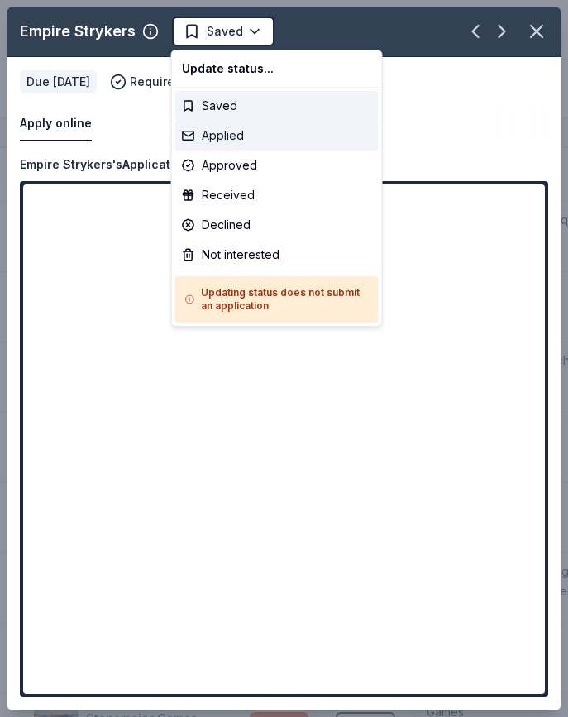
click at [237, 141] on div "Applied" at bounding box center [276, 136] width 203 height 30
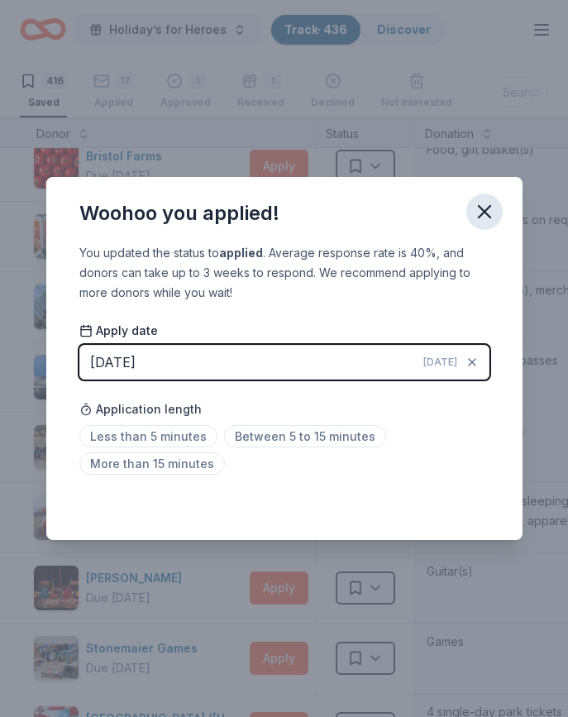
click at [493, 216] on icon "button" at bounding box center [484, 211] width 23 height 23
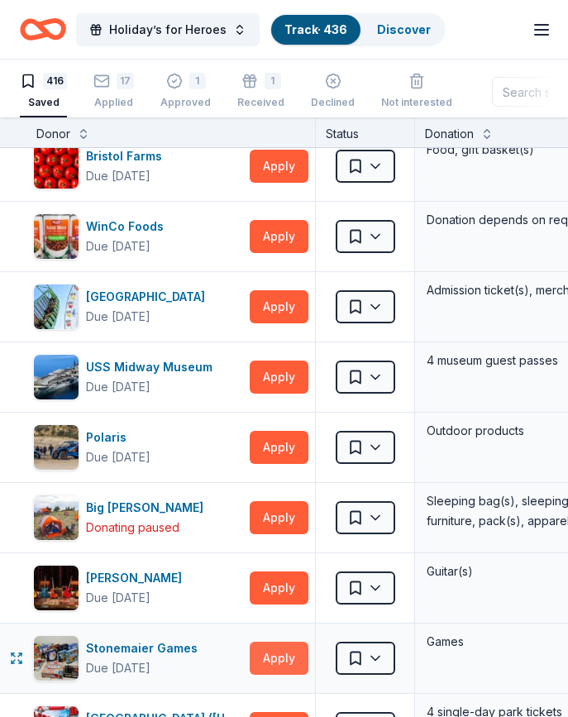
click at [284, 657] on button "Apply" at bounding box center [279, 658] width 59 height 33
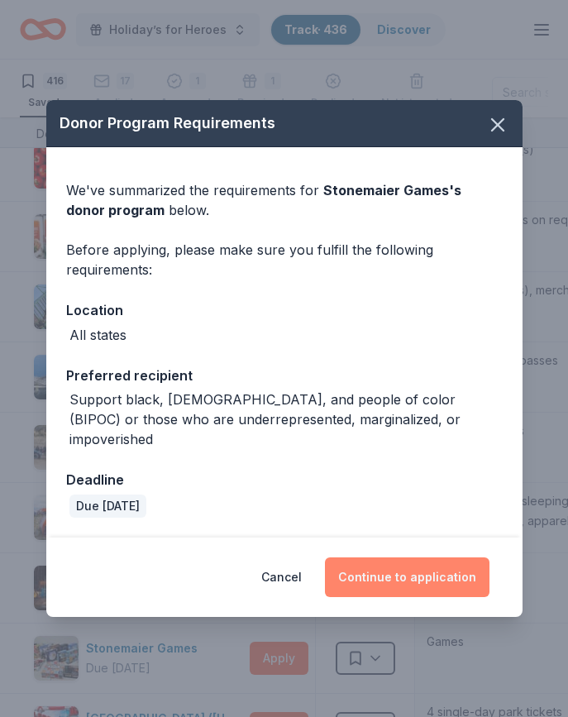
click at [399, 570] on button "Continue to application" at bounding box center [407, 577] width 165 height 40
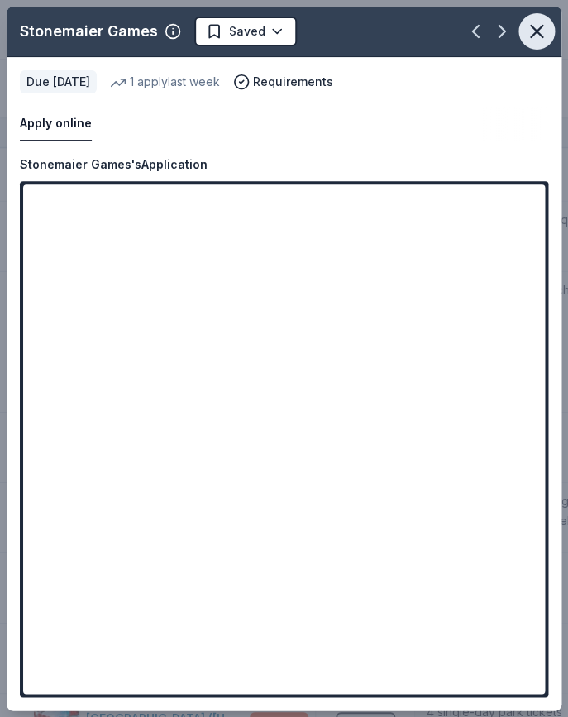
click at [544, 38] on icon "button" at bounding box center [536, 31] width 23 height 23
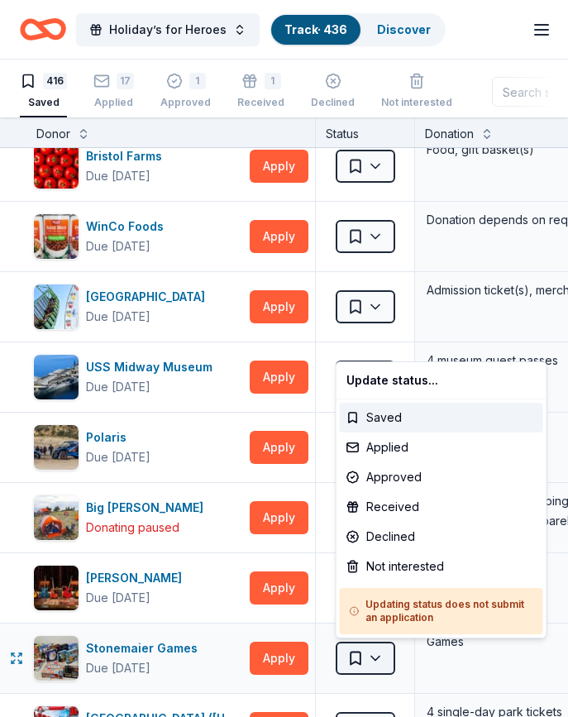
click at [381, 657] on html "Holiday’s for Heroes Track · 436 Discover Earn Rewards 416 Saved 17 Applied 1 A…" at bounding box center [284, 358] width 568 height 717
click at [391, 570] on div "Not interested" at bounding box center [441, 566] width 203 height 30
